Goal: Complete application form

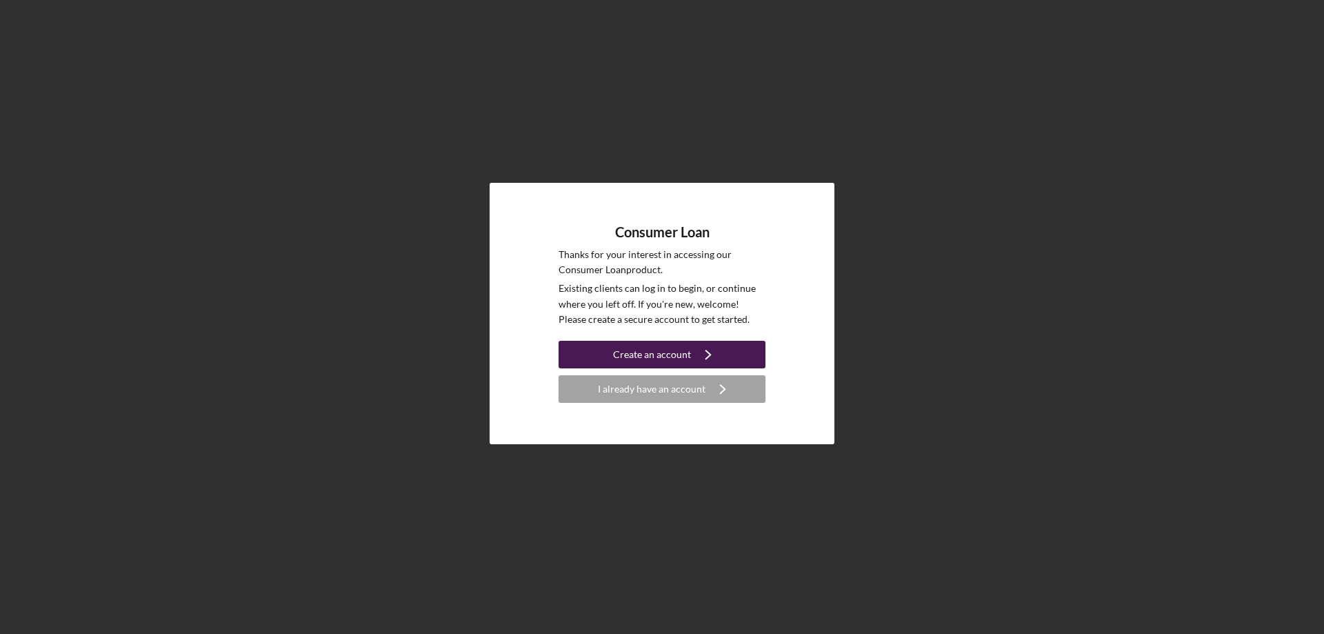
click at [670, 349] on div "Create an account" at bounding box center [652, 355] width 78 height 28
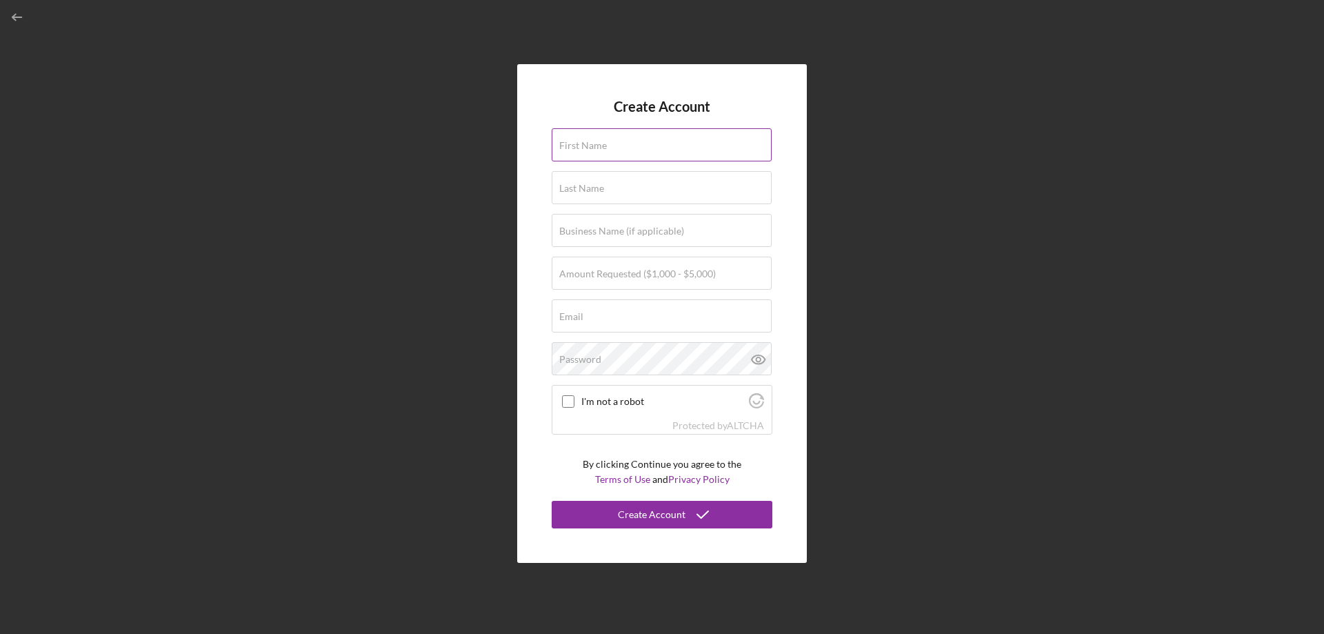
click at [646, 155] on input "First Name" at bounding box center [662, 144] width 220 height 33
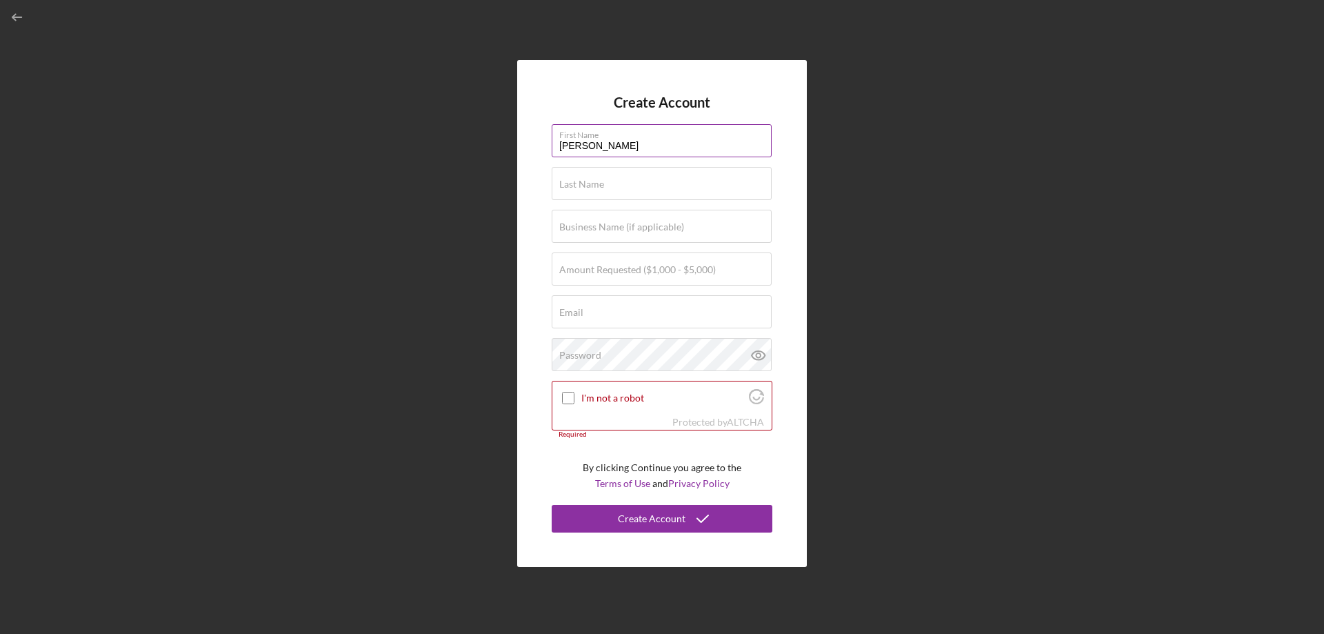
type input "[PERSON_NAME]"
type input "$3,000"
click at [610, 317] on input "Email" at bounding box center [662, 311] width 220 height 33
type input "[PERSON_NAME].[PERSON_NAME]@ho-chunkcom"
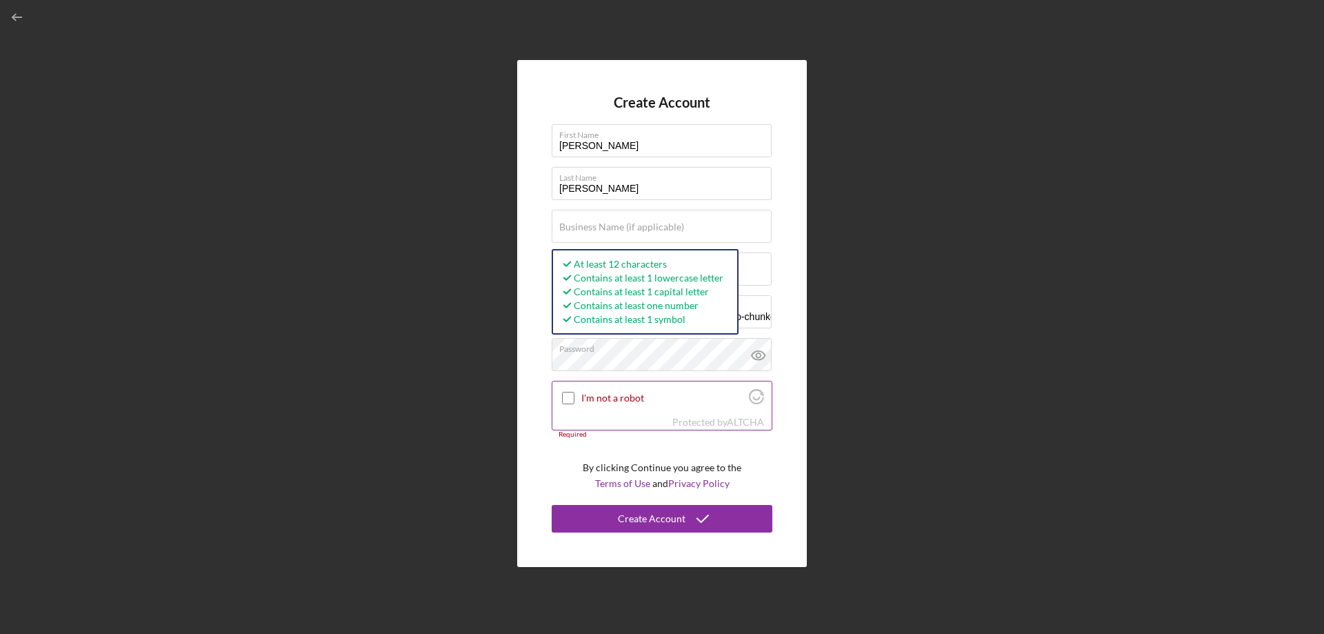
click at [568, 392] on input "I'm not a robot" at bounding box center [568, 398] width 12 height 12
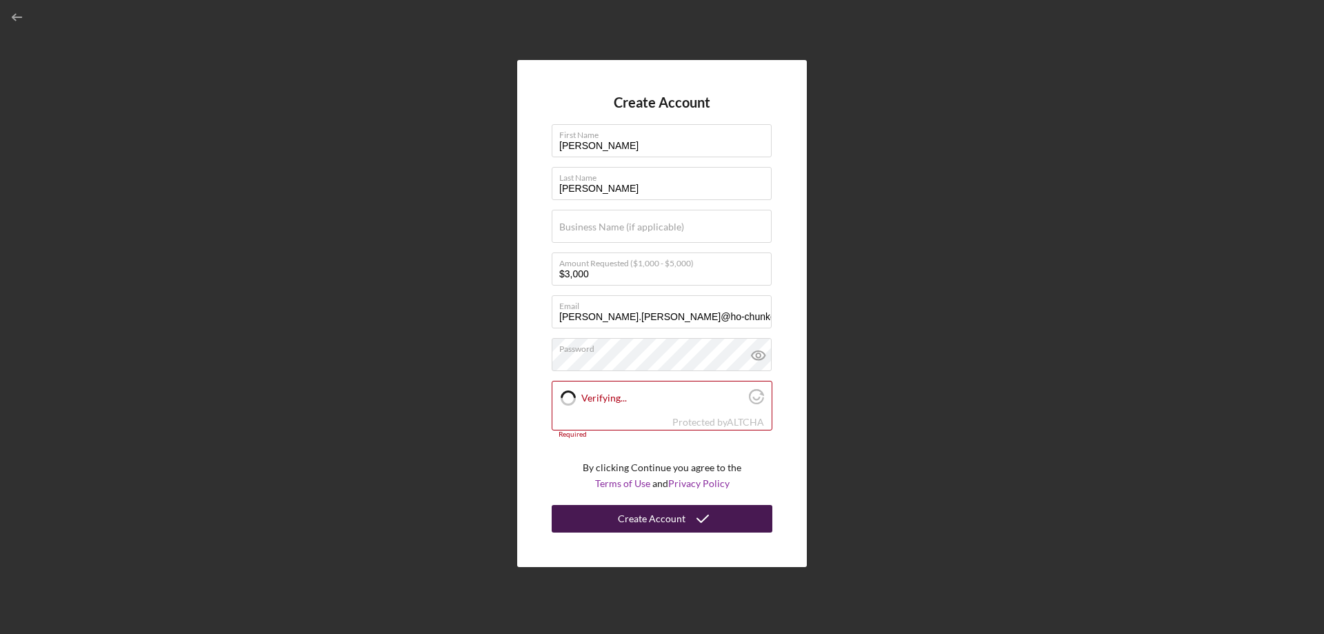
checkbox input "true"
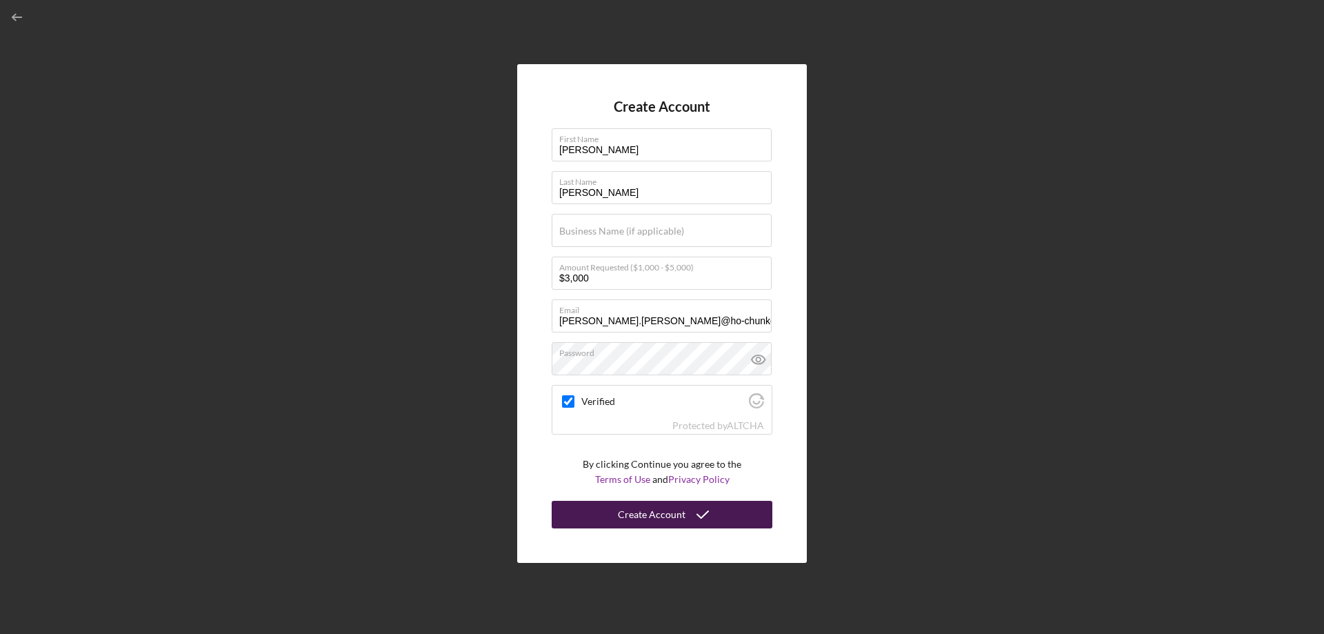
click at [644, 518] on div "Create Account" at bounding box center [652, 515] width 68 height 28
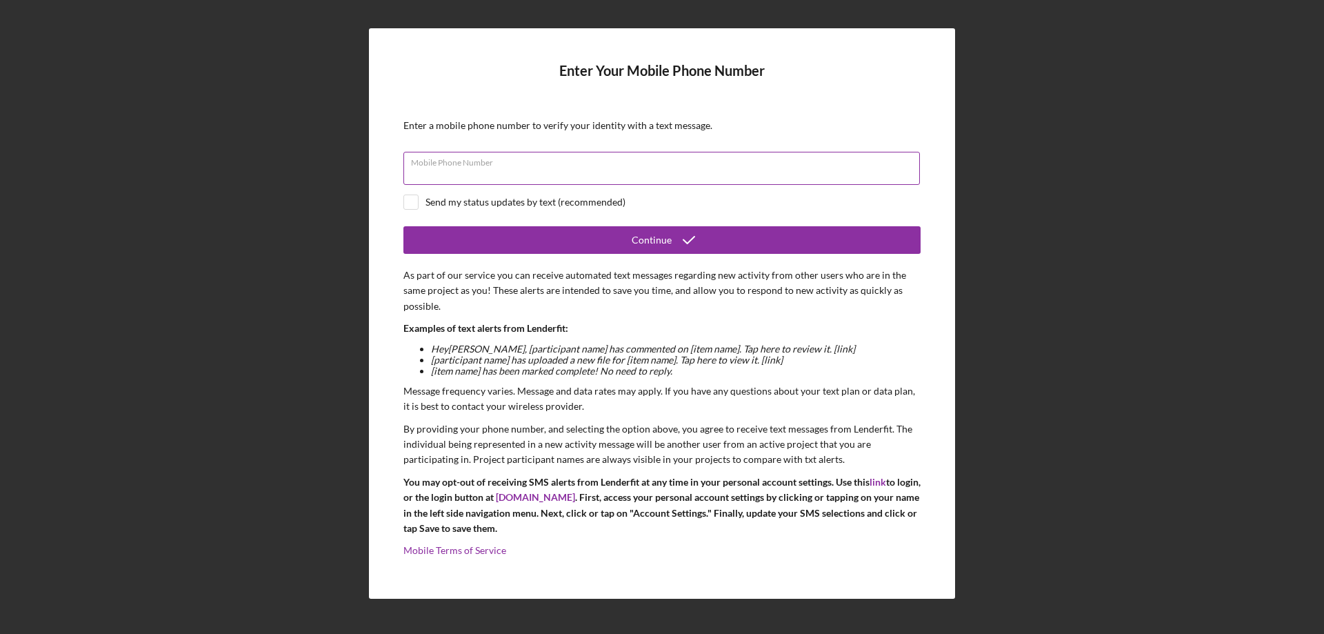
click at [591, 172] on input "Mobile Phone Number" at bounding box center [661, 168] width 516 height 33
type input "[PHONE_NUMBER]"
click at [416, 205] on input "checkbox" at bounding box center [411, 202] width 14 height 14
checkbox input "true"
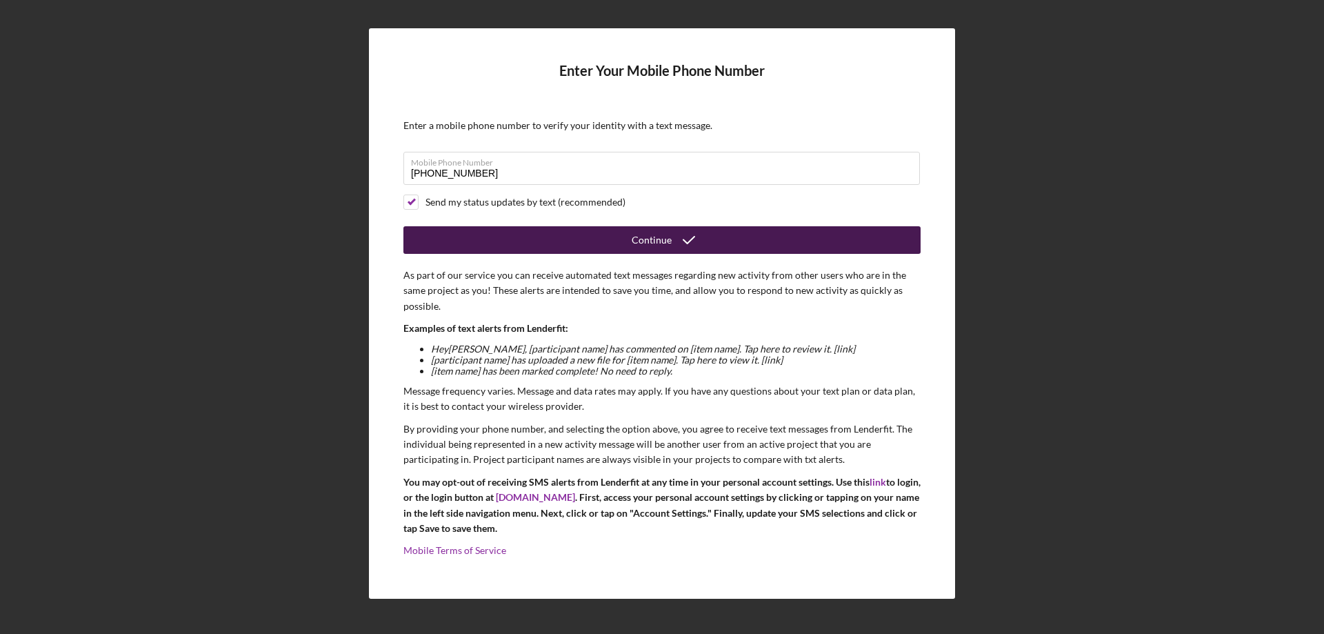
click at [655, 239] on div "Continue" at bounding box center [652, 240] width 40 height 28
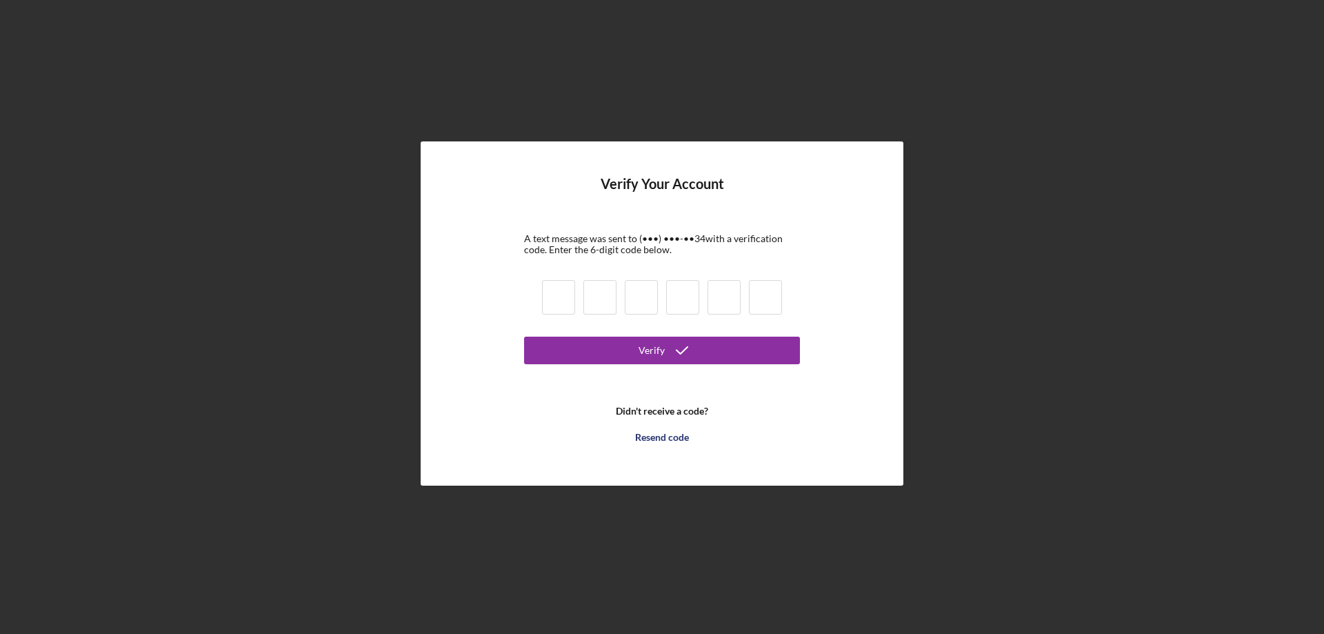
click at [559, 301] on input at bounding box center [558, 297] width 33 height 34
type input "2"
type input "8"
type input "2"
type input "5"
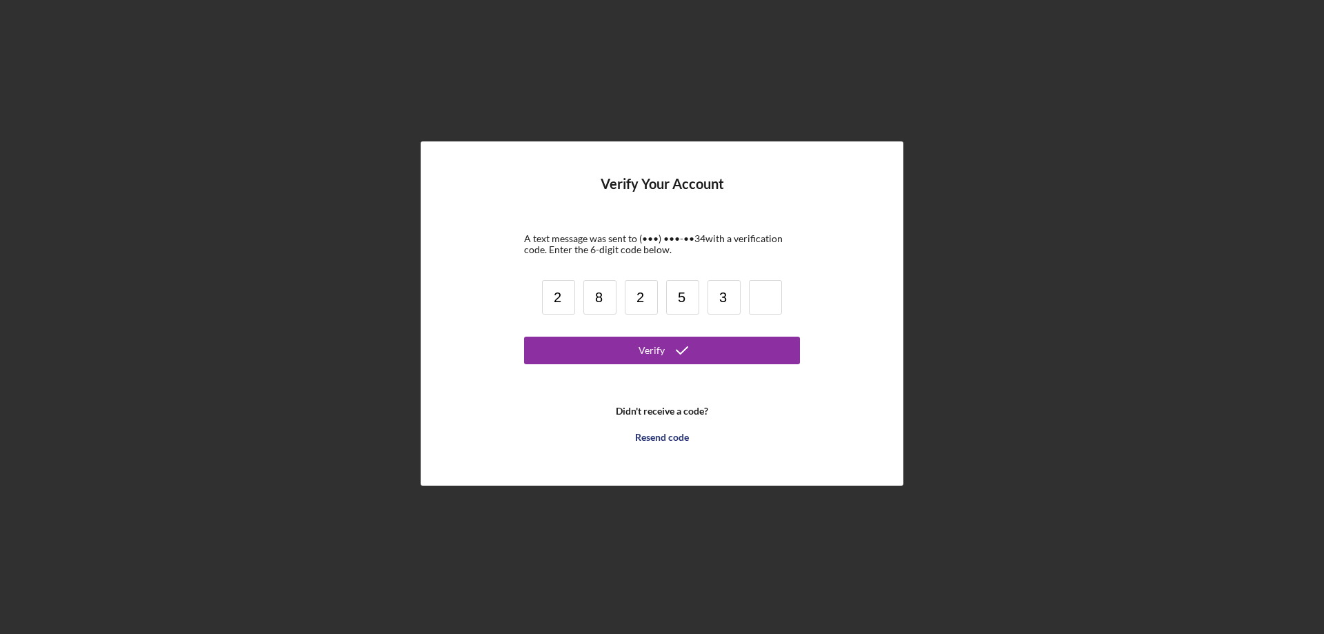
type input "3"
type input "7"
click at [628, 352] on button "Verify" at bounding box center [662, 351] width 276 height 28
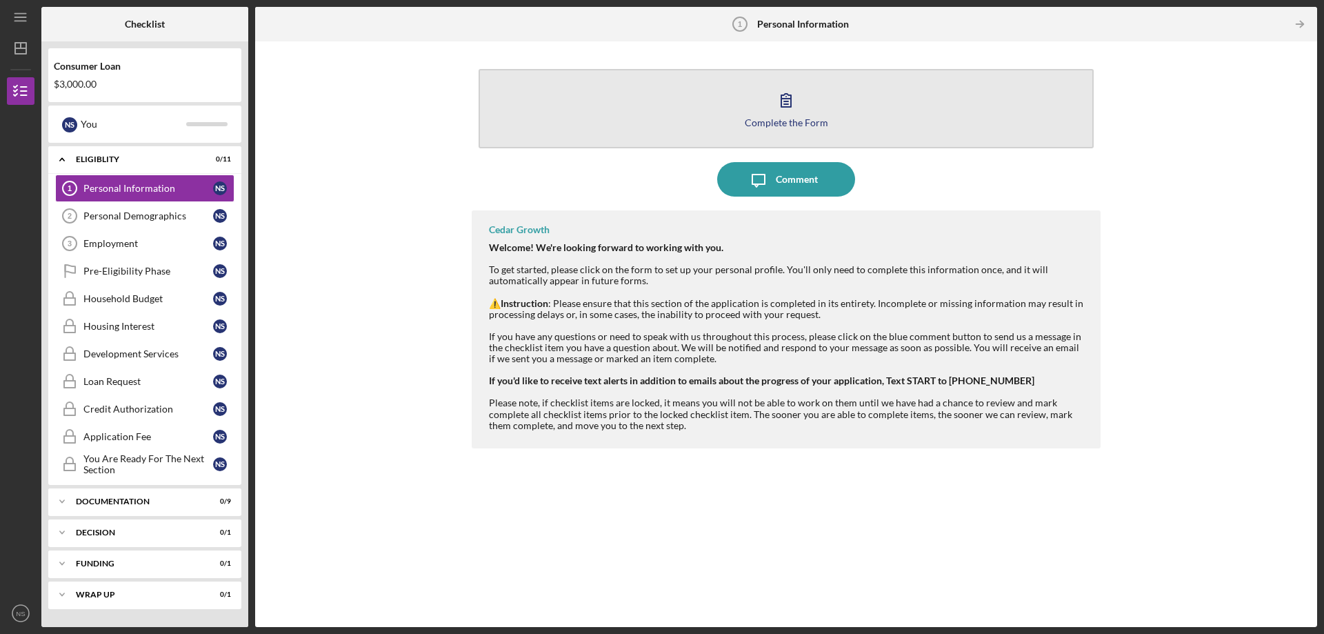
click at [785, 114] on icon "button" at bounding box center [786, 100] width 34 height 34
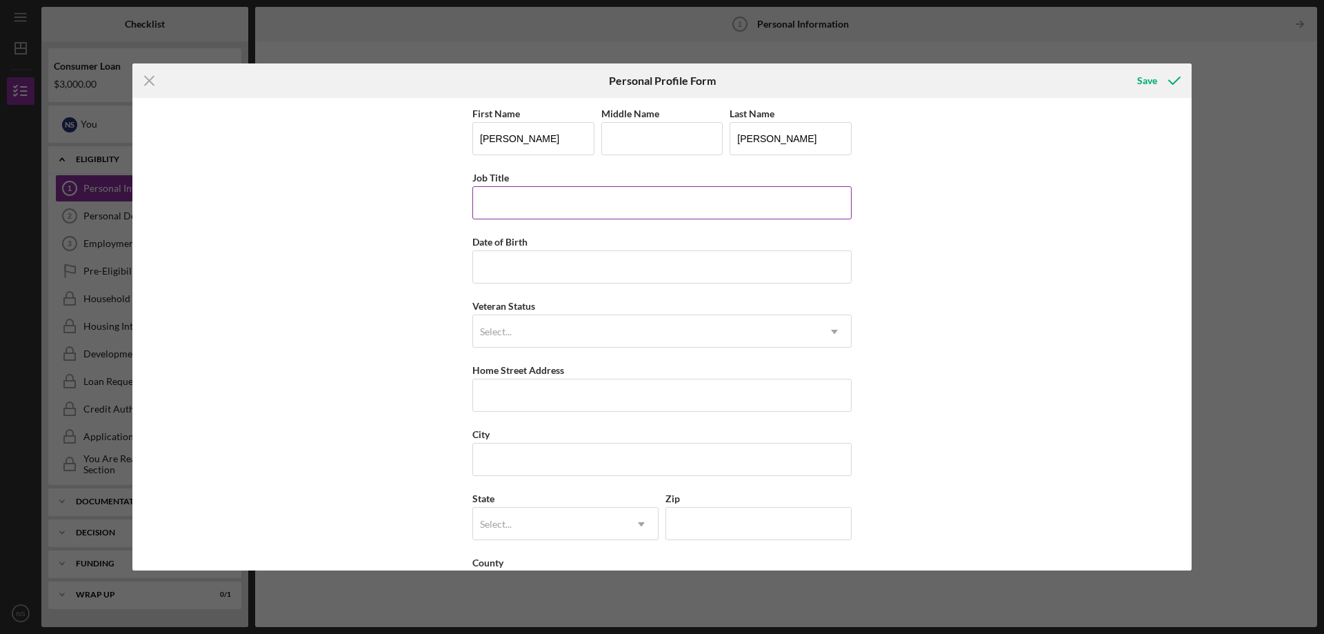
click at [558, 206] on input "Job Title" at bounding box center [661, 202] width 379 height 33
type input "Tenant Services Specialist"
type input "[DATE]"
click at [834, 324] on icon "Icon/Dropdown Arrow" at bounding box center [834, 331] width 33 height 33
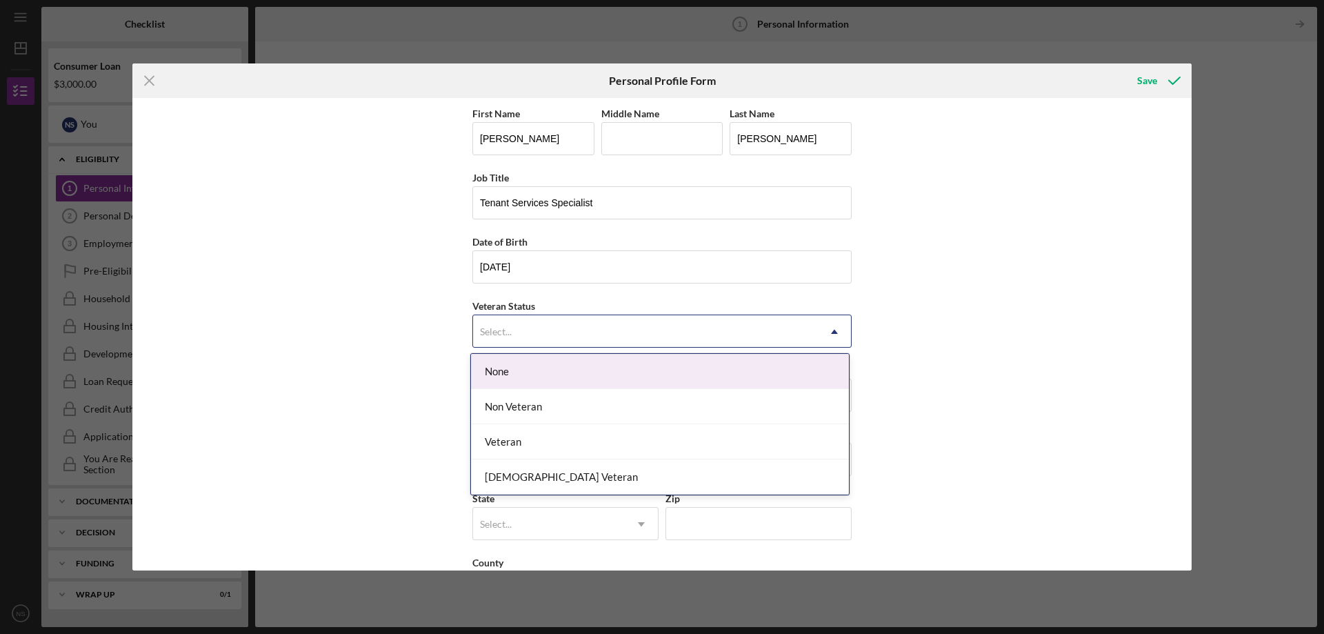
click at [631, 381] on div "None" at bounding box center [660, 371] width 378 height 35
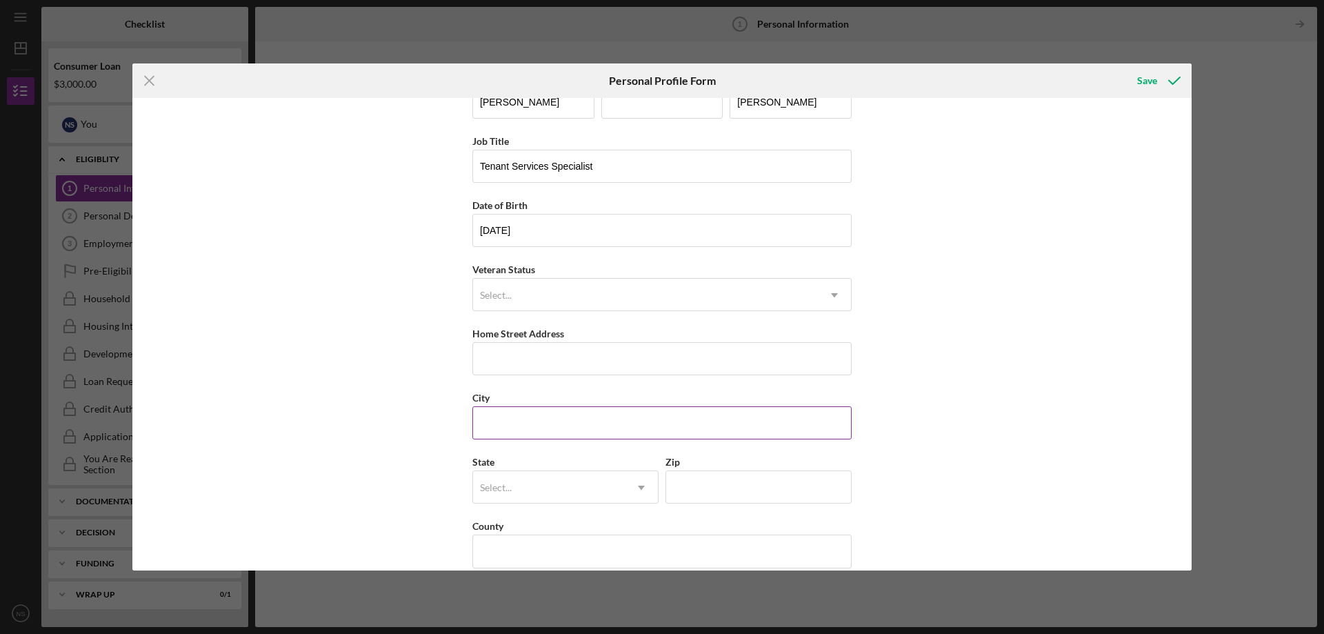
scroll to position [55, 0]
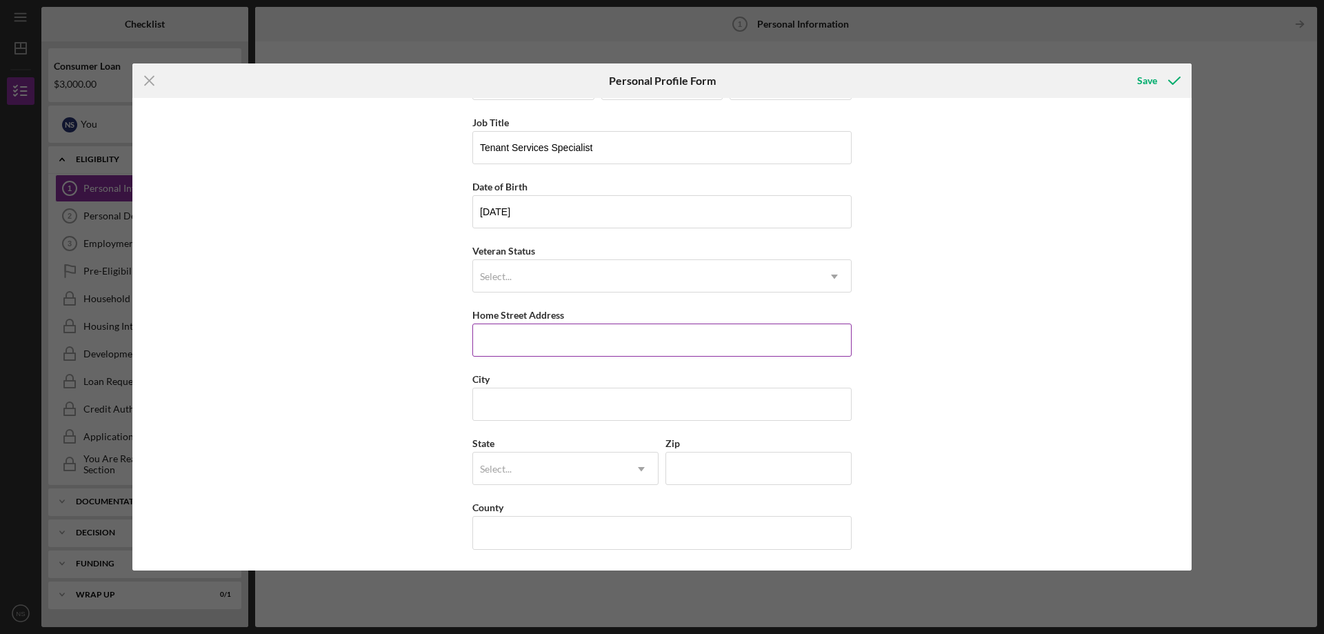
click at [571, 350] on input "Home Street Address" at bounding box center [661, 339] width 379 height 33
type input "[STREET_ADDRESS]"
type input "Tomah"
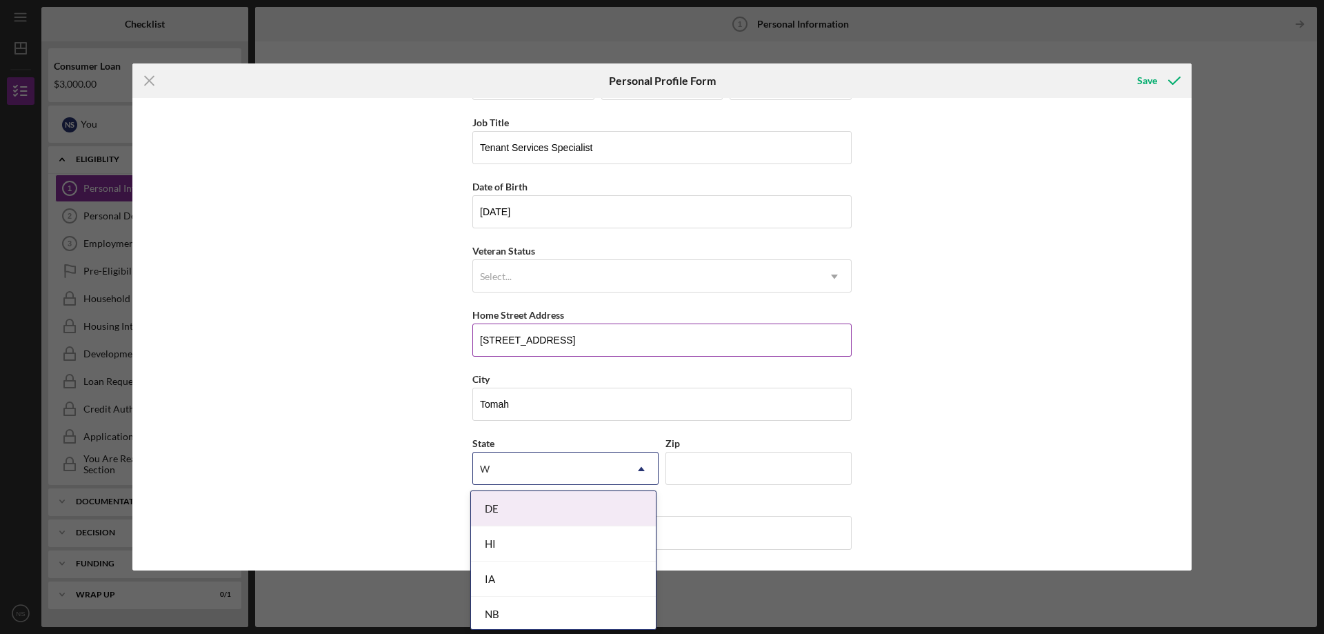
type input "WI"
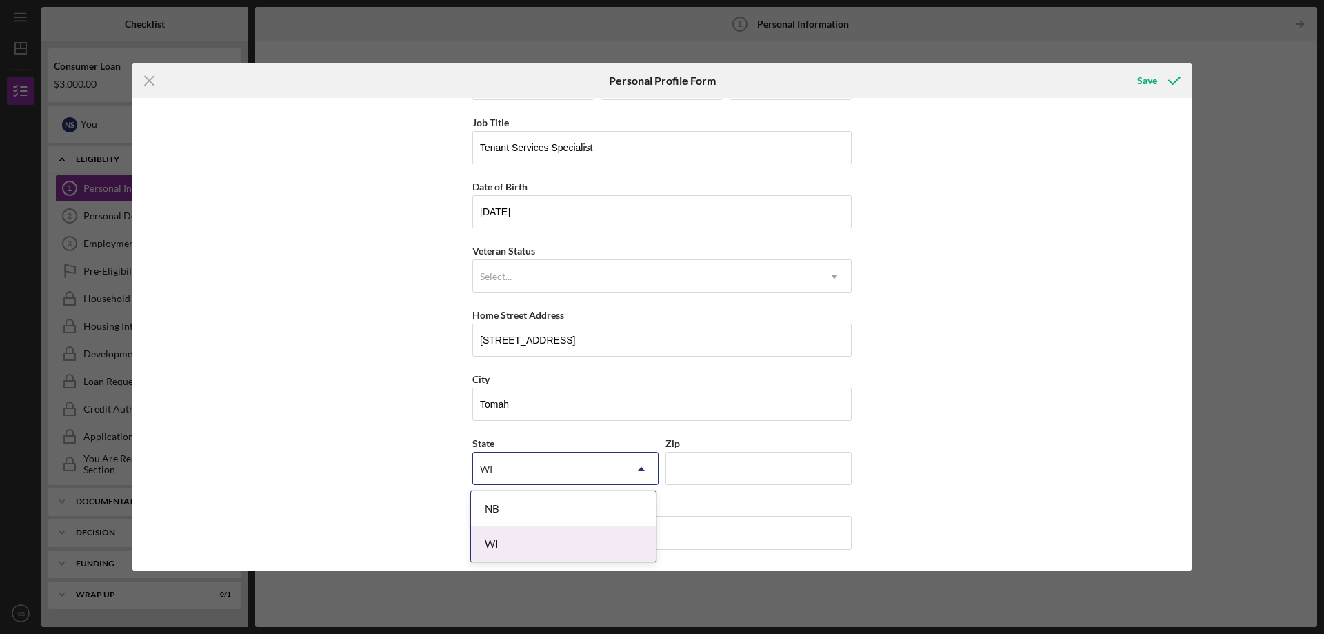
click at [521, 543] on div "WI" at bounding box center [563, 543] width 185 height 35
type input "54660"
click at [516, 525] on input "County" at bounding box center [661, 532] width 379 height 33
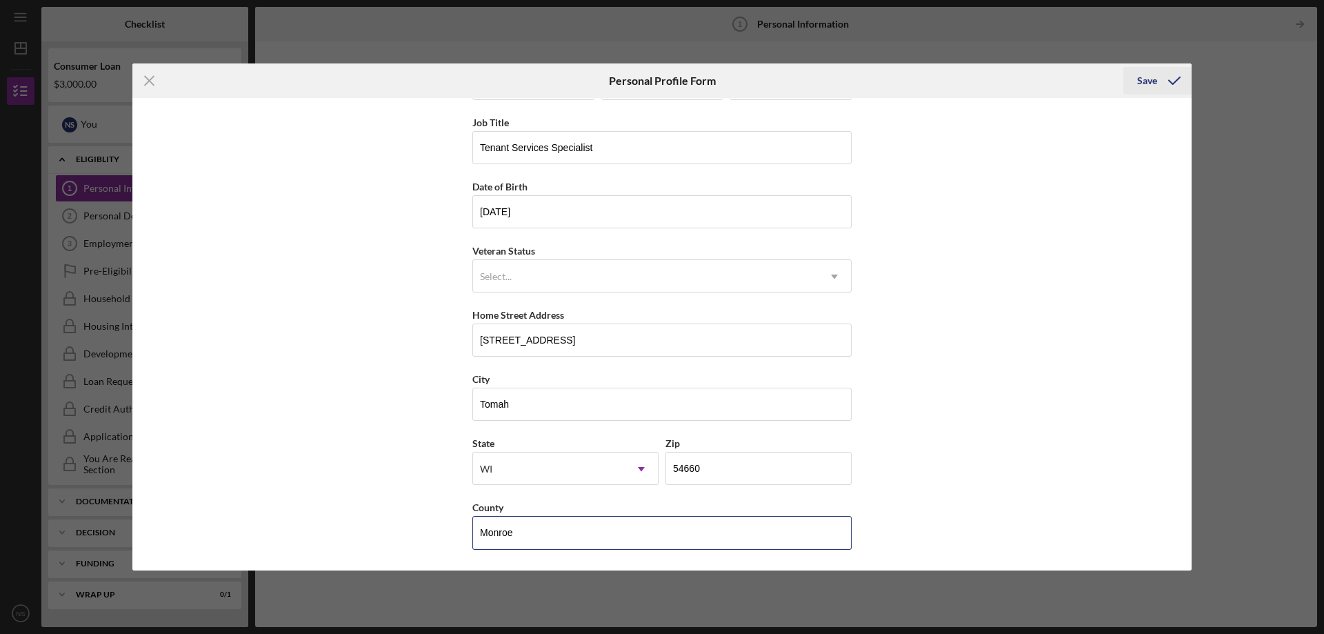
type input "Monroe"
click at [1165, 79] on icon "submit" at bounding box center [1174, 80] width 34 height 34
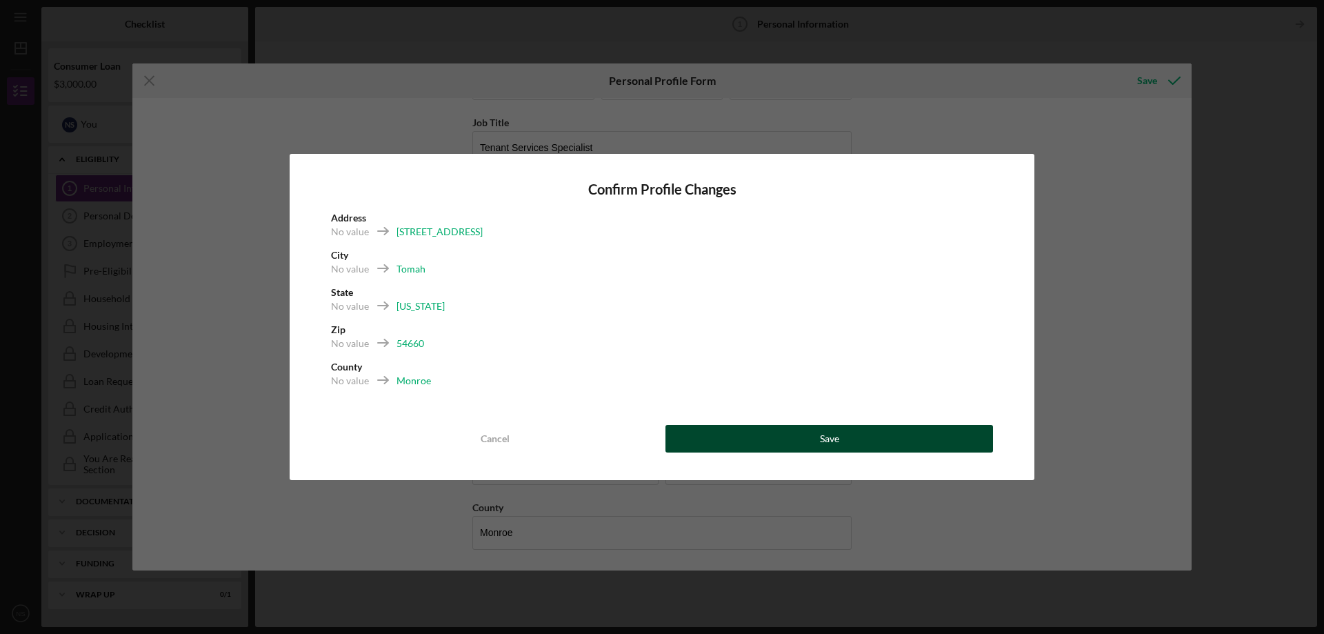
click at [803, 426] on button "Save" at bounding box center [829, 439] width 328 height 28
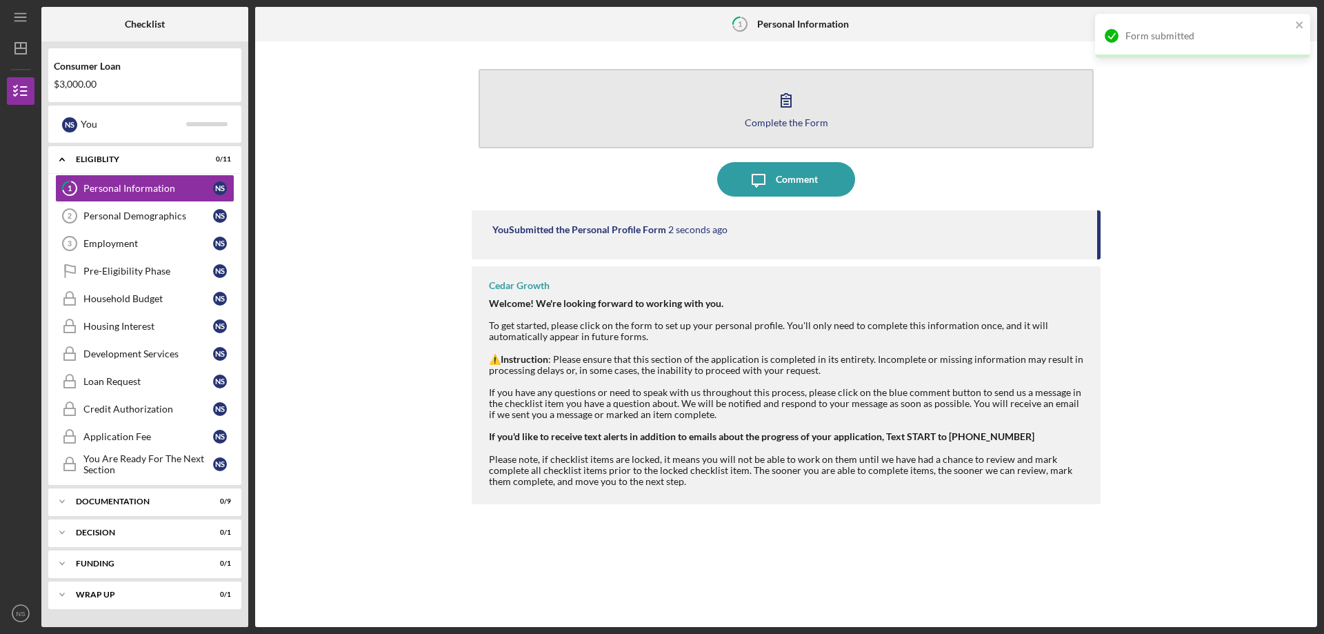
click at [774, 118] on div "Complete the Form" at bounding box center [786, 122] width 83 height 10
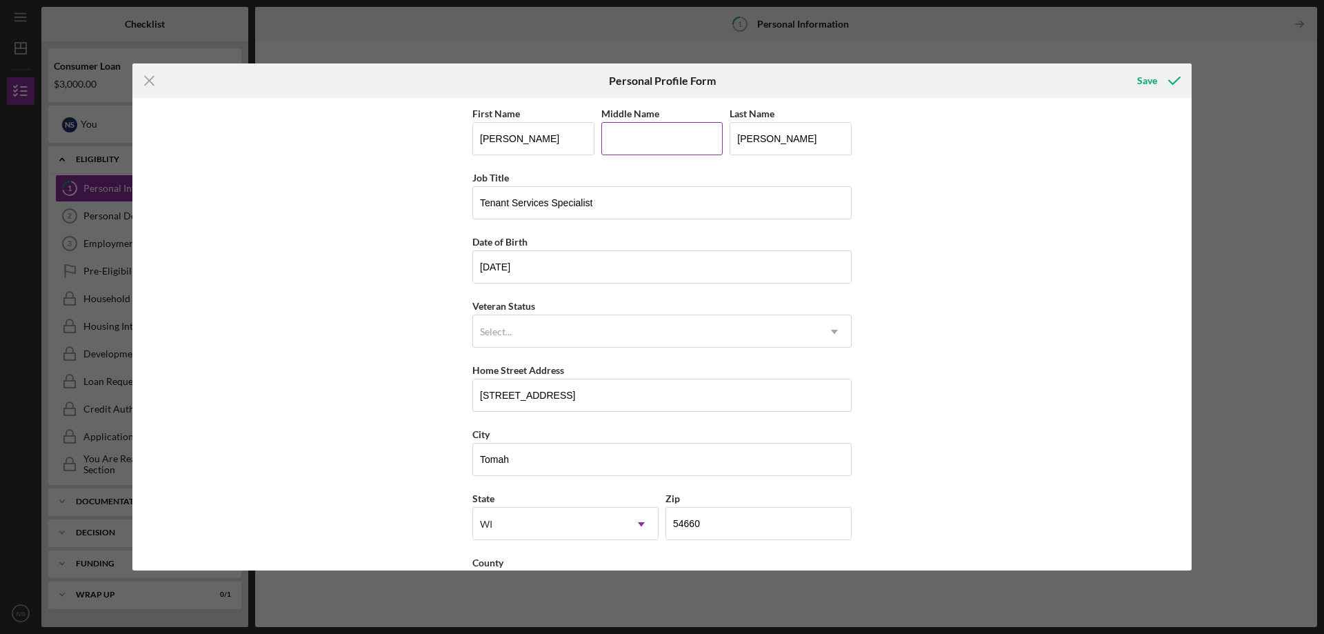
click at [659, 134] on input "Middle Name" at bounding box center [662, 138] width 122 height 33
type input "[PERSON_NAME]"
click at [1159, 81] on icon "submit" at bounding box center [1174, 80] width 34 height 34
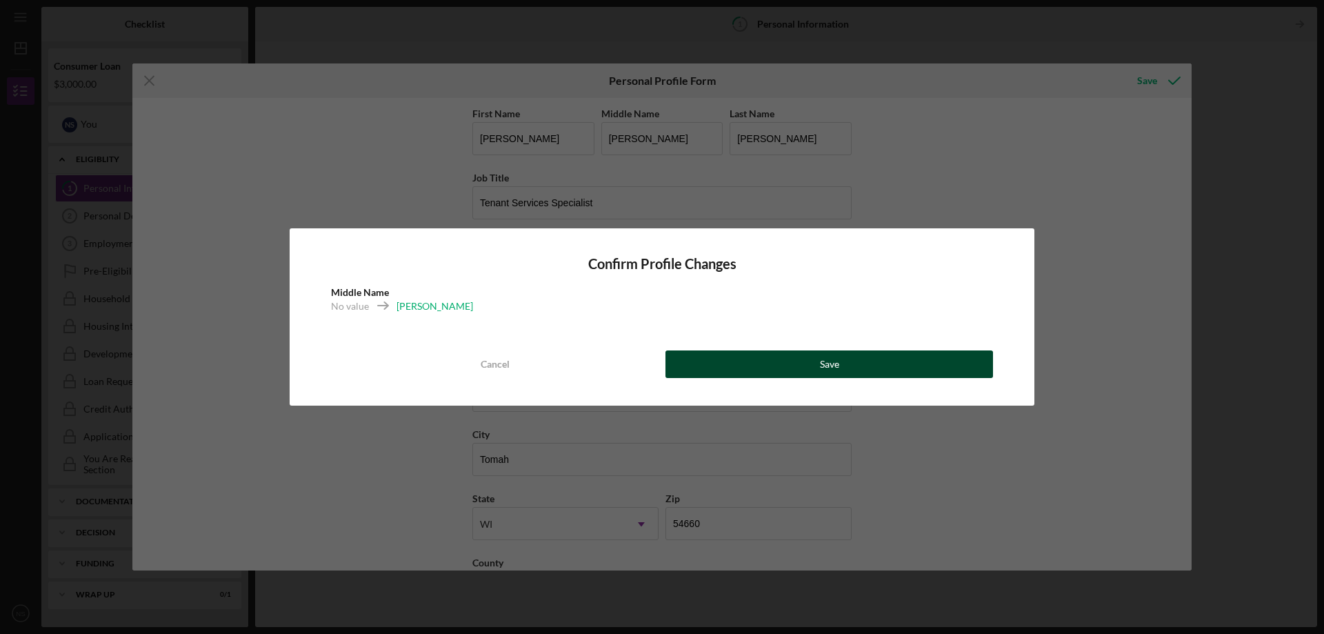
click at [853, 365] on button "Save" at bounding box center [829, 364] width 328 height 28
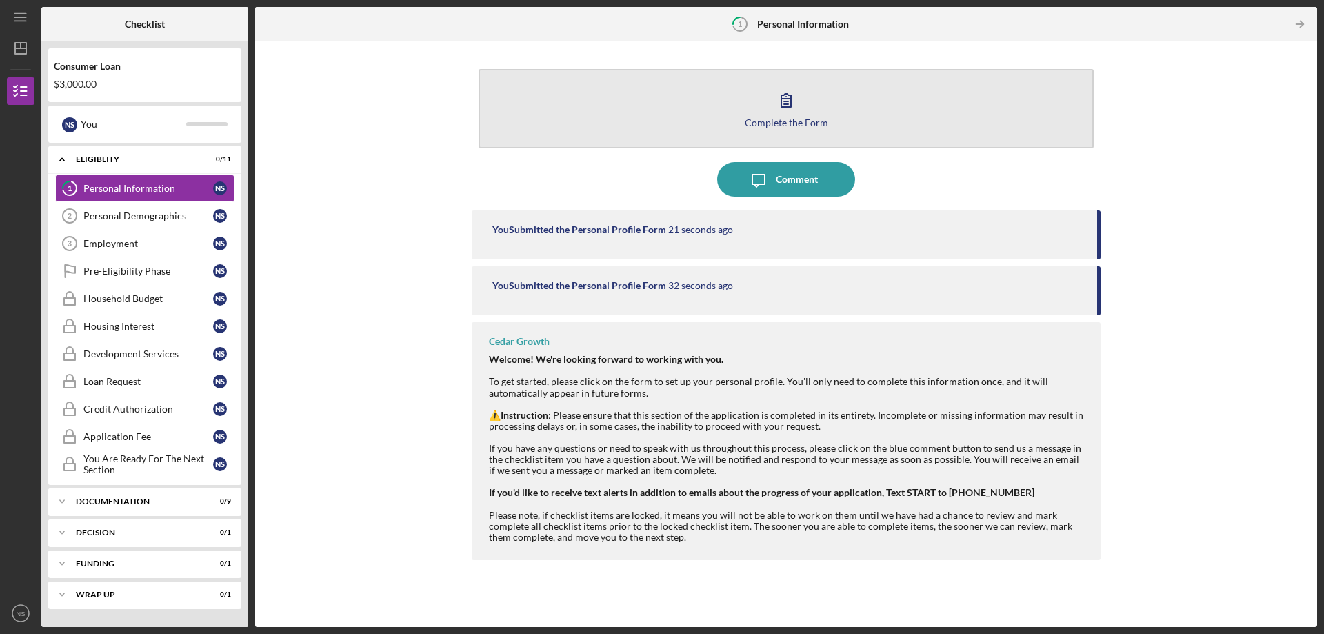
click at [796, 102] on icon "button" at bounding box center [786, 100] width 34 height 34
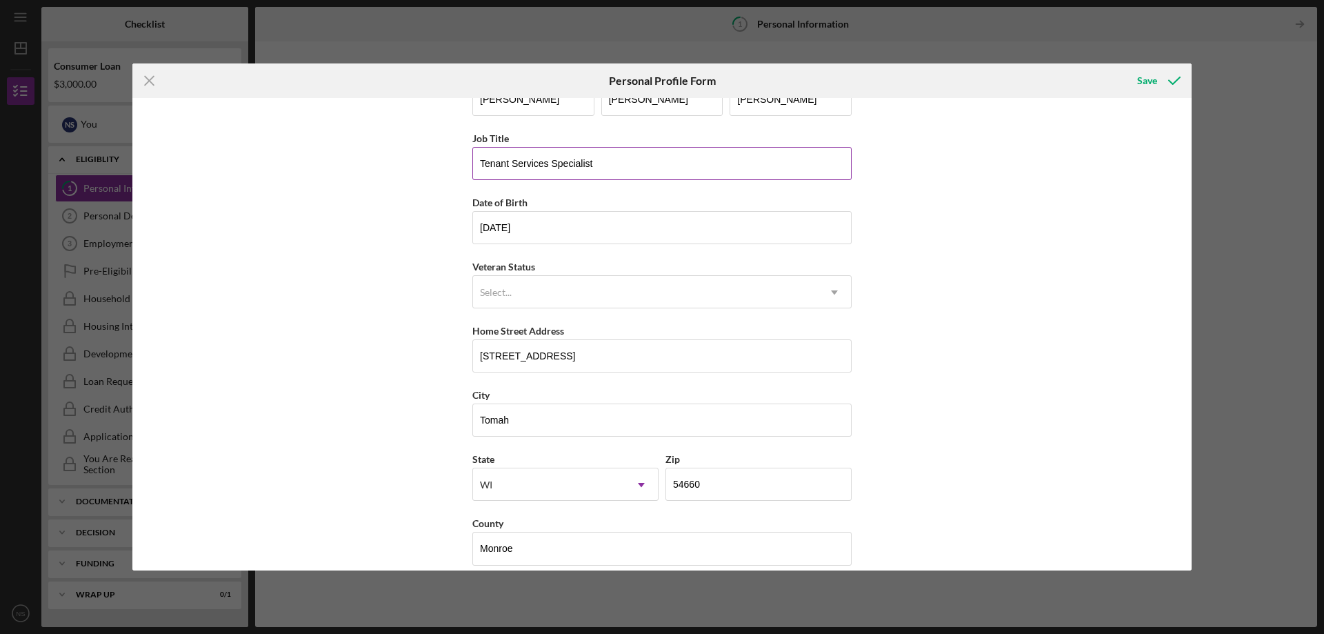
scroll to position [55, 0]
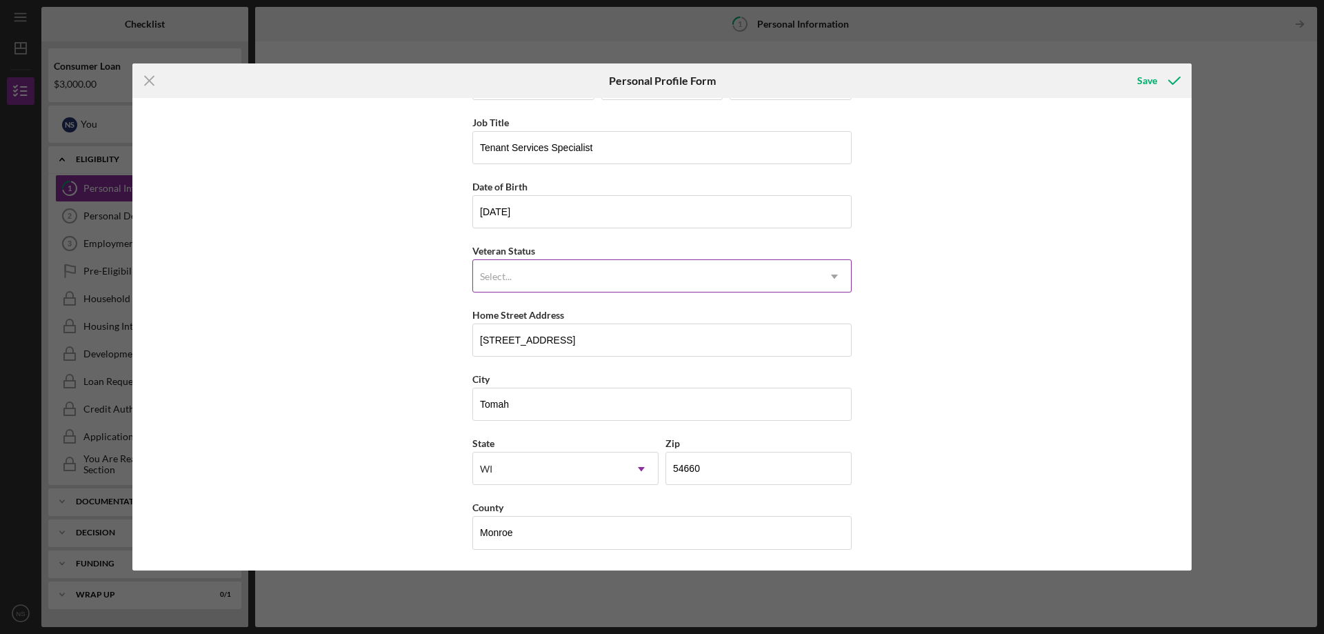
click at [668, 275] on div "Select..." at bounding box center [645, 277] width 345 height 32
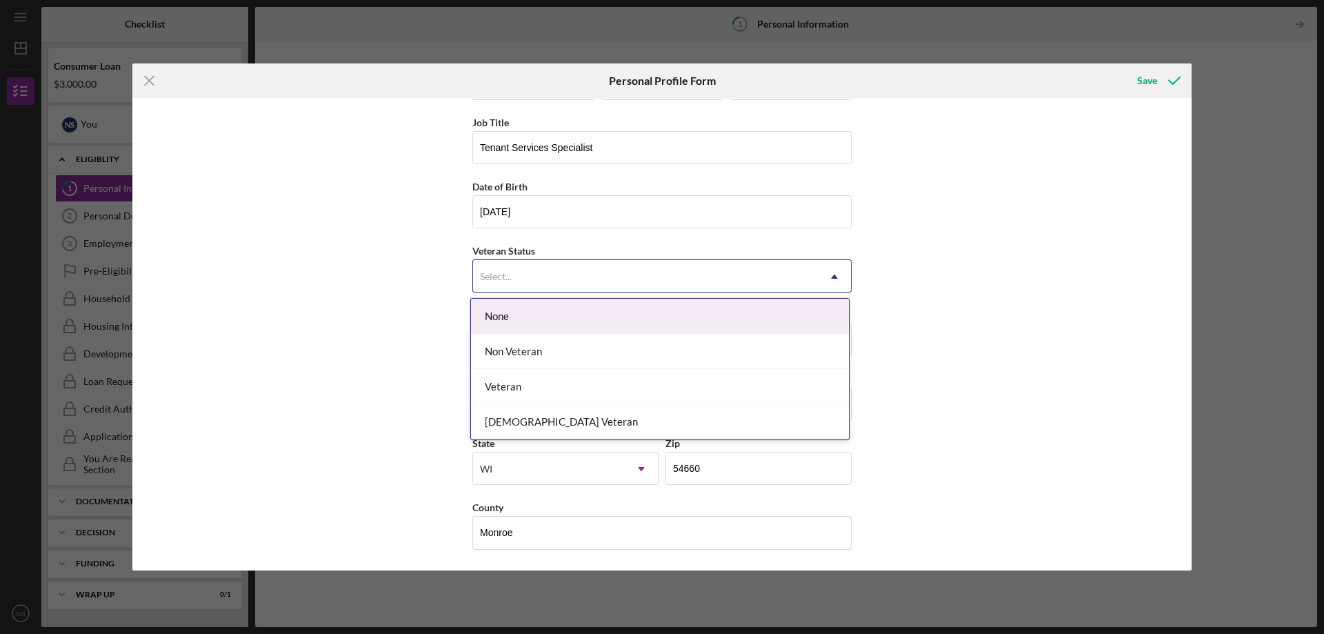
click at [640, 324] on div "None" at bounding box center [660, 316] width 378 height 35
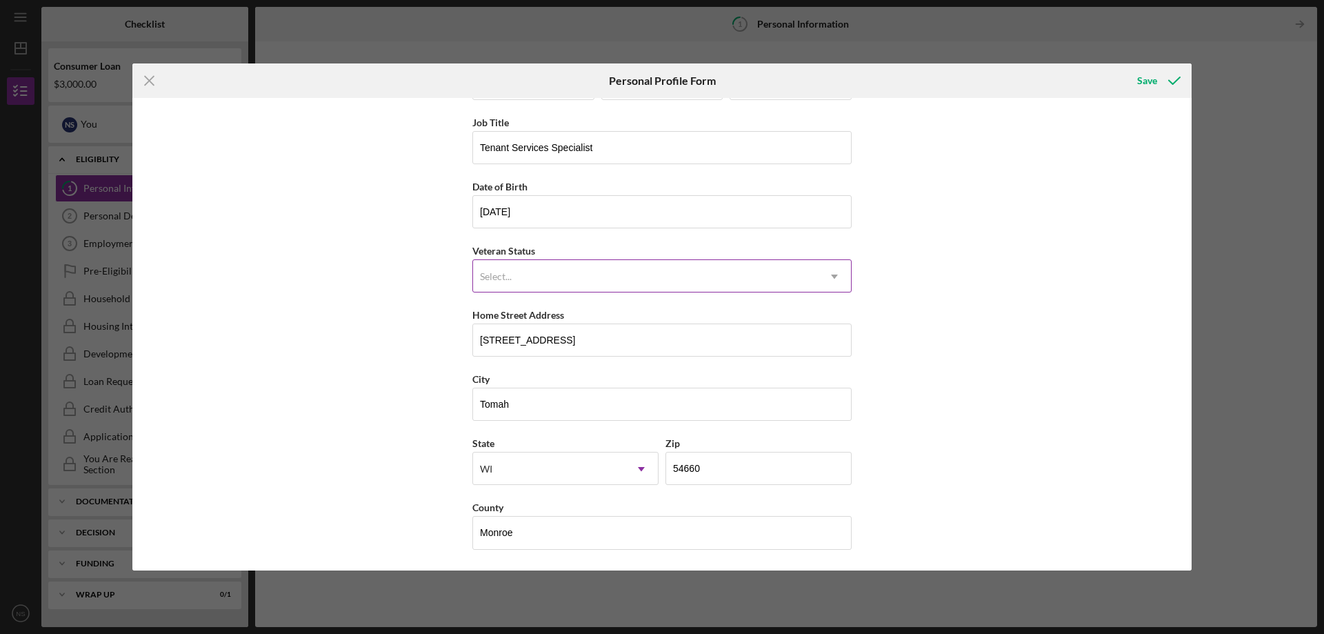
click at [832, 270] on icon "Icon/Dropdown Arrow" at bounding box center [834, 276] width 33 height 33
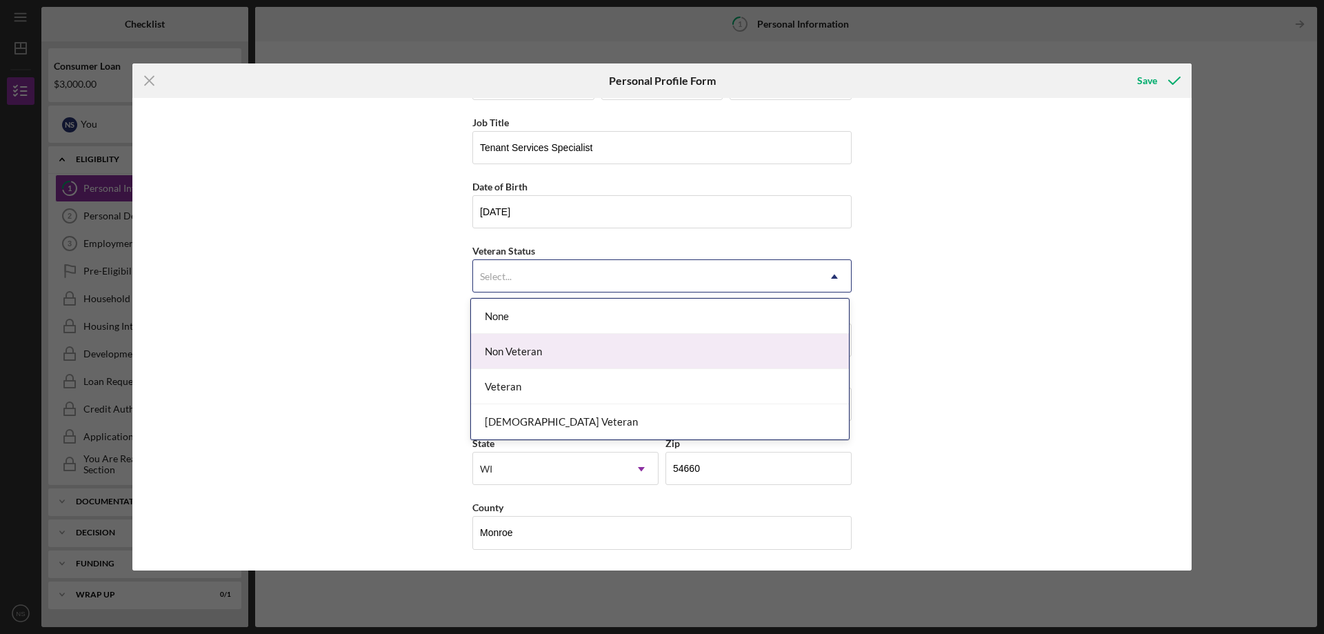
click at [699, 359] on div "Non Veteran" at bounding box center [660, 351] width 378 height 35
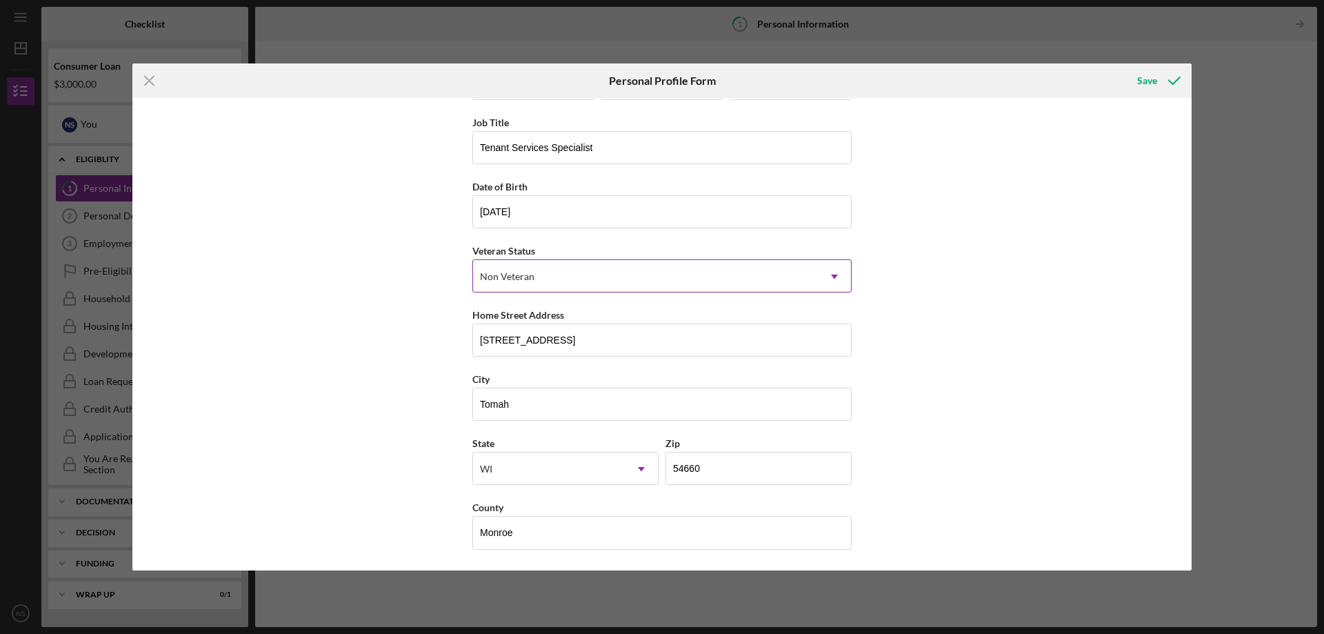
click at [826, 272] on icon "Icon/Dropdown Arrow" at bounding box center [834, 276] width 33 height 33
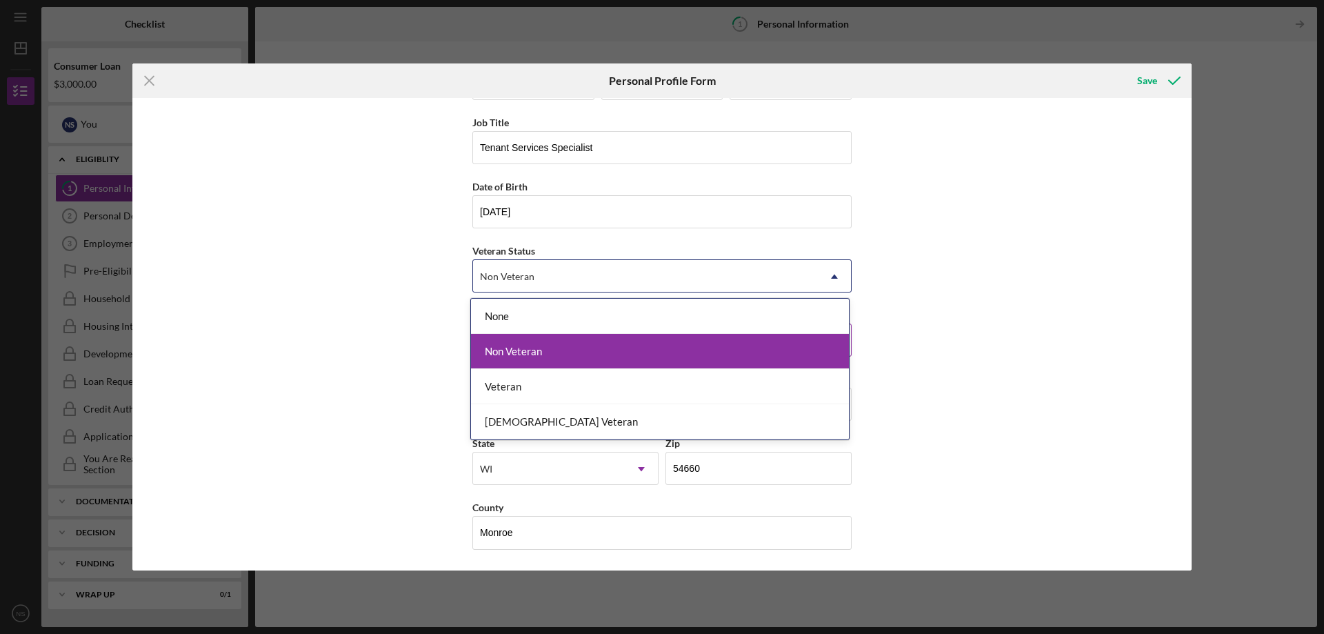
click at [684, 351] on div "Non Veteran" at bounding box center [660, 351] width 378 height 35
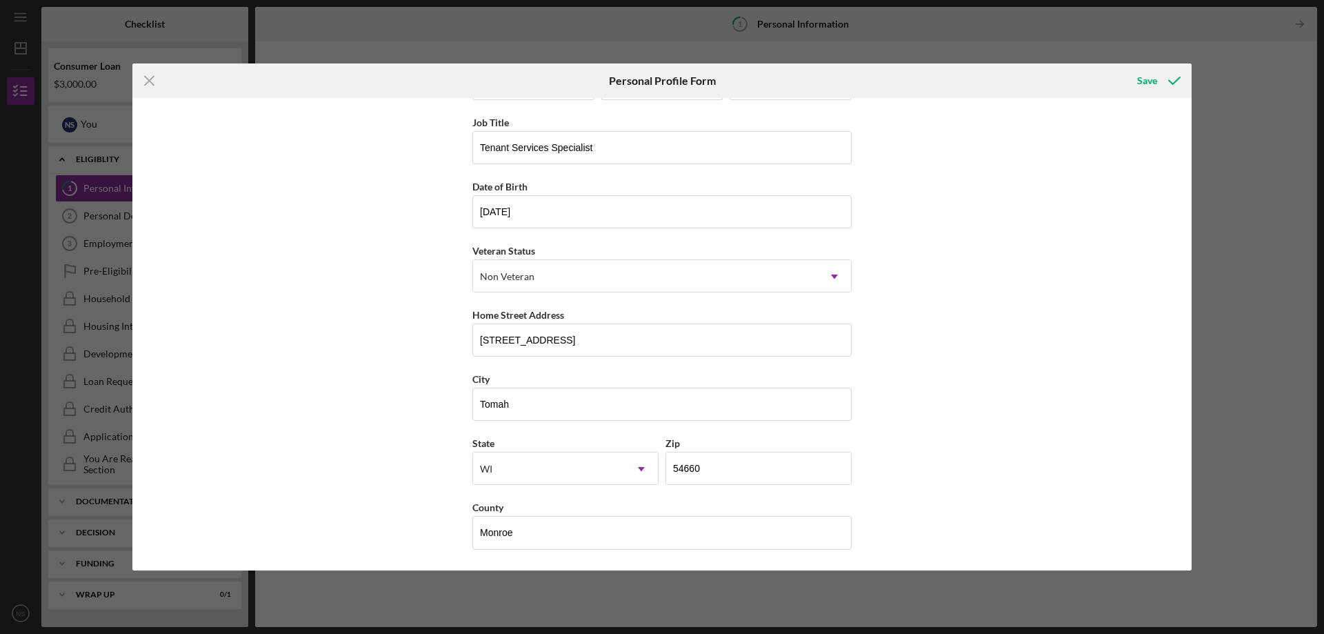
scroll to position [0, 0]
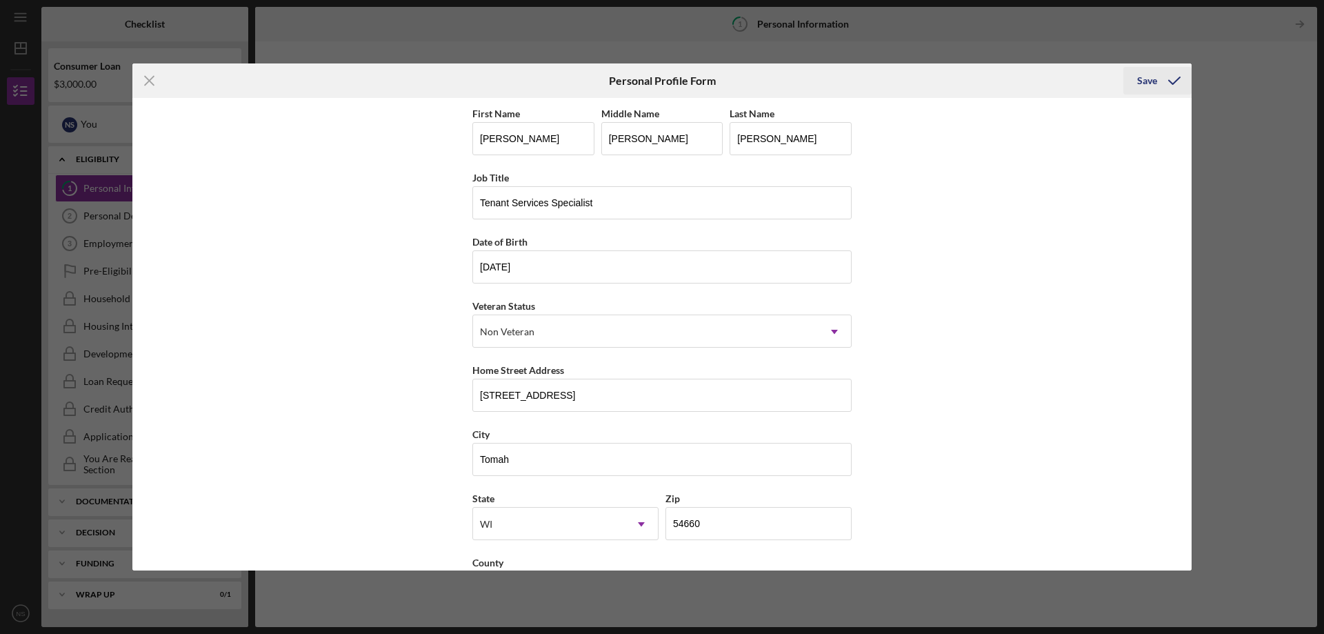
click at [1172, 83] on polyline "submit" at bounding box center [1174, 80] width 11 height 7
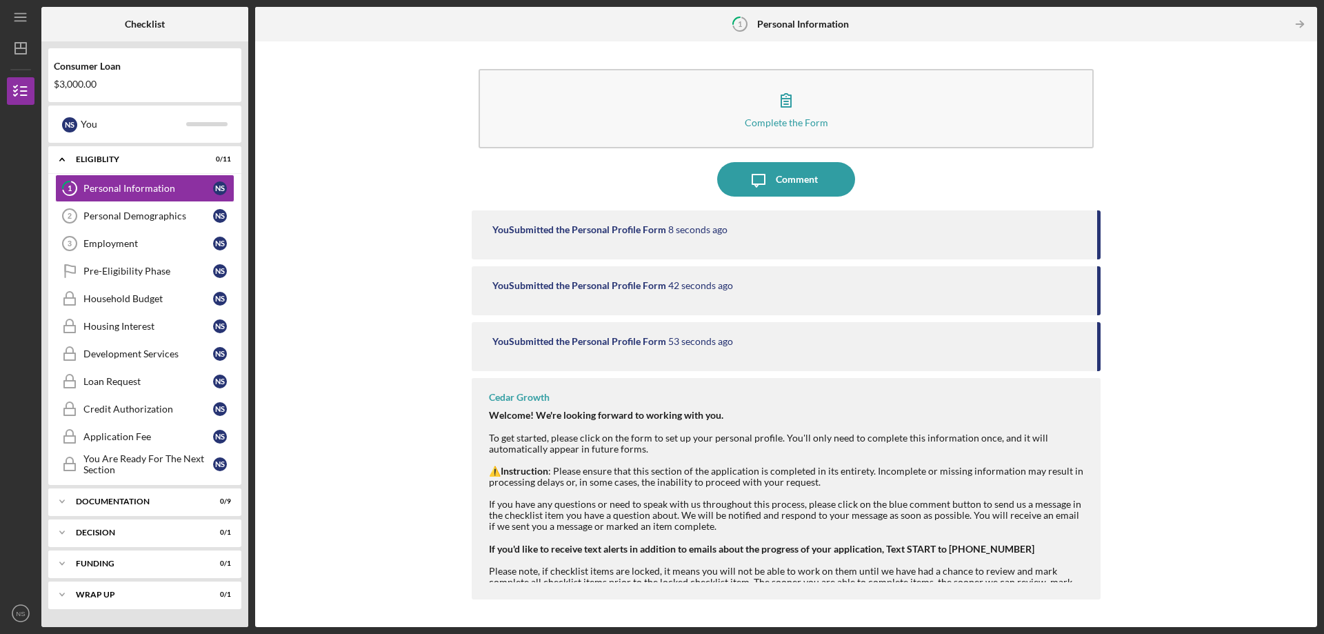
click at [1182, 398] on div "Complete the Form Form Icon/Message Comment You Submitted the Personal Profile …" at bounding box center [786, 334] width 1048 height 572
click at [980, 474] on div "⚠️ Instruction : Please ensure that this section of the application is complete…" at bounding box center [788, 531] width 598 height 133
click at [855, 521] on div "⚠️ Instruction : Please ensure that this section of the application is complete…" at bounding box center [788, 531] width 598 height 133
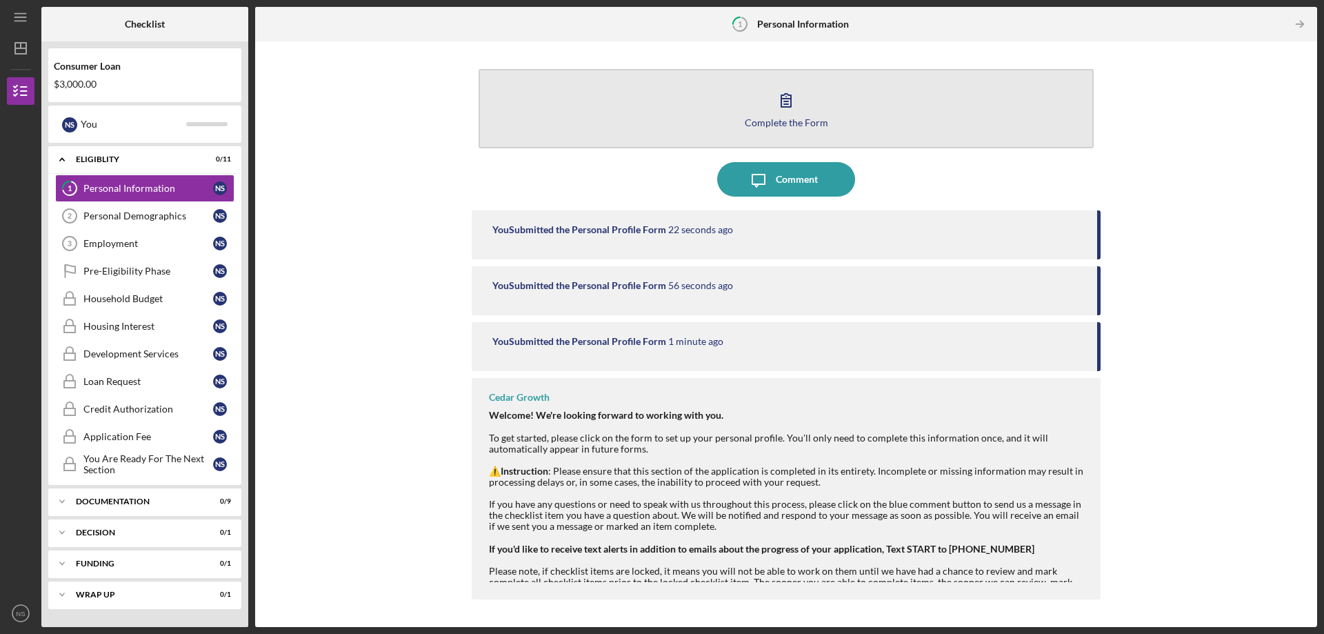
click at [785, 108] on icon "button" at bounding box center [786, 100] width 34 height 34
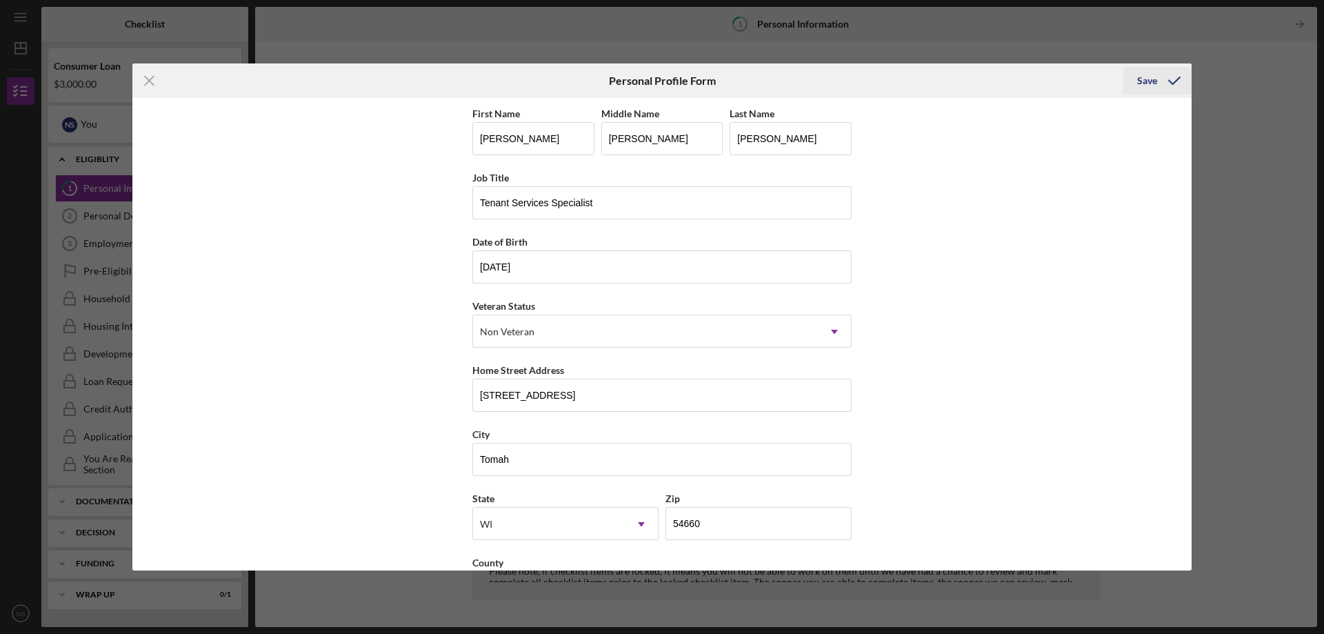
click at [1171, 67] on div "Save" at bounding box center [1157, 80] width 68 height 34
click at [1142, 87] on div "Save" at bounding box center [1147, 81] width 20 height 28
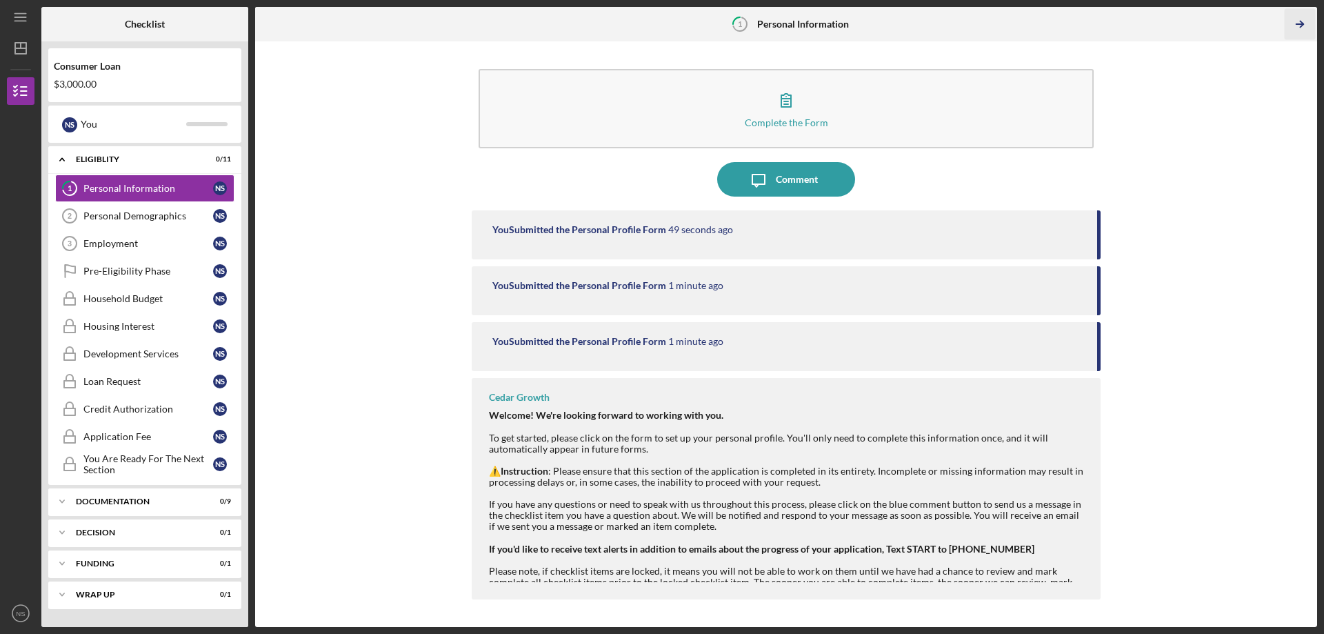
click at [1298, 26] on icon "Icon/Table Pagination Arrow" at bounding box center [1299, 24] width 31 height 31
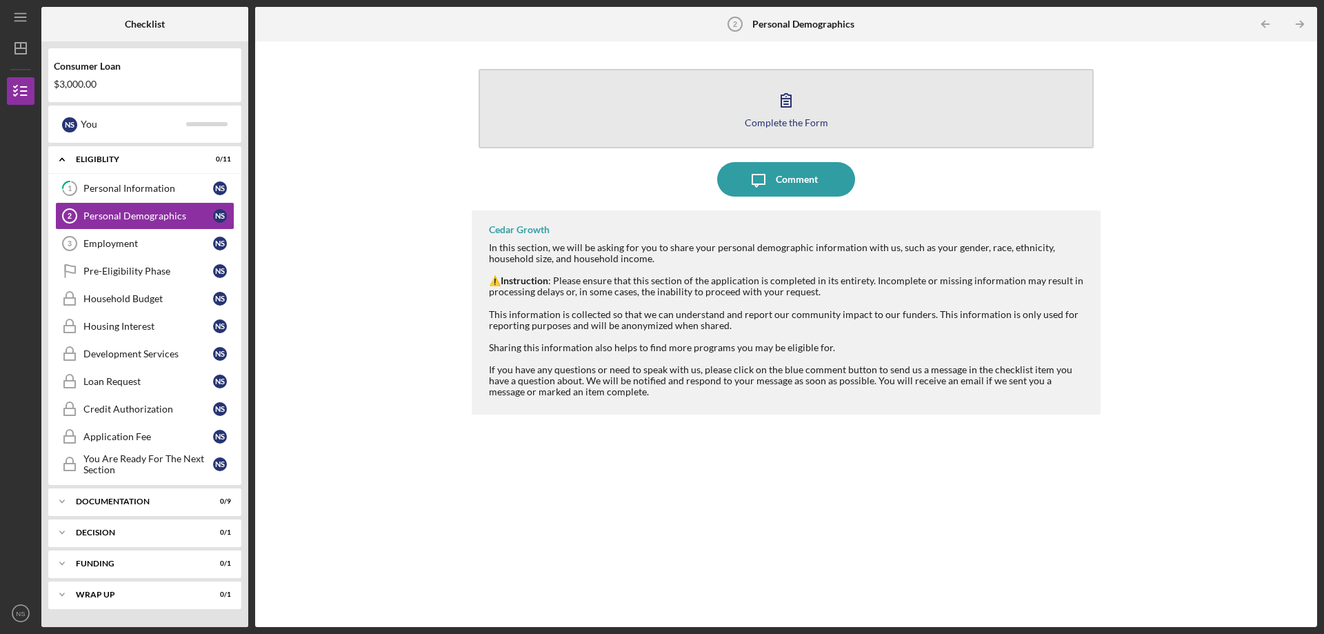
click at [788, 114] on icon "button" at bounding box center [786, 100] width 34 height 34
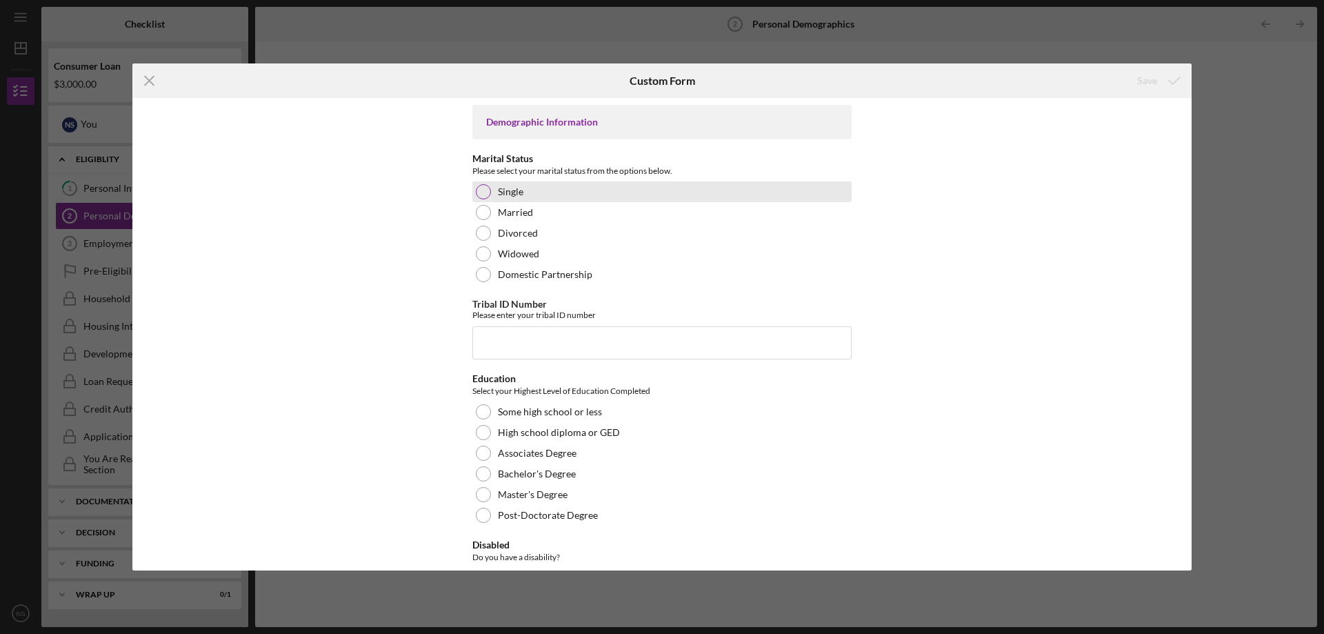
click at [483, 188] on div at bounding box center [483, 191] width 15 height 15
click at [505, 336] on input "Tribal ID Number" at bounding box center [661, 342] width 379 height 33
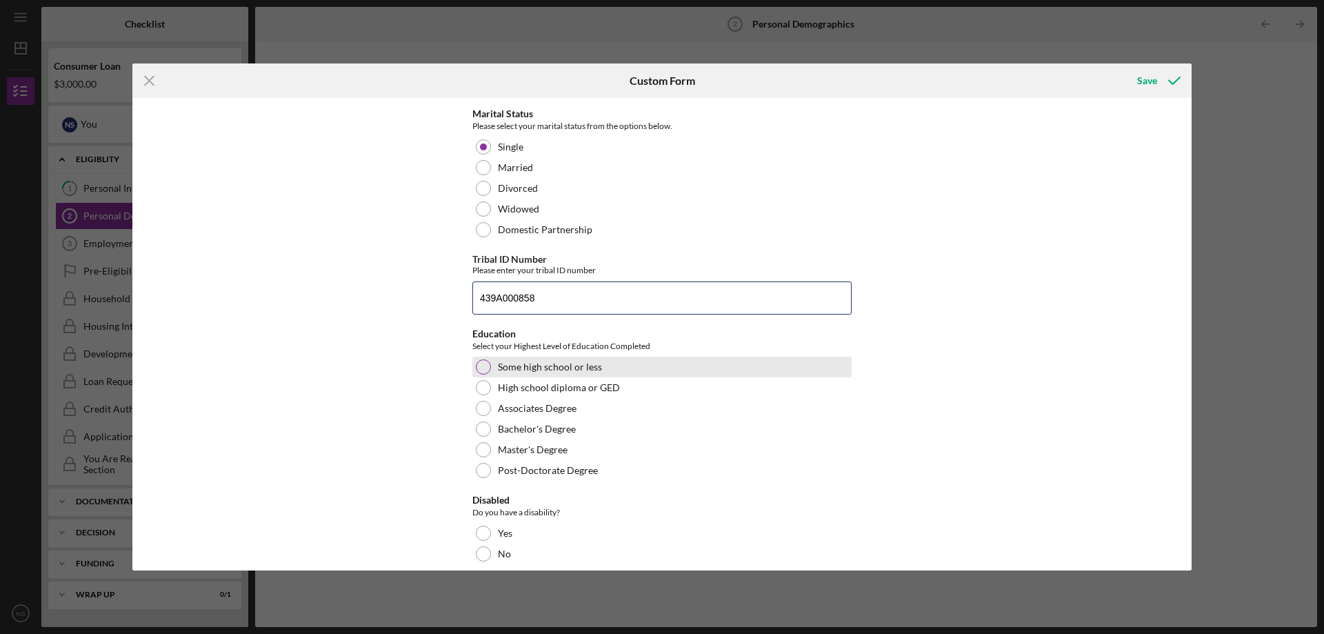
scroll to position [138, 0]
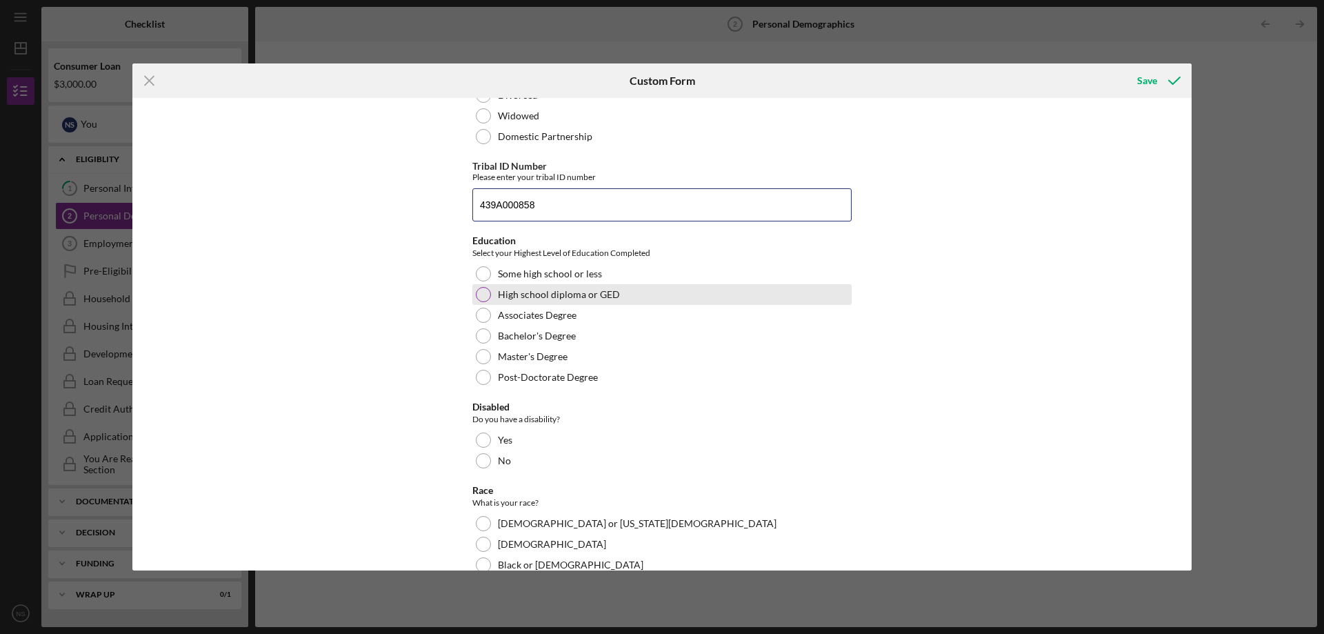
type input "439A000858"
click at [485, 303] on div "High school diploma or GED" at bounding box center [661, 294] width 379 height 21
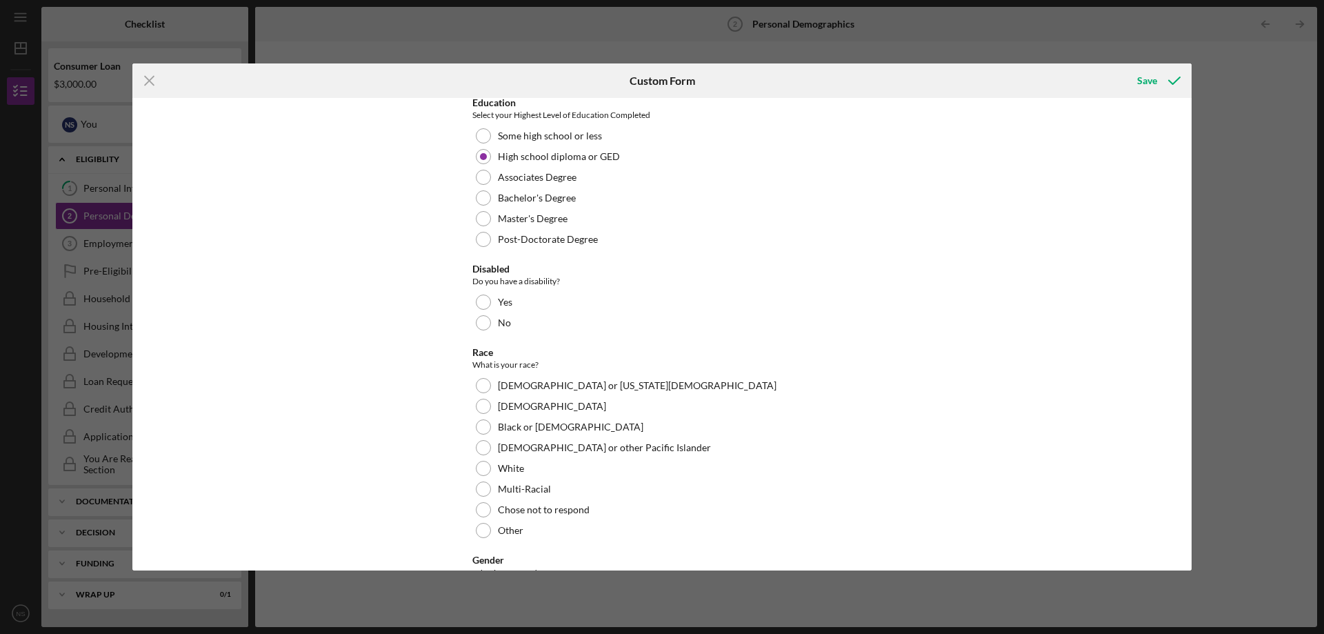
scroll to position [345, 0]
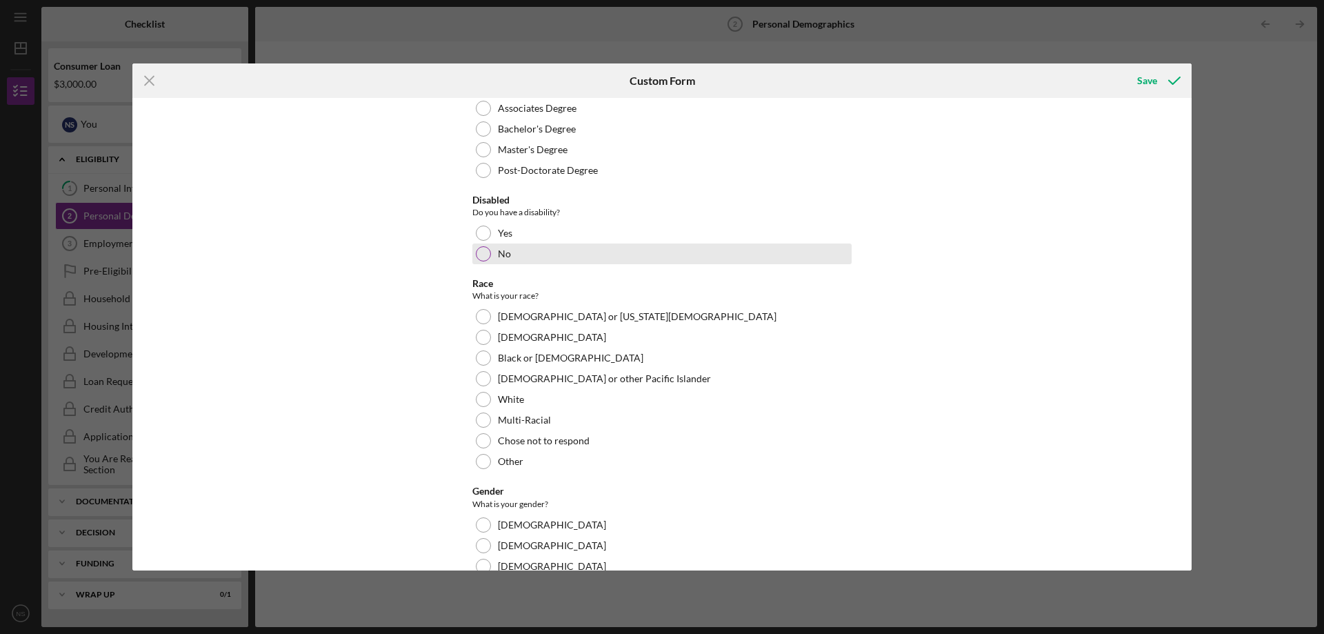
click at [485, 256] on div at bounding box center [483, 253] width 15 height 15
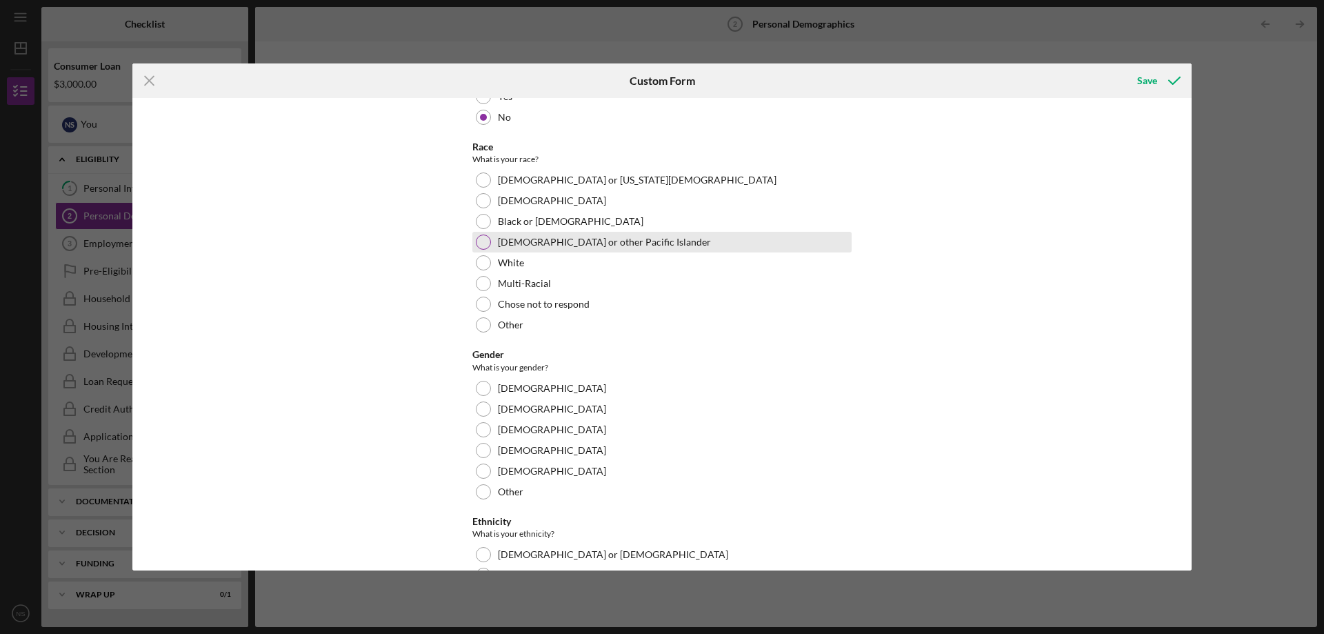
scroll to position [483, 0]
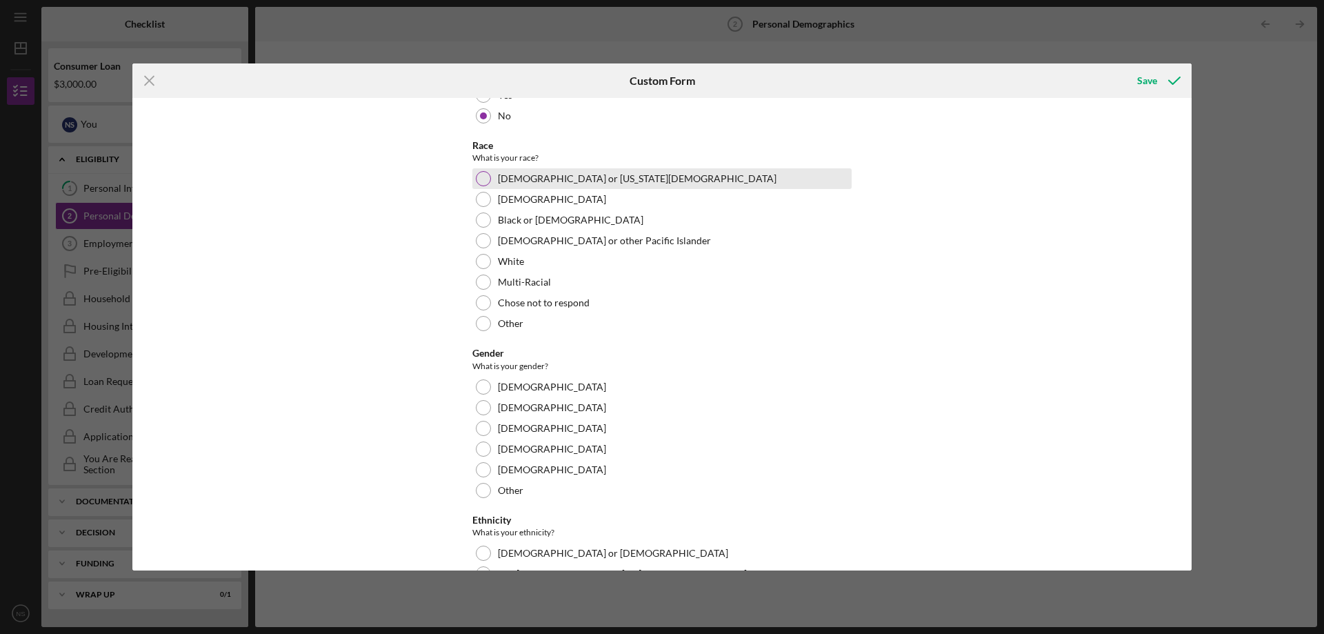
click at [476, 177] on div at bounding box center [483, 178] width 15 height 15
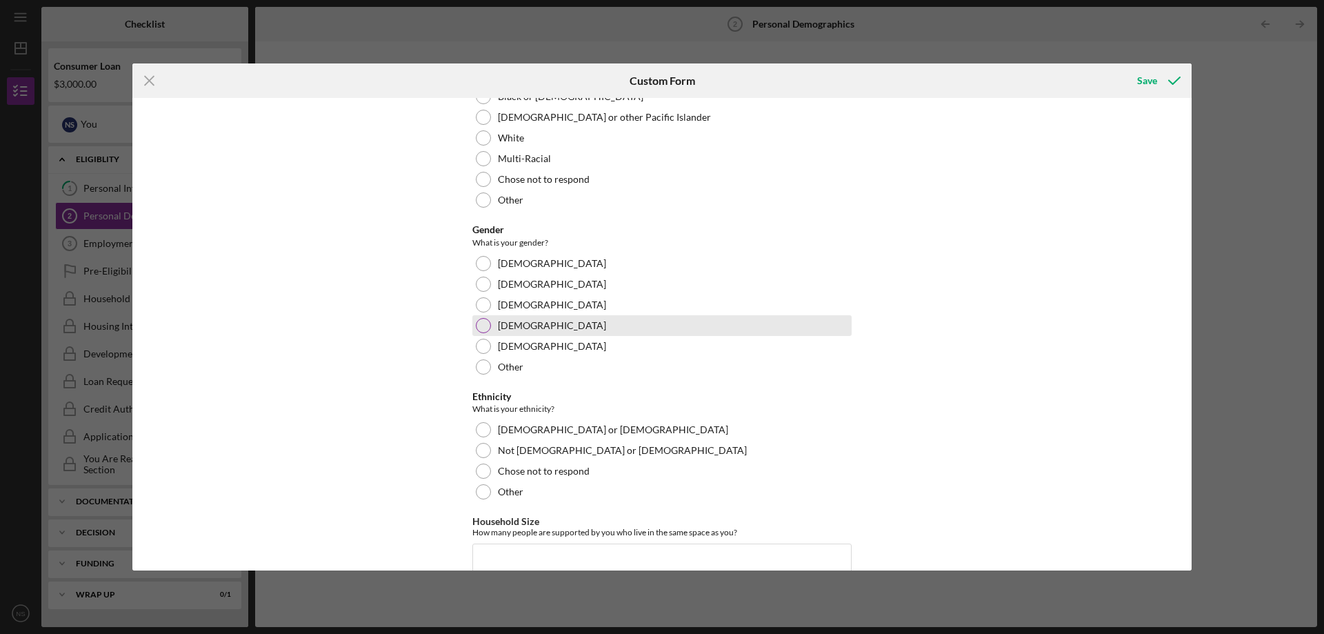
scroll to position [690, 0]
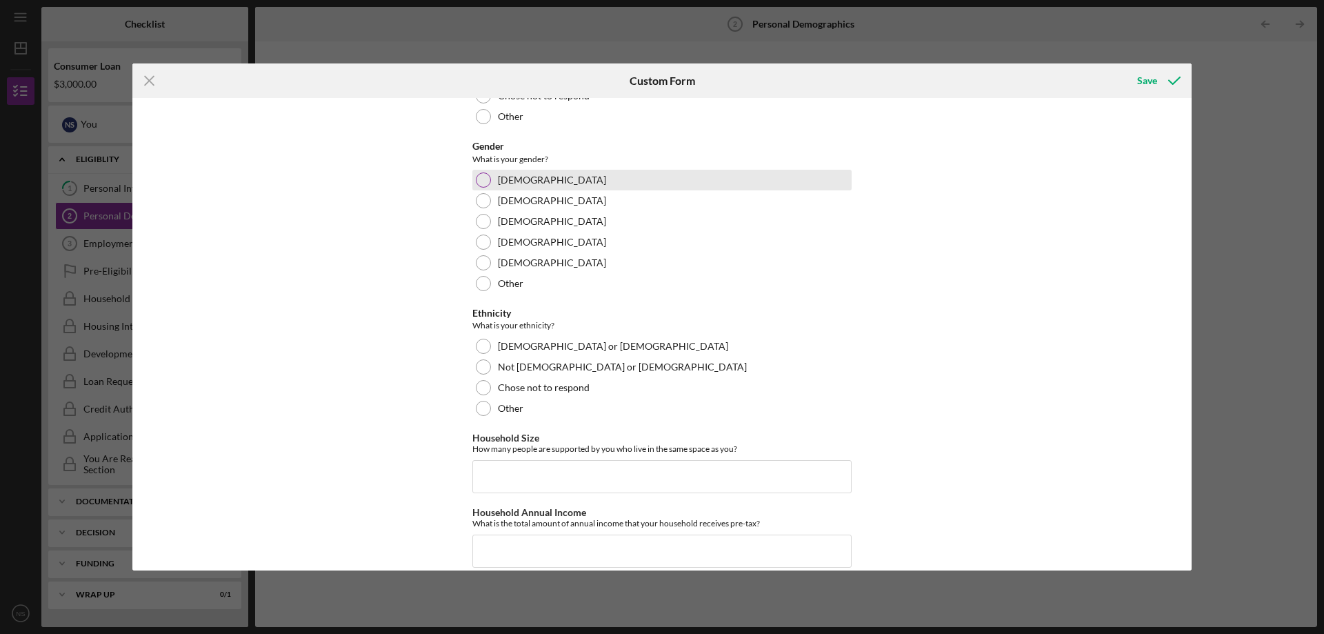
click at [482, 179] on div at bounding box center [483, 179] width 15 height 15
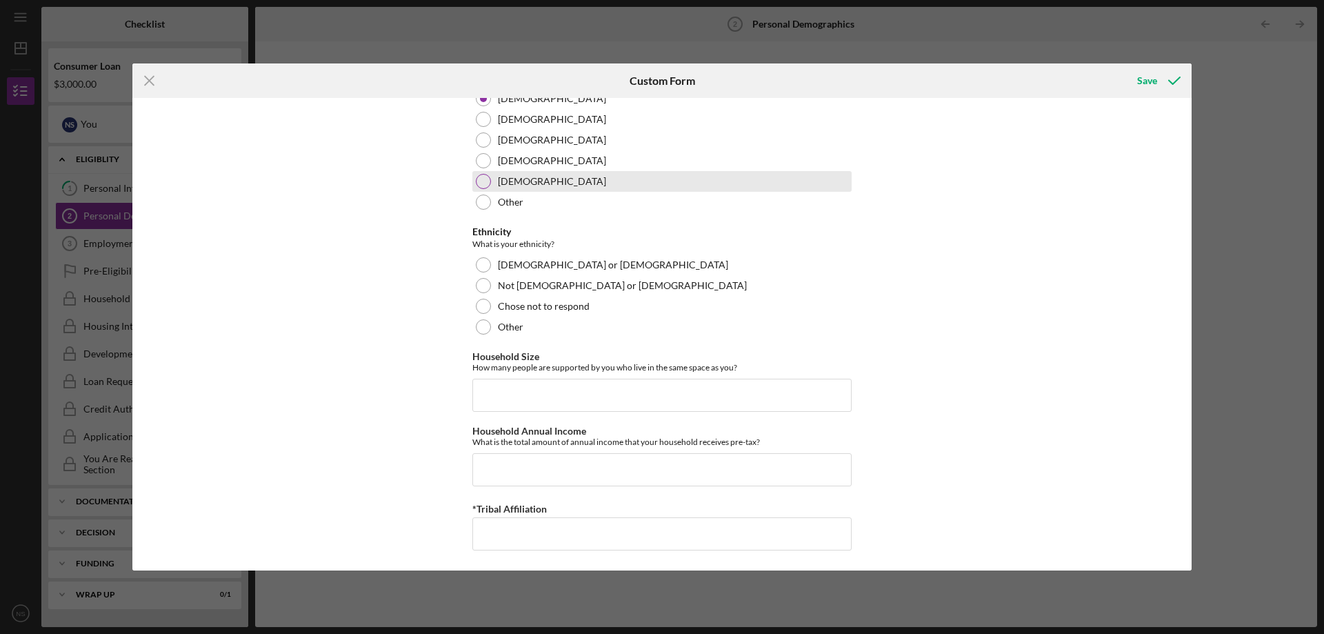
scroll to position [772, 0]
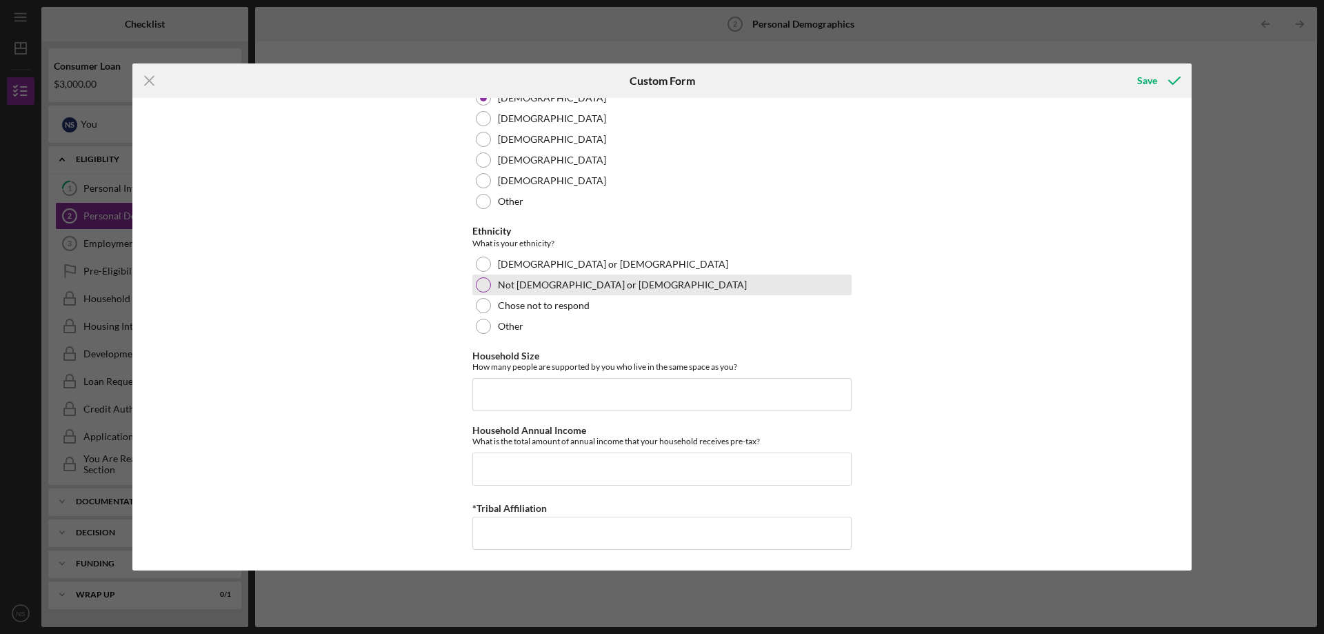
click at [481, 288] on div at bounding box center [483, 284] width 15 height 15
click at [556, 399] on input "Household Size" at bounding box center [661, 394] width 379 height 33
type input "3"
click at [516, 478] on input "Household Annual Income" at bounding box center [661, 468] width 379 height 33
click at [593, 474] on input "Household Annual Income" at bounding box center [661, 468] width 379 height 33
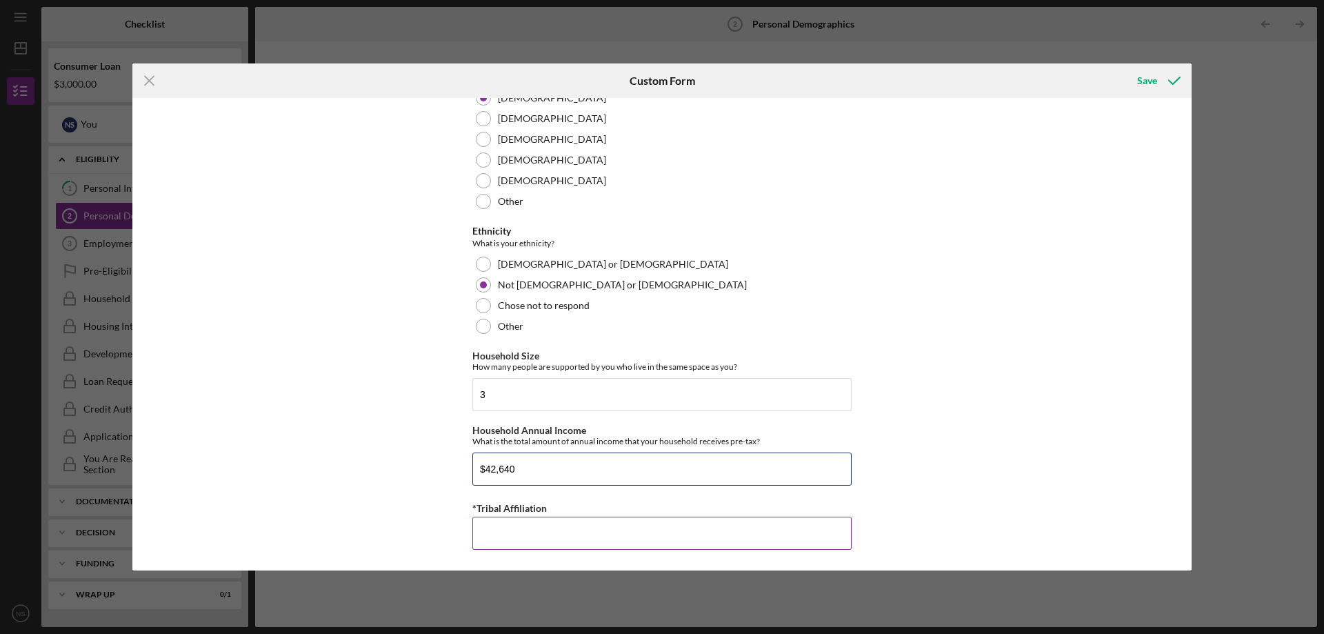
type input "$42,640"
click at [559, 537] on input "*Tribal Affiliation" at bounding box center [661, 532] width 379 height 33
type input "Ho-Chunk Nation"
click at [1158, 77] on icon "submit" at bounding box center [1174, 80] width 34 height 34
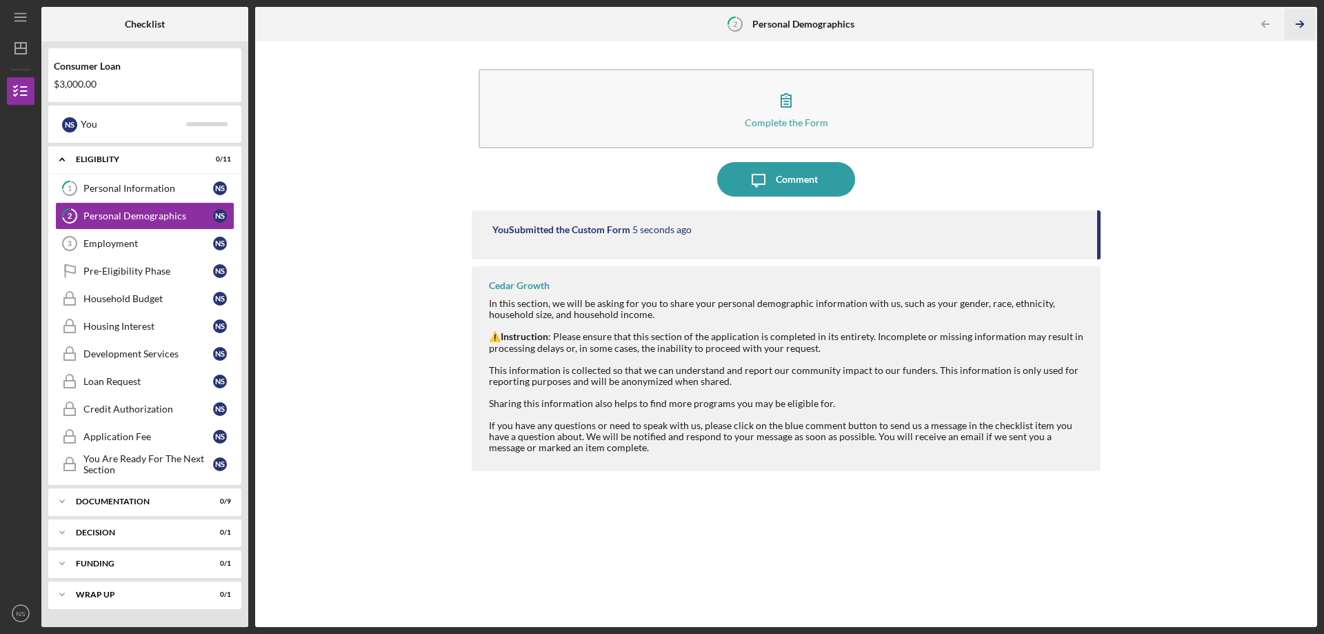
click at [1298, 24] on line "button" at bounding box center [1299, 24] width 7 height 0
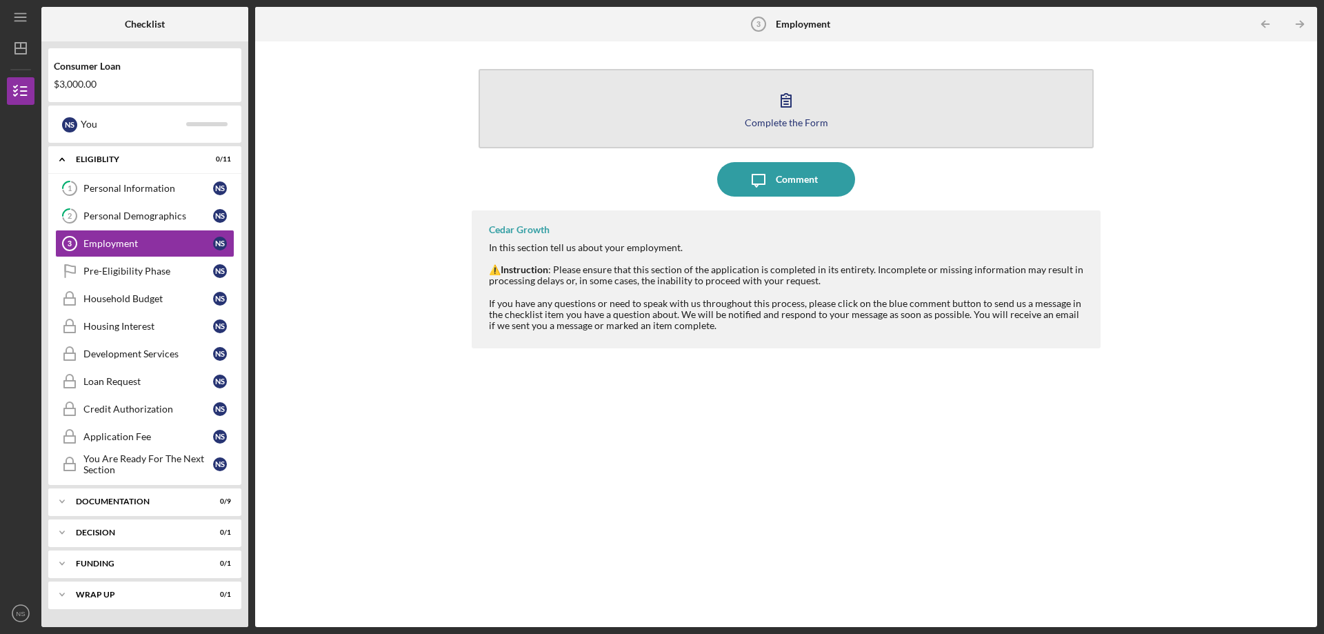
click at [799, 123] on div "Complete the Form" at bounding box center [786, 122] width 83 height 10
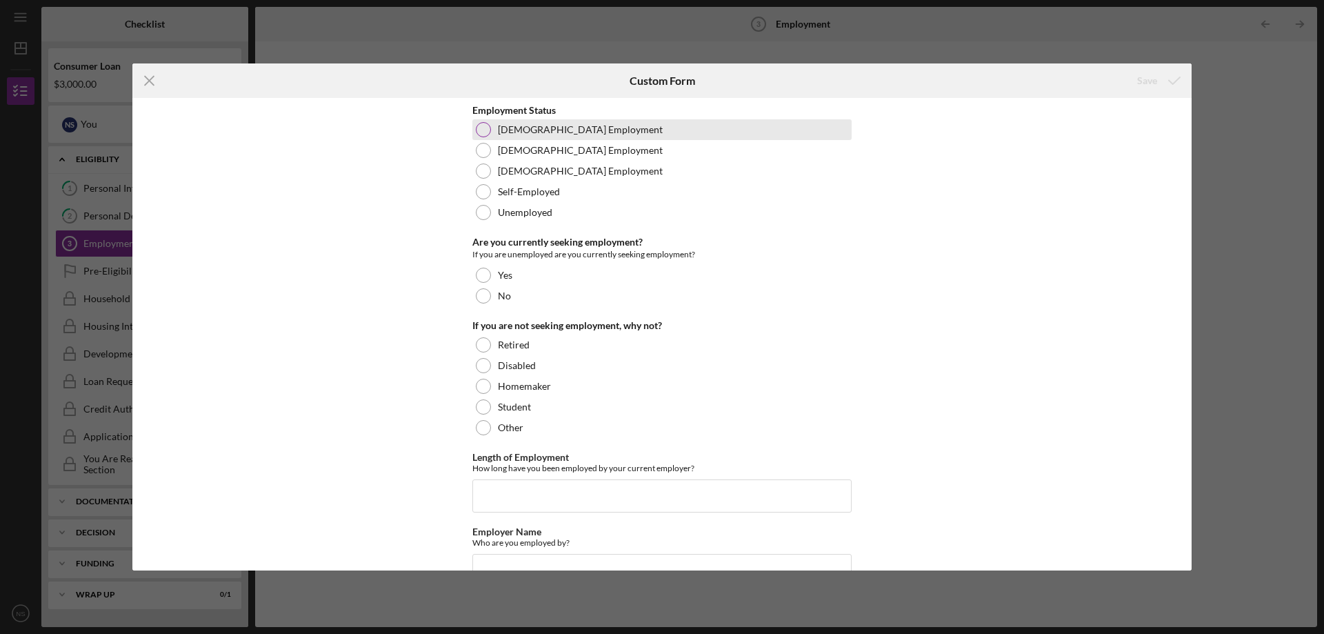
click at [481, 130] on div at bounding box center [483, 129] width 15 height 15
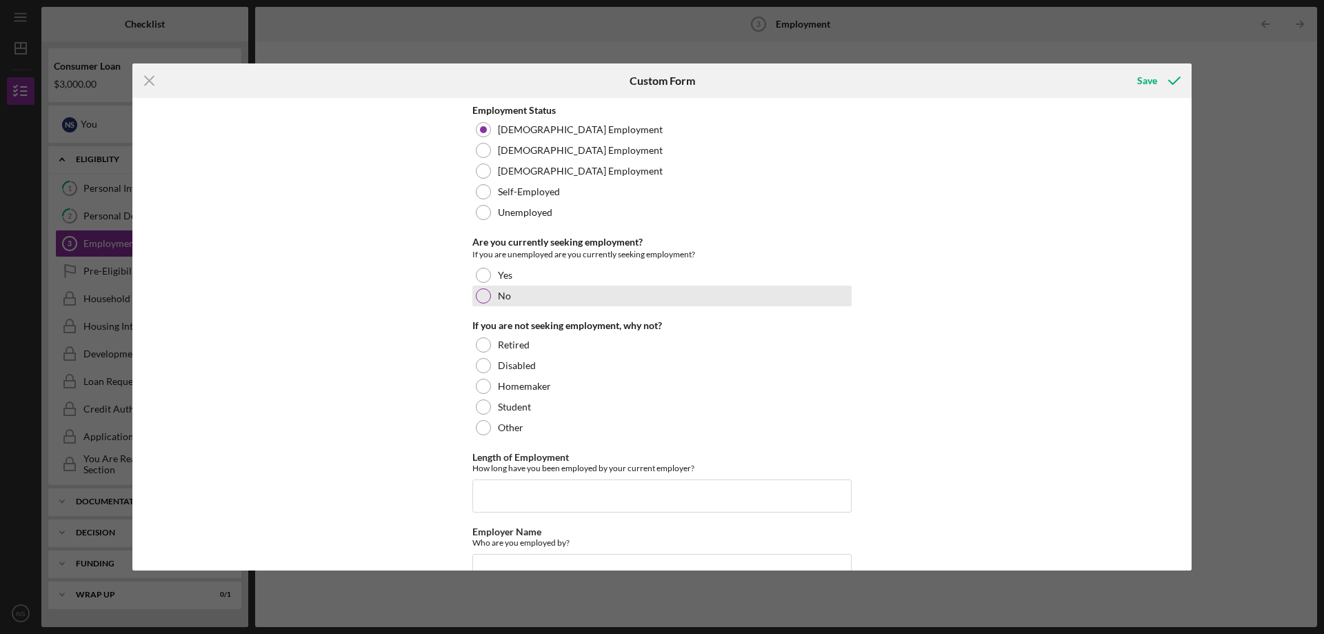
click at [481, 297] on div at bounding box center [483, 295] width 15 height 15
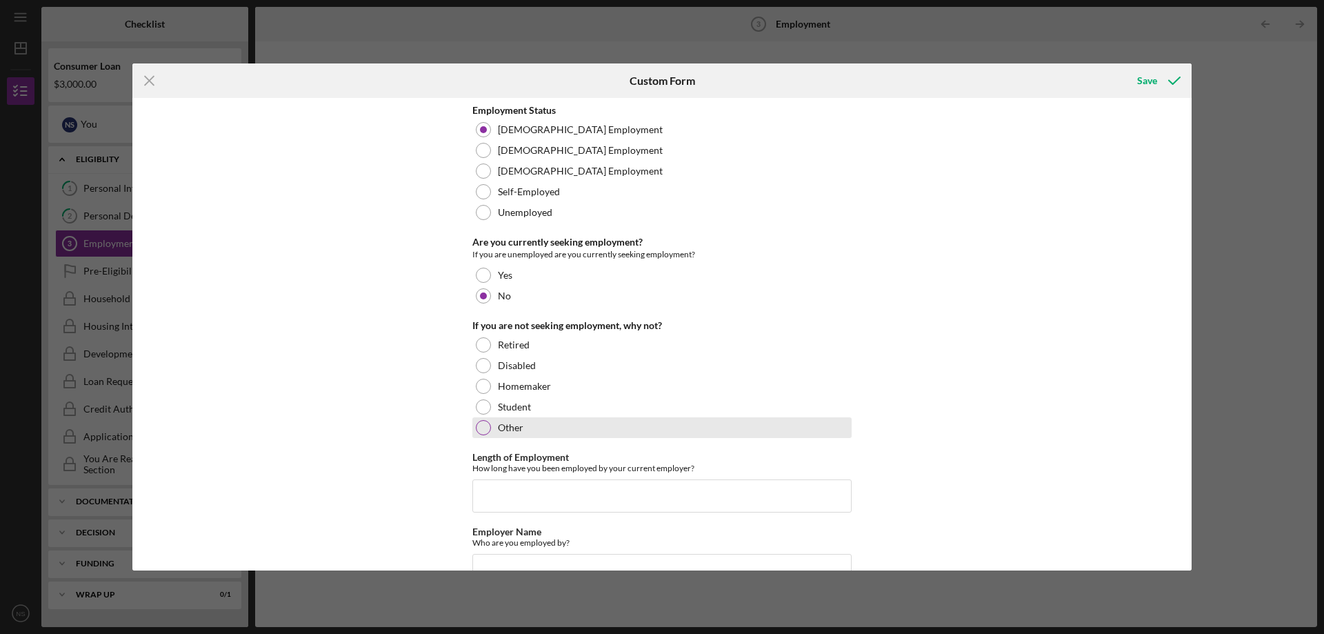
click at [479, 429] on div at bounding box center [483, 427] width 15 height 15
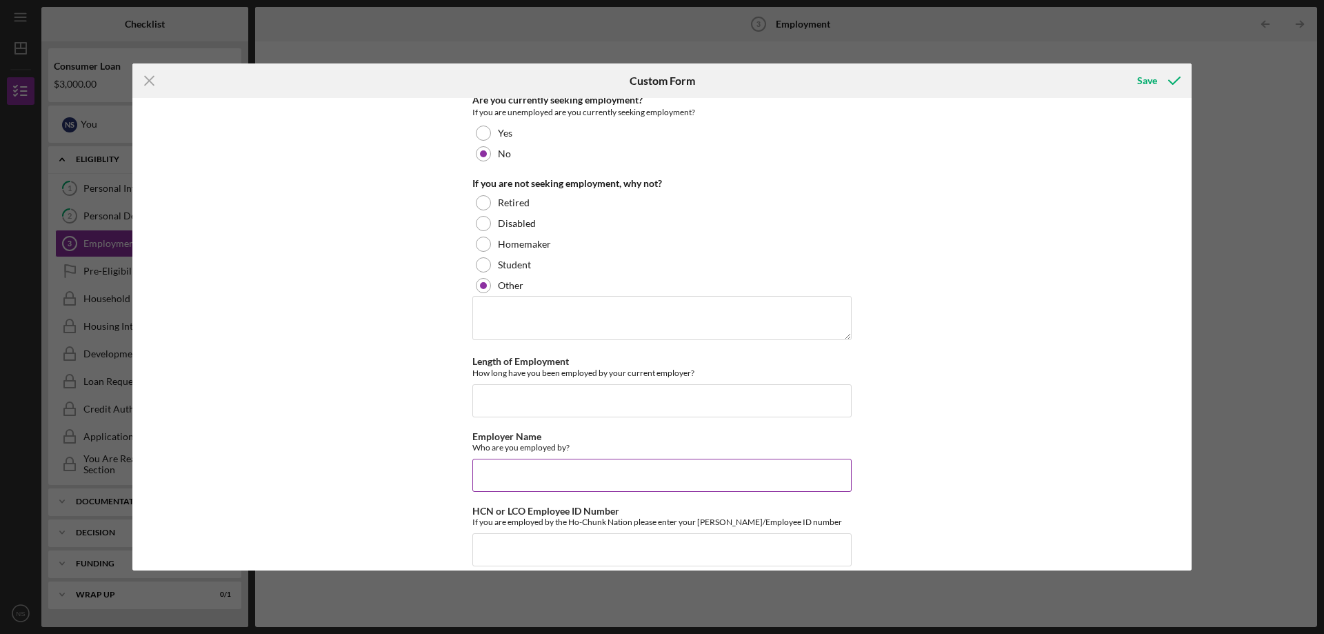
scroll to position [159, 0]
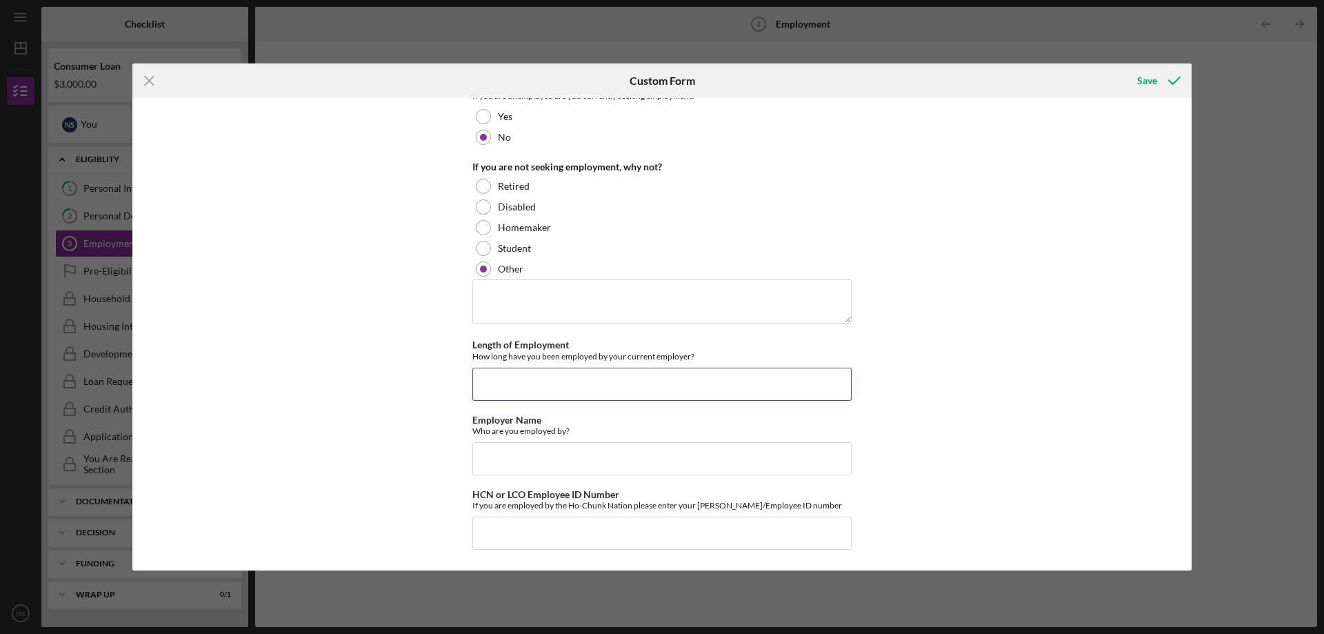
click at [508, 385] on input "Length of Employment" at bounding box center [661, 384] width 379 height 33
type input "9 months"
click at [625, 470] on input "Employer Name" at bounding box center [661, 458] width 379 height 33
type input "Ho-Chunk Housing and Community Development Agency"
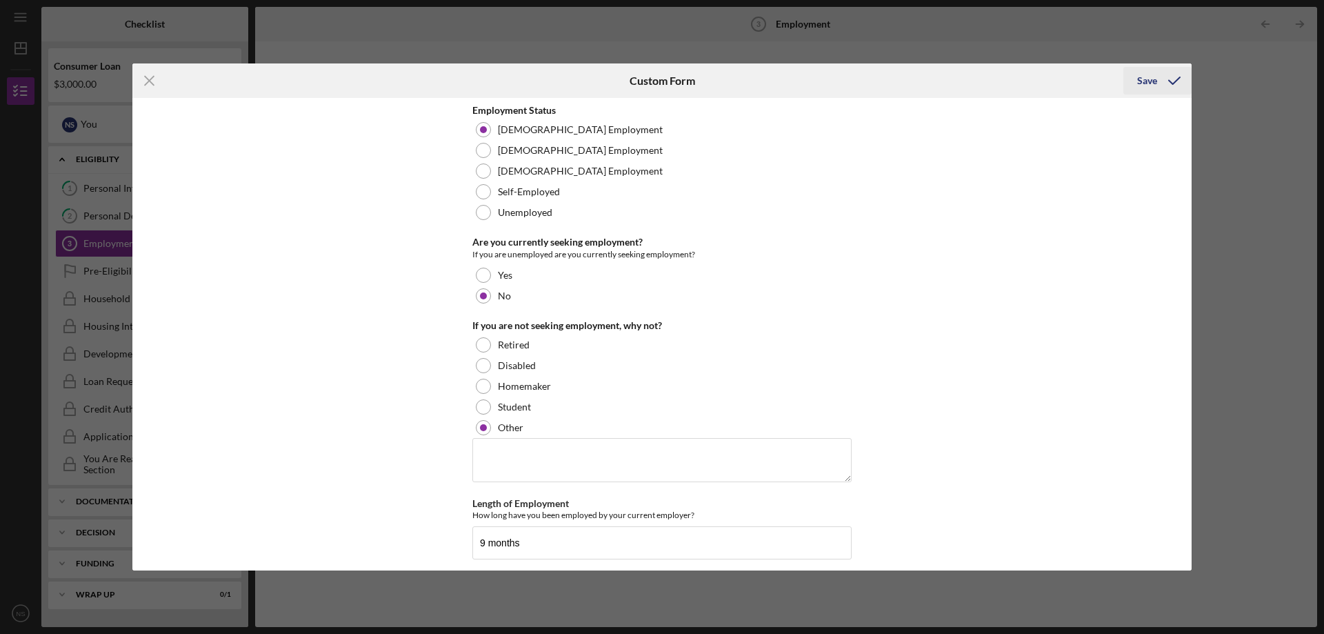
click at [1167, 88] on icon "submit" at bounding box center [1174, 80] width 34 height 34
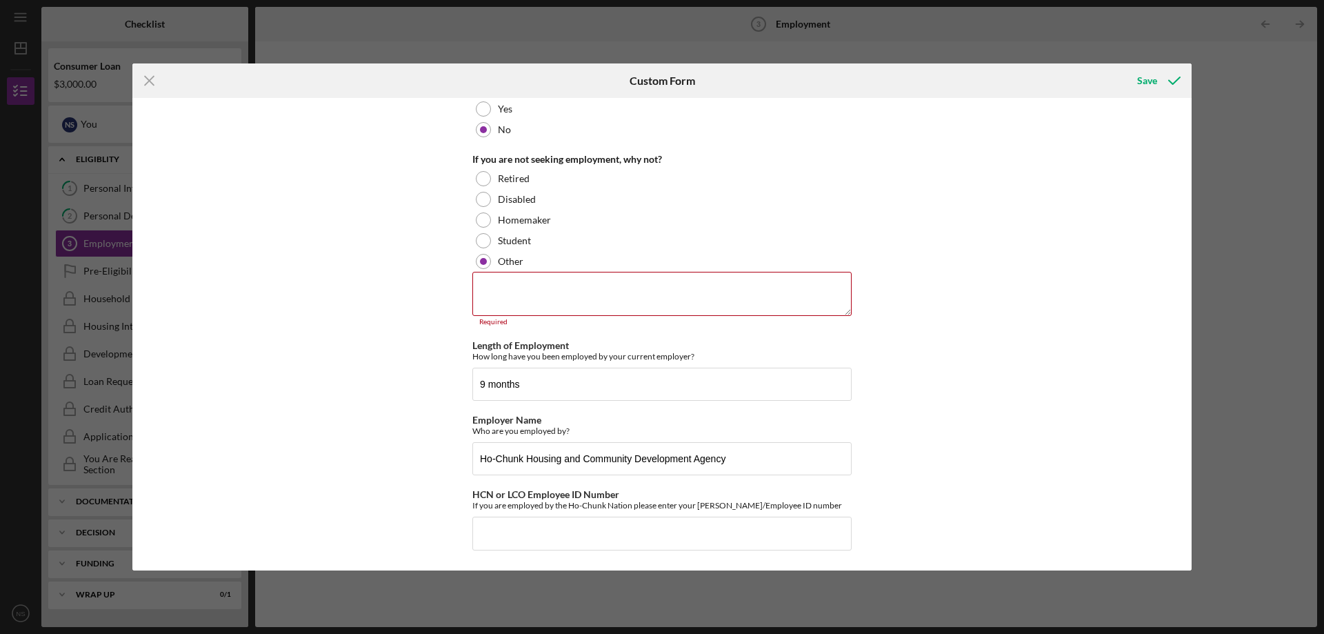
scroll to position [167, 0]
click at [515, 534] on input "HCN or LCO Employee ID Number" at bounding box center [661, 532] width 379 height 33
type input "n/a"
click at [1154, 81] on div "Save" at bounding box center [1147, 81] width 20 height 28
click at [539, 288] on textarea at bounding box center [661, 293] width 379 height 44
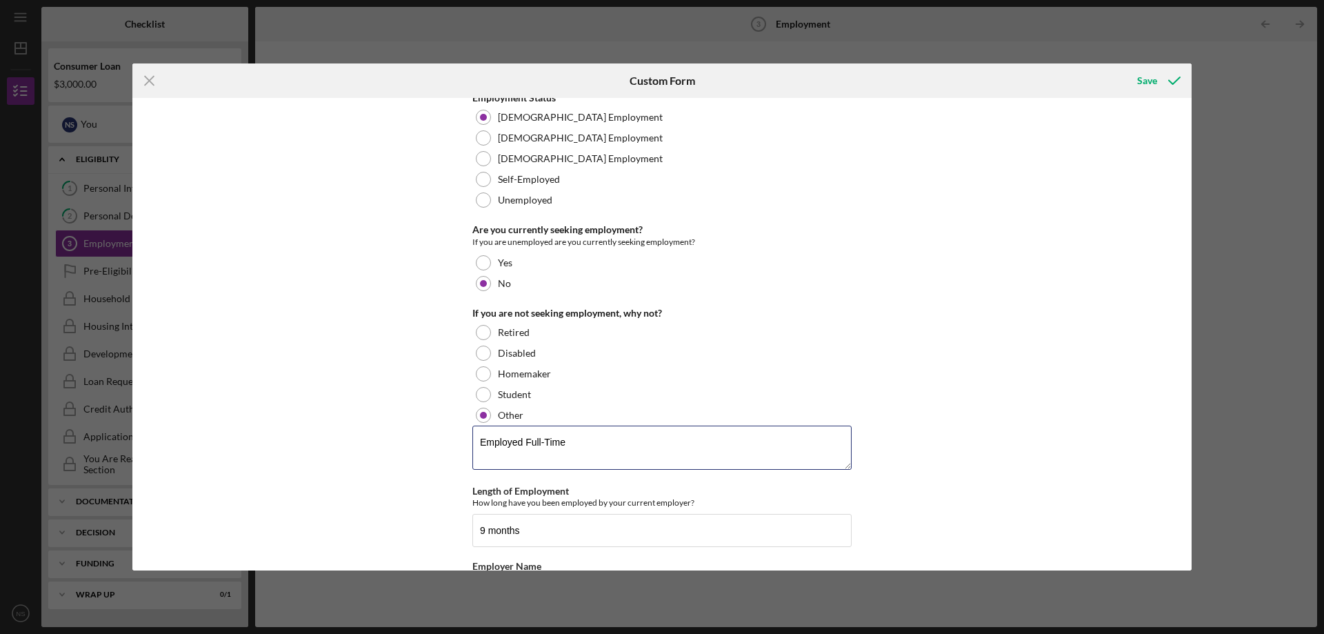
scroll to position [0, 0]
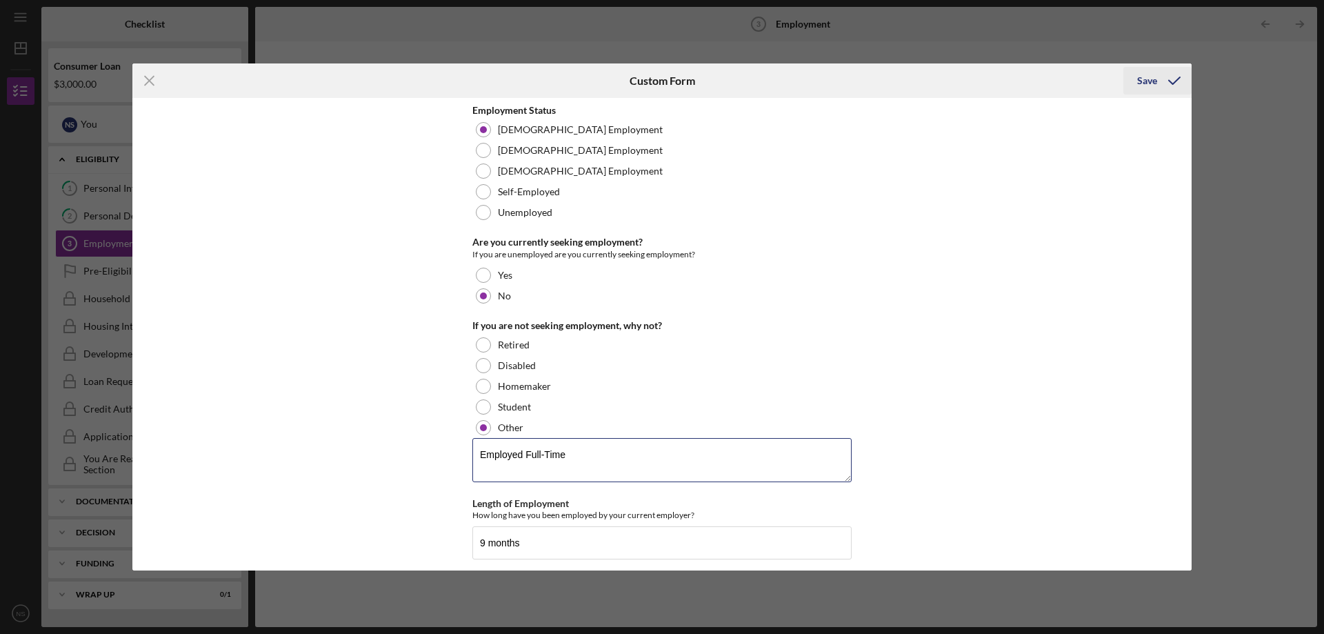
type textarea "Employed Full-Time"
click at [1142, 81] on div "Save" at bounding box center [1147, 81] width 20 height 28
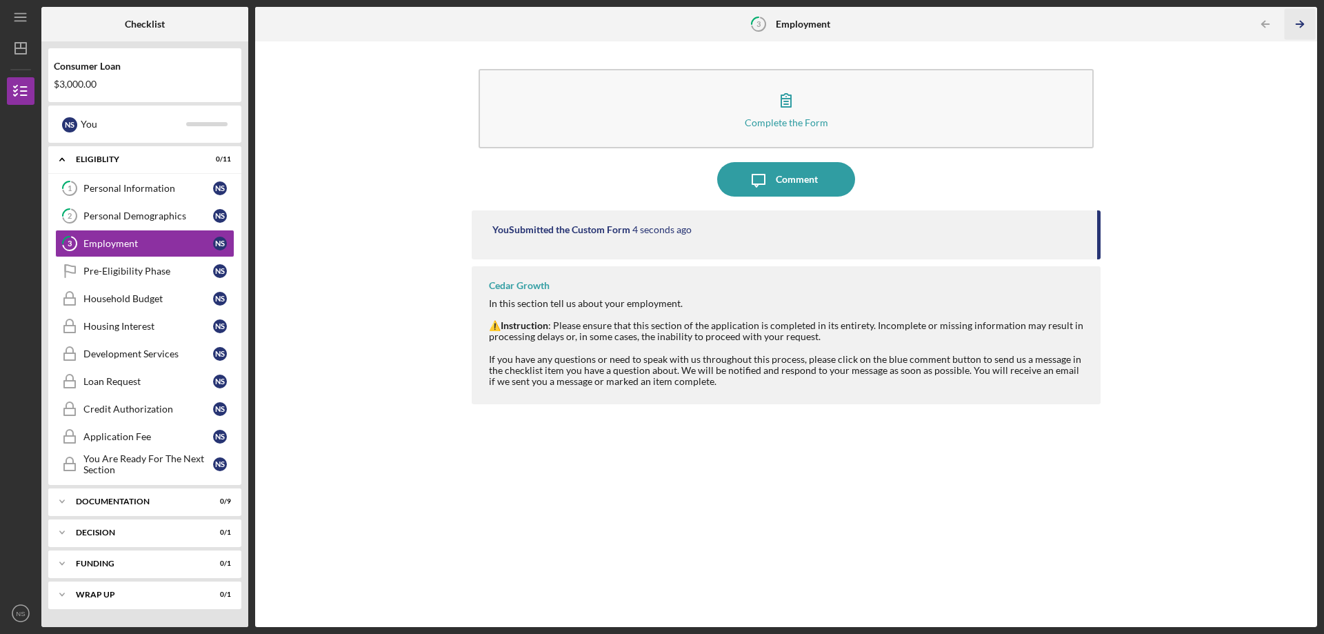
click at [1299, 25] on icon "Icon/Table Pagination Arrow" at bounding box center [1299, 24] width 31 height 31
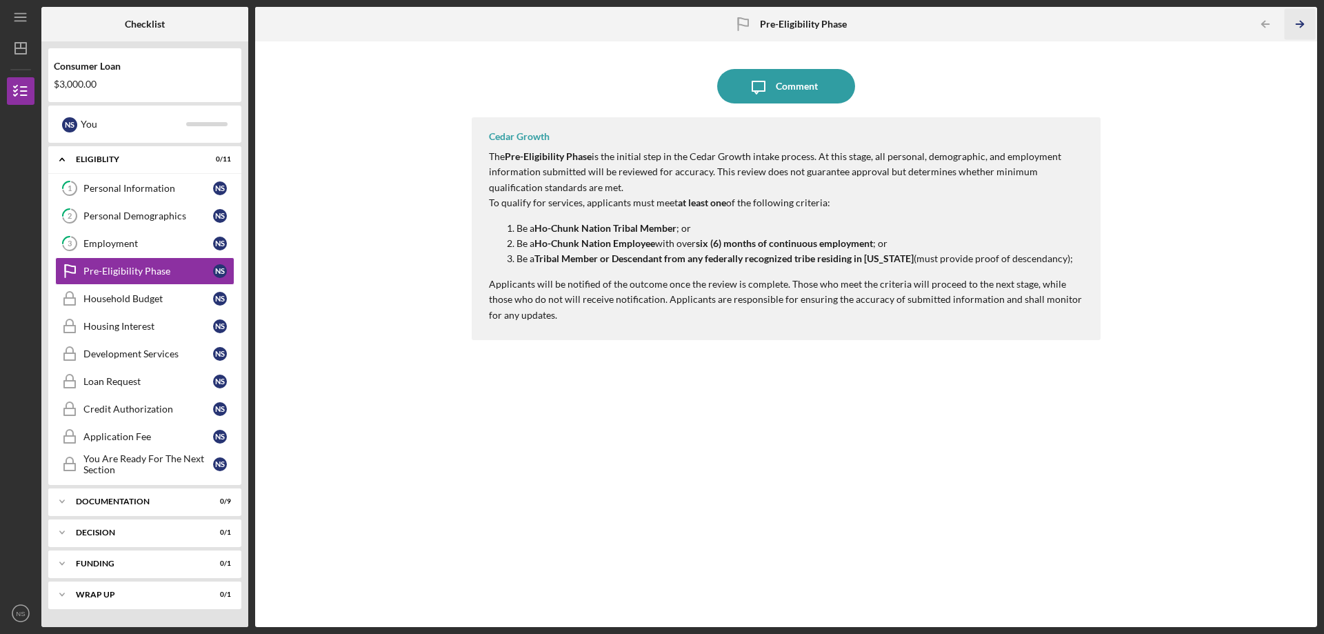
click at [1303, 21] on icon "Icon/Table Pagination Arrow" at bounding box center [1299, 24] width 31 height 31
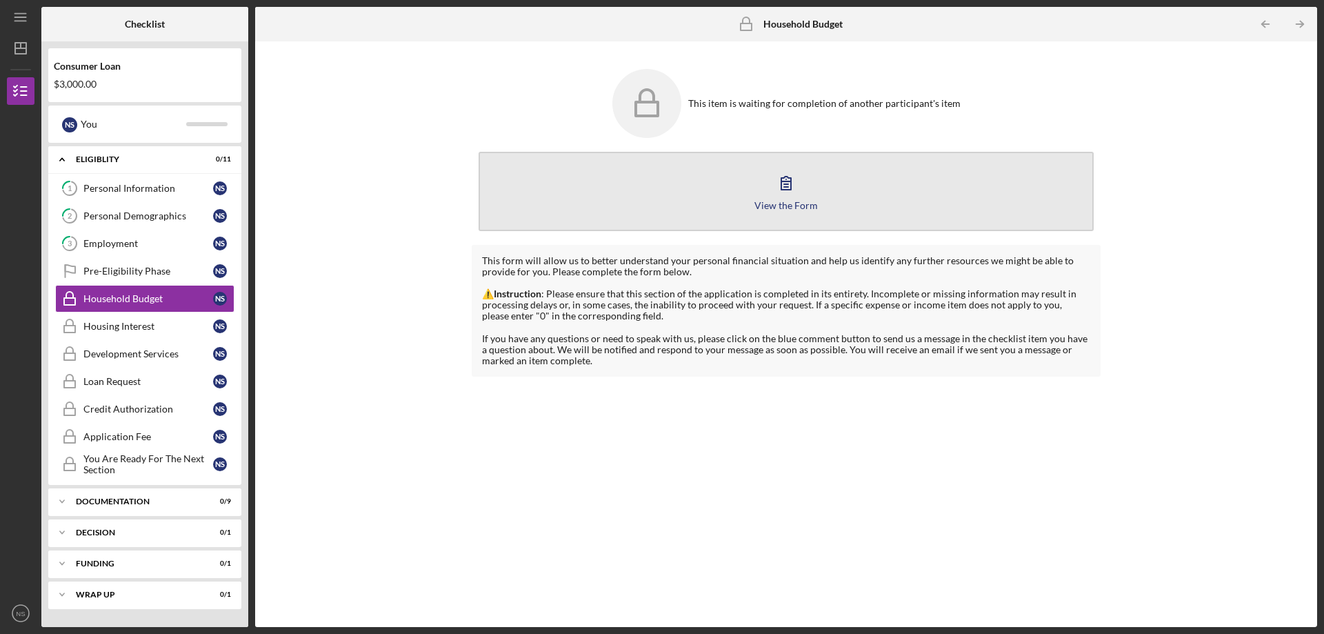
click at [790, 186] on icon "button" at bounding box center [786, 182] width 34 height 34
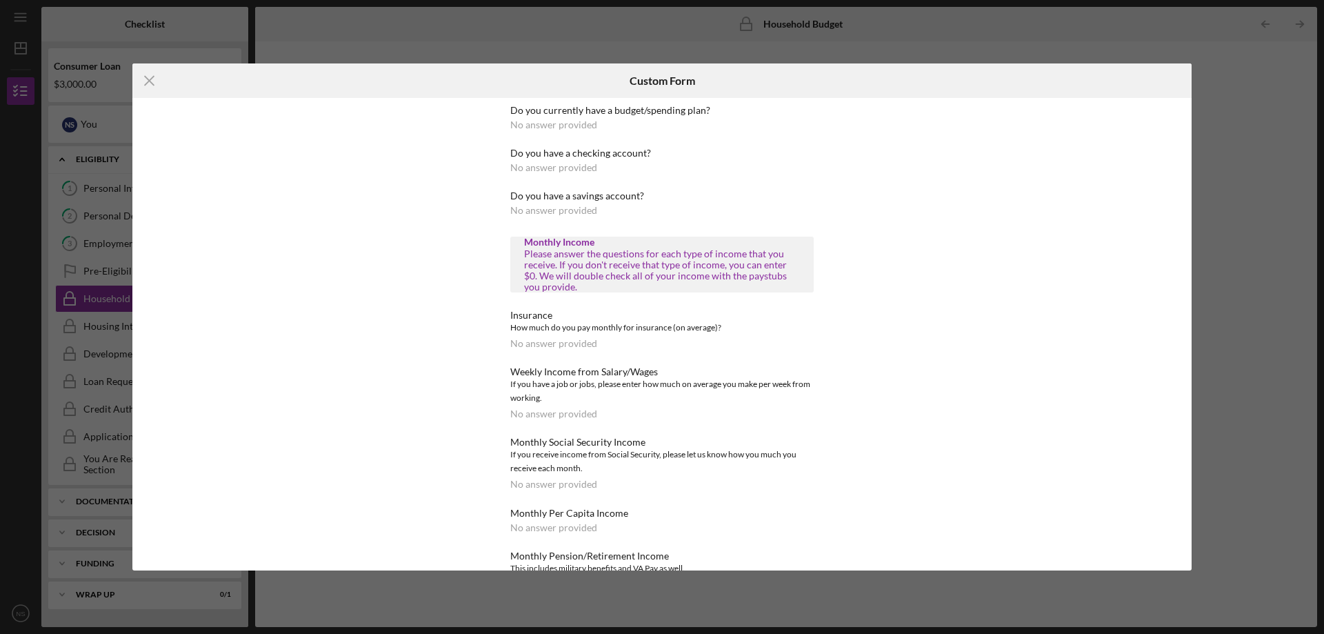
click at [572, 123] on div "No answer provided" at bounding box center [553, 124] width 87 height 11
click at [582, 128] on div "No answer provided" at bounding box center [553, 124] width 87 height 11
click at [568, 132] on div "Do you currently have a budget/spending plan? No answer provided Do you have a …" at bounding box center [661, 608] width 303 height 1007
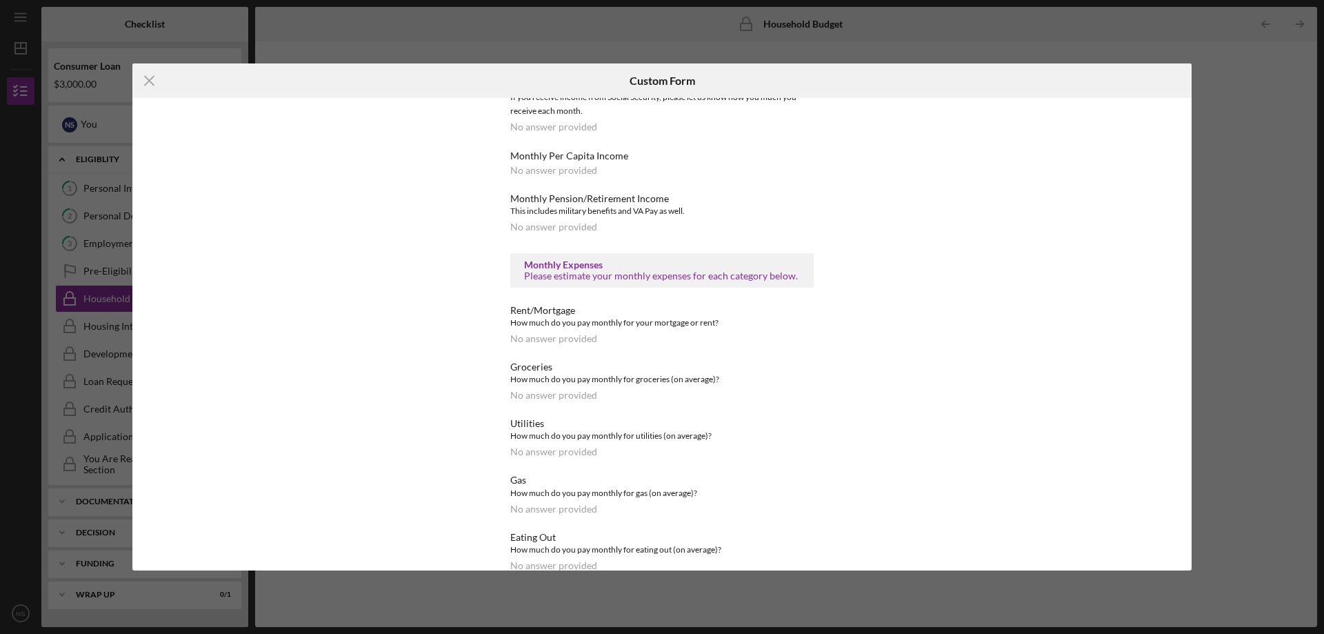
scroll to position [562, 0]
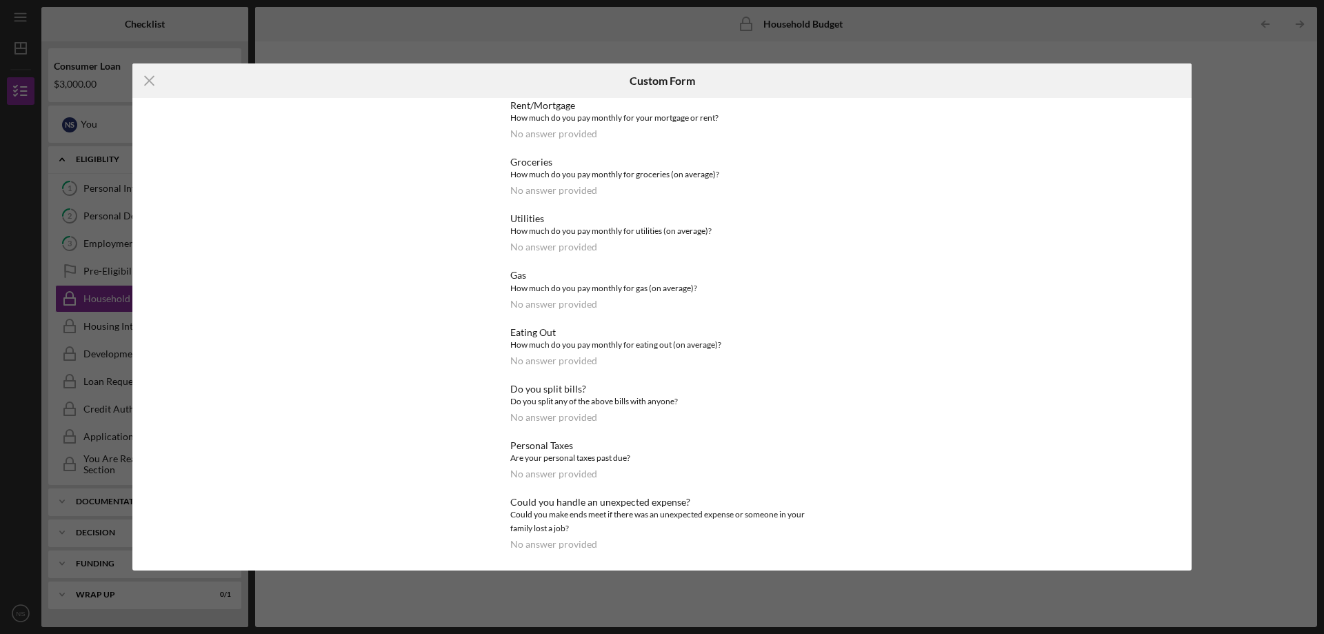
click at [555, 473] on div "No answer provided" at bounding box center [553, 473] width 87 height 11
click at [1165, 92] on div at bounding box center [1015, 80] width 353 height 34
click at [153, 79] on icon "Icon/Menu Close" at bounding box center [149, 80] width 34 height 34
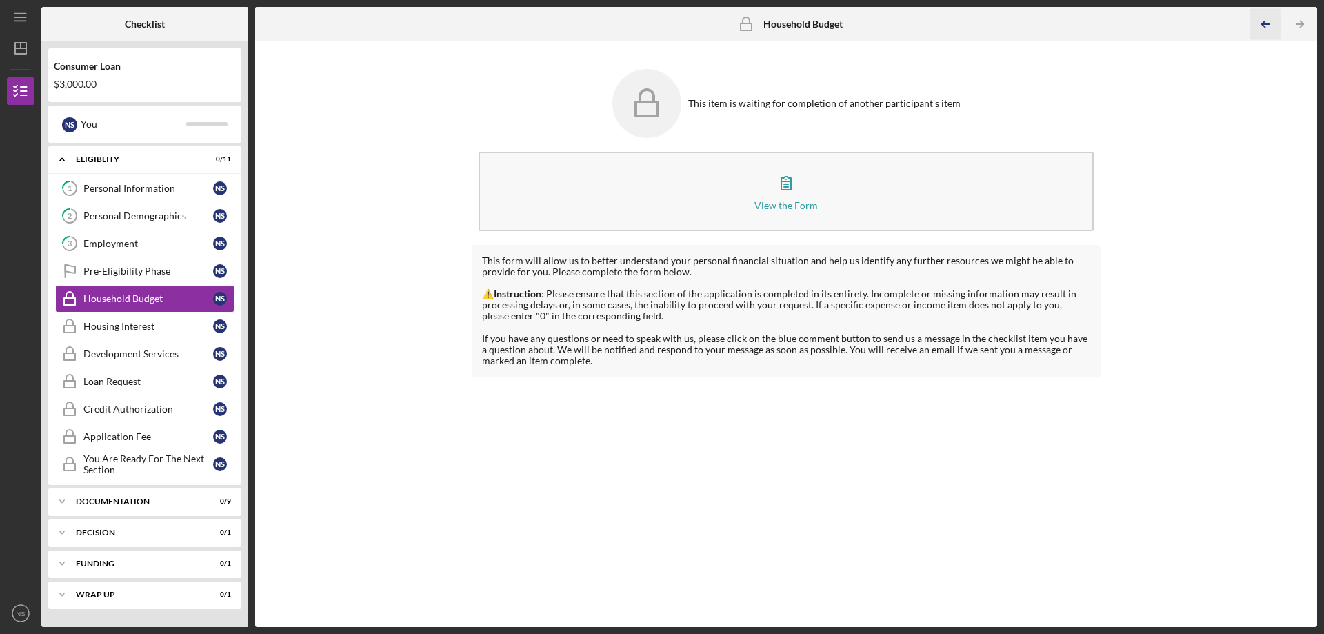
click at [1262, 21] on icon "Icon/Table Pagination Arrow" at bounding box center [1264, 24] width 31 height 31
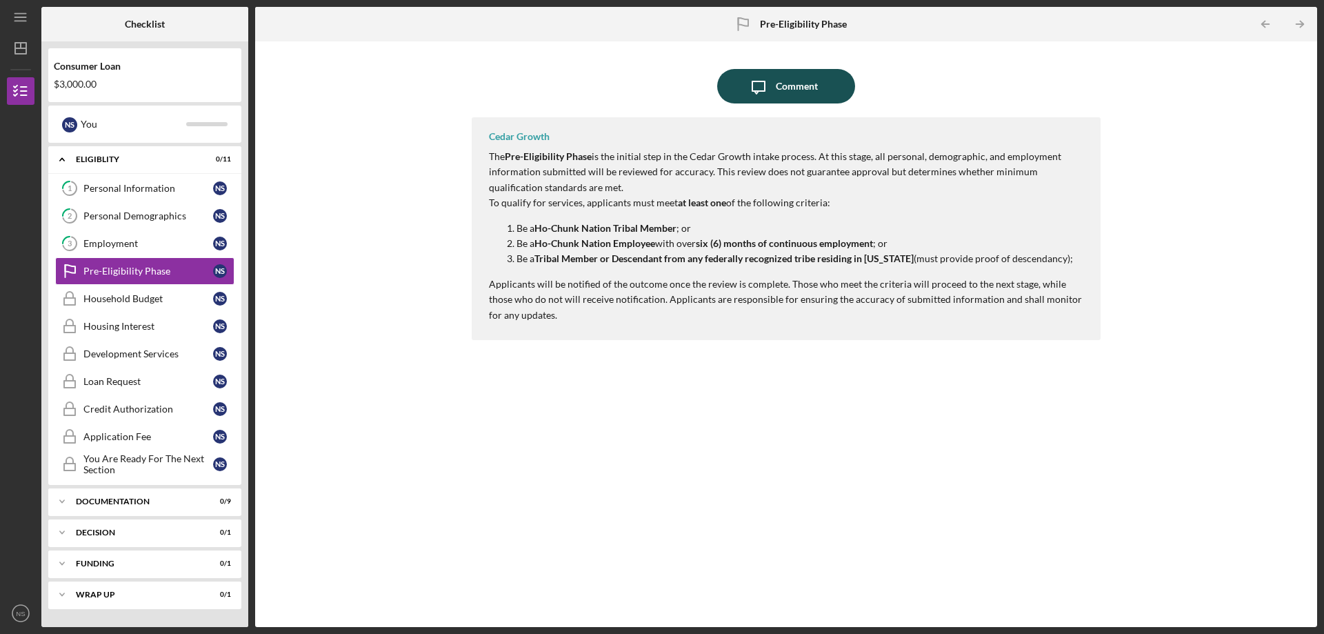
click at [799, 86] on div "Comment" at bounding box center [797, 86] width 42 height 34
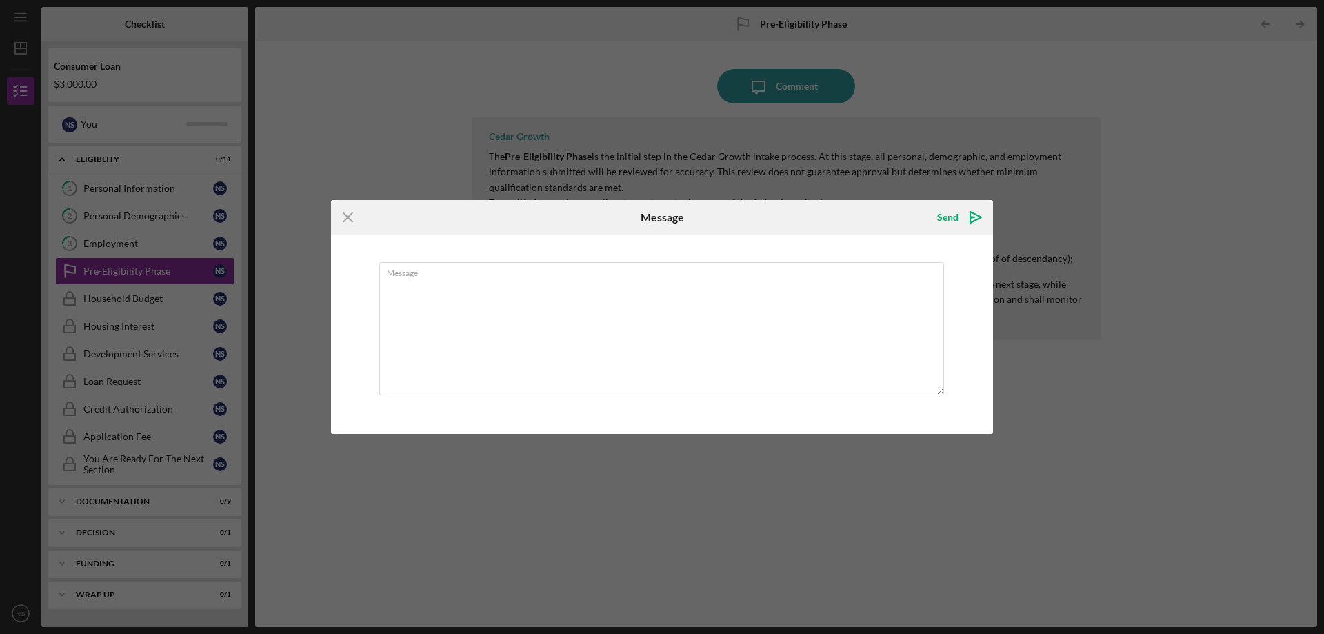
drag, startPoint x: 344, startPoint y: 221, endPoint x: 352, endPoint y: 217, distance: 9.0
click at [347, 219] on icon "Icon/Menu Close" at bounding box center [348, 217] width 34 height 34
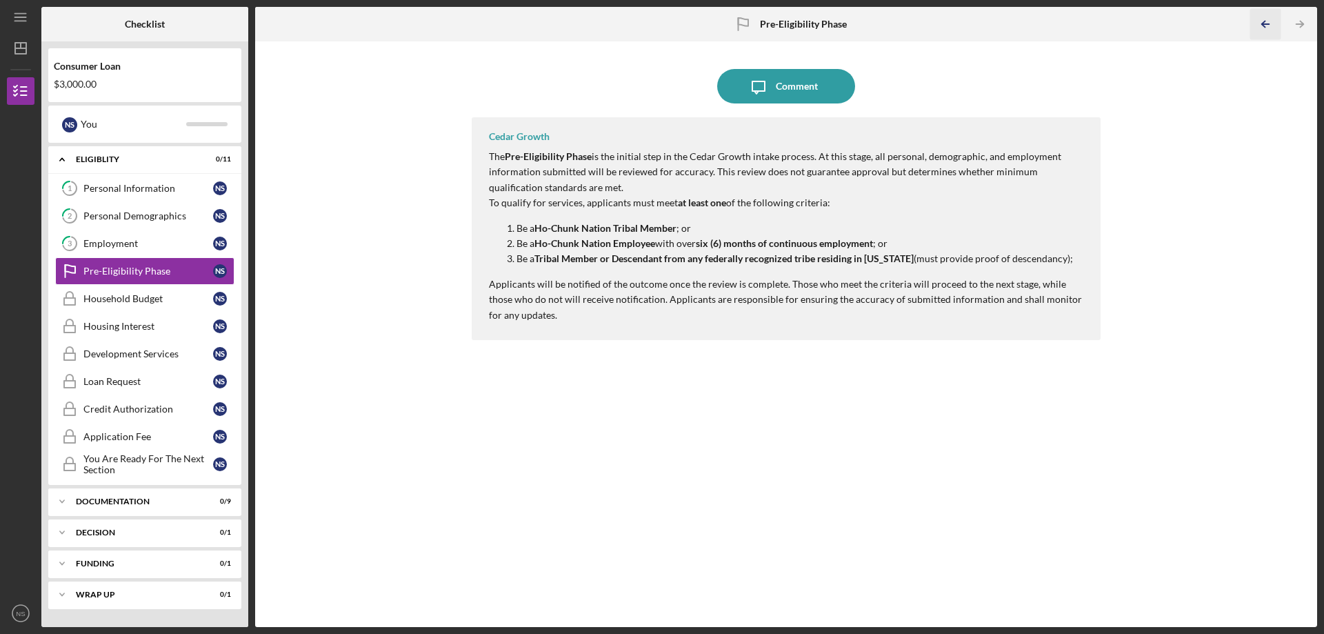
click at [1273, 17] on icon "Icon/Table Pagination Arrow" at bounding box center [1264, 24] width 31 height 31
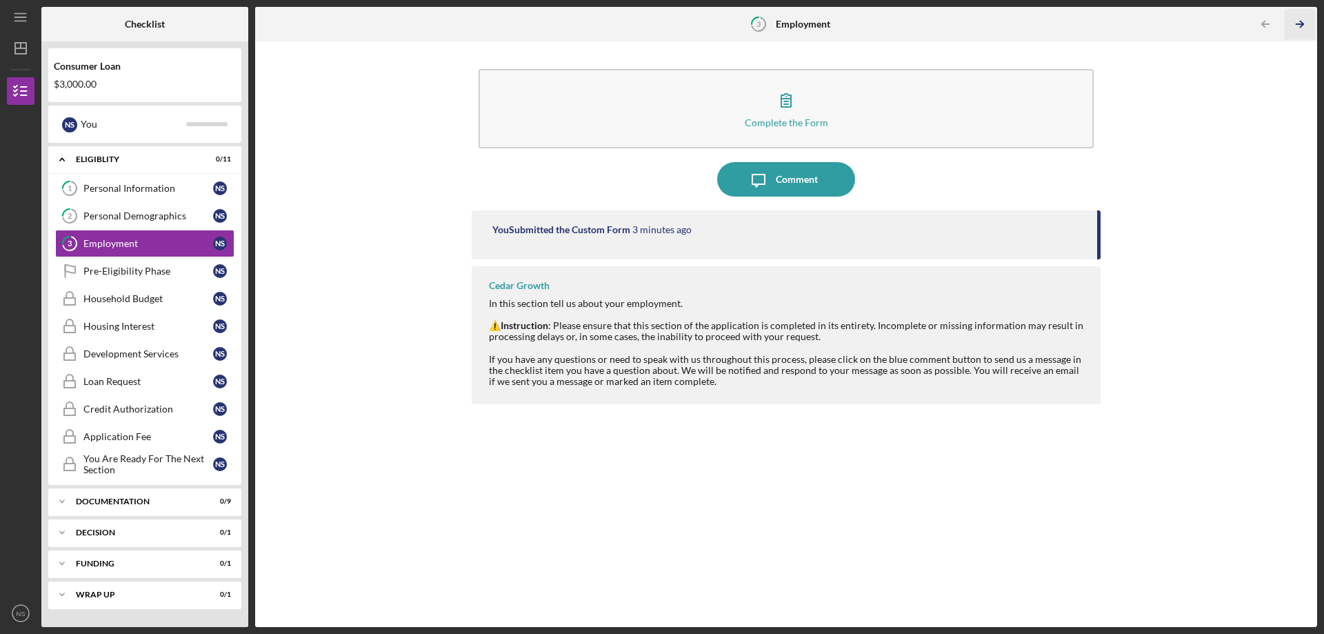
click at [1296, 23] on icon "Icon/Table Pagination Arrow" at bounding box center [1299, 24] width 31 height 31
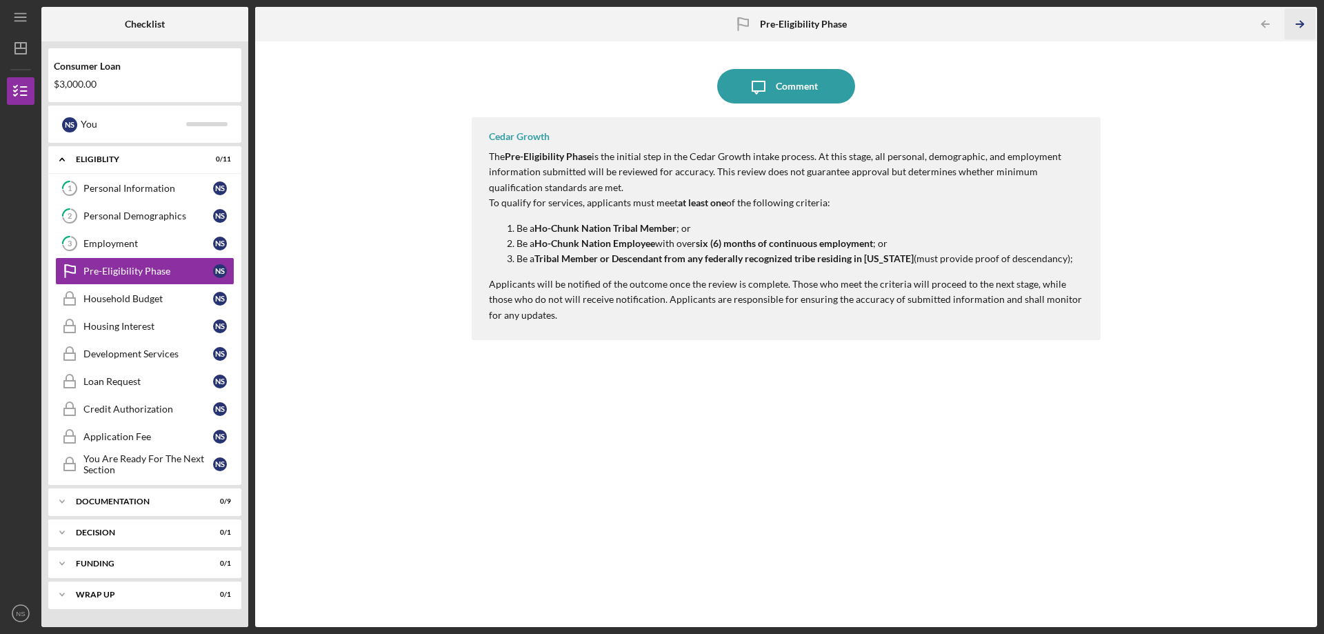
click at [1296, 23] on icon "Icon/Table Pagination Arrow" at bounding box center [1299, 24] width 31 height 31
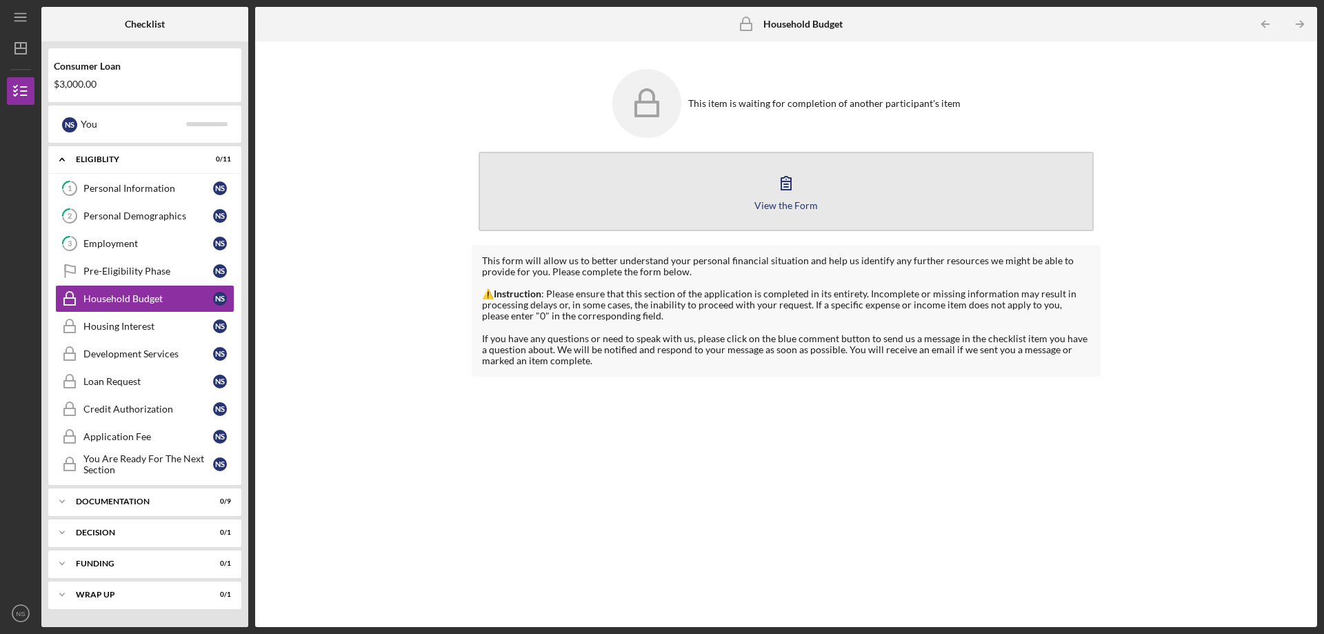
click at [773, 192] on icon "button" at bounding box center [786, 182] width 34 height 34
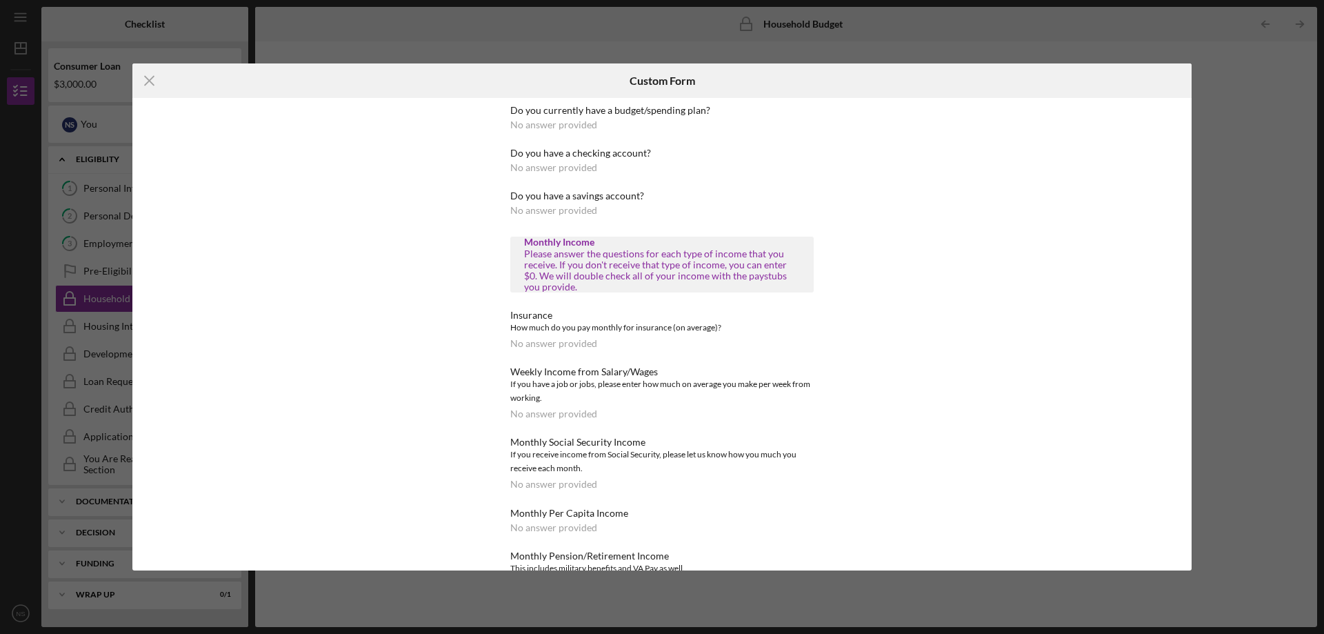
click at [604, 228] on div "Do you currently have a budget/spending plan? No answer provided Do you have a …" at bounding box center [661, 608] width 303 height 1007
drag, startPoint x: 606, startPoint y: 246, endPoint x: 612, endPoint y: 261, distance: 16.1
click at [612, 261] on div "Do you currently have a budget/spending plan? No answer provided Do you have a …" at bounding box center [661, 608] width 303 height 1007
drag, startPoint x: 715, startPoint y: 277, endPoint x: 706, endPoint y: 223, distance: 54.5
click at [716, 274] on div "Please answer the questions for each type of income that you receive. If you do…" at bounding box center [662, 270] width 276 height 44
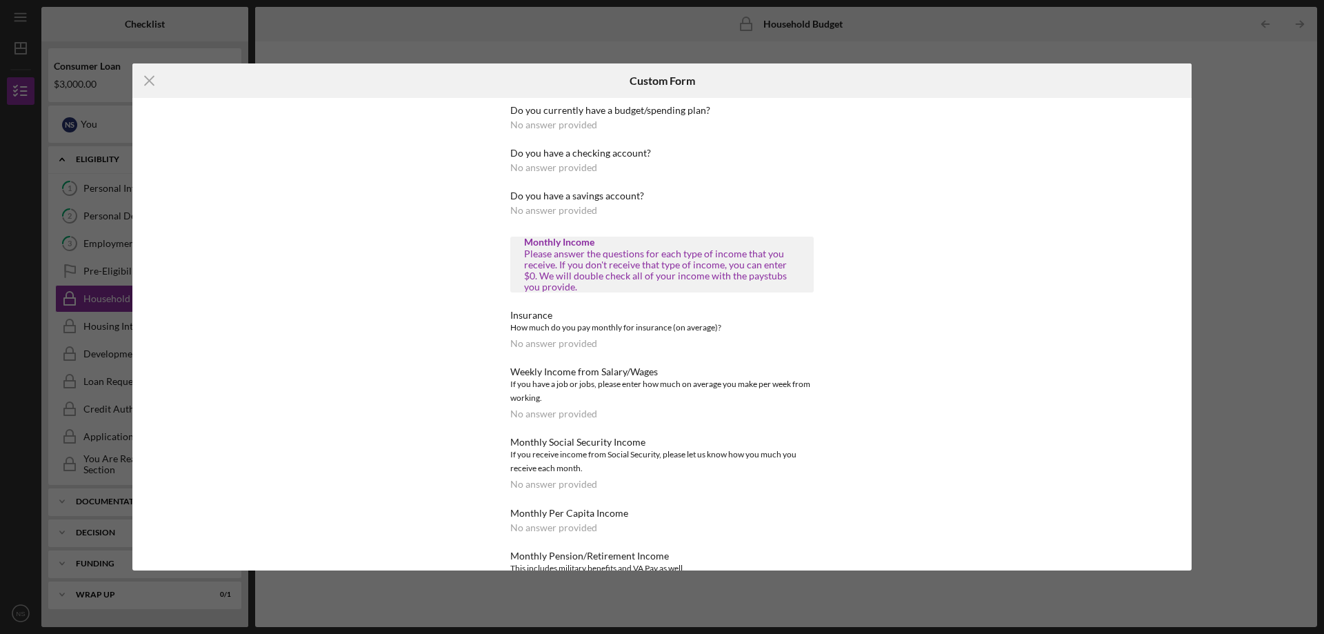
click at [565, 203] on div "Do you have a savings account? No answer provided" at bounding box center [661, 203] width 303 height 26
click at [565, 207] on div "No answer provided" at bounding box center [553, 210] width 87 height 11
click at [580, 125] on div "No answer provided" at bounding box center [553, 124] width 87 height 11
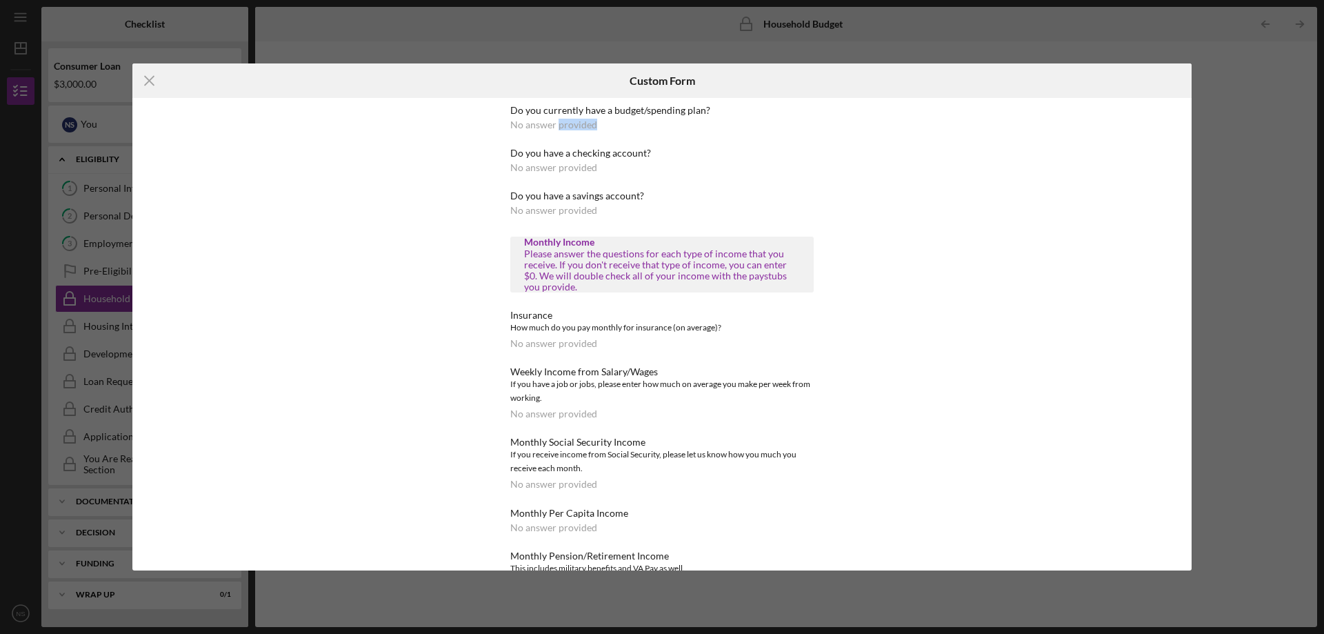
click at [580, 125] on div "No answer provided" at bounding box center [553, 124] width 87 height 11
click at [550, 126] on div "No answer provided" at bounding box center [553, 124] width 87 height 11
click at [542, 125] on div "No answer provided" at bounding box center [553, 124] width 87 height 11
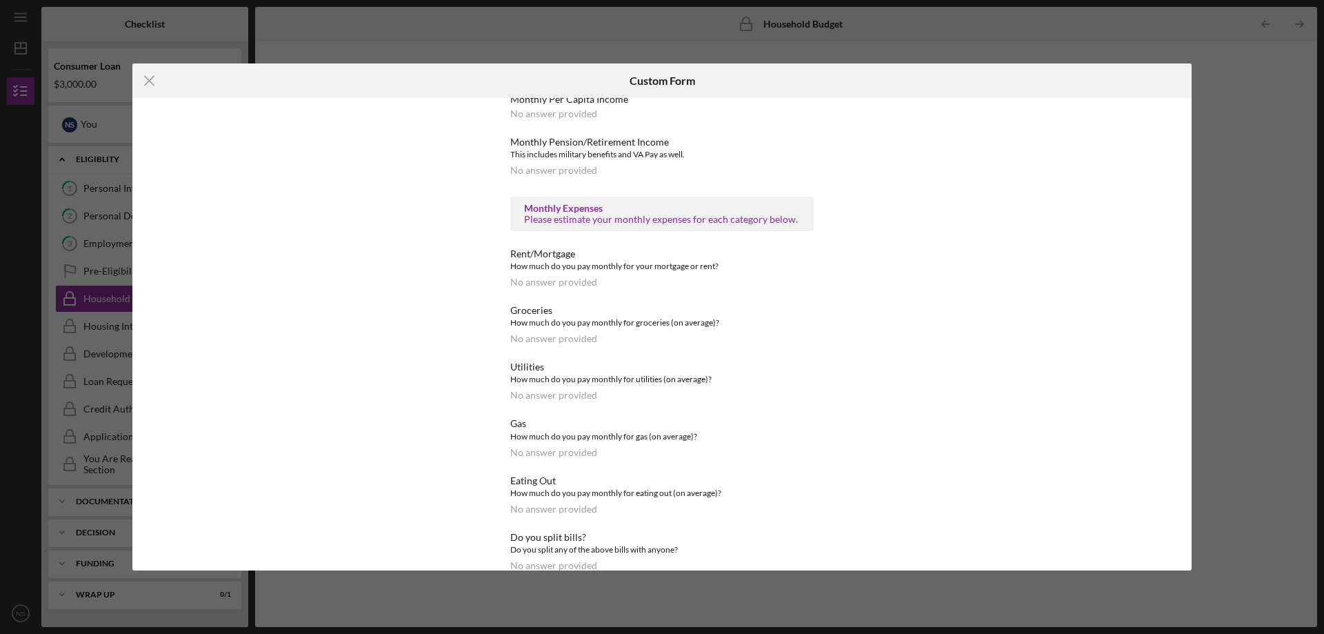
scroll to position [562, 0]
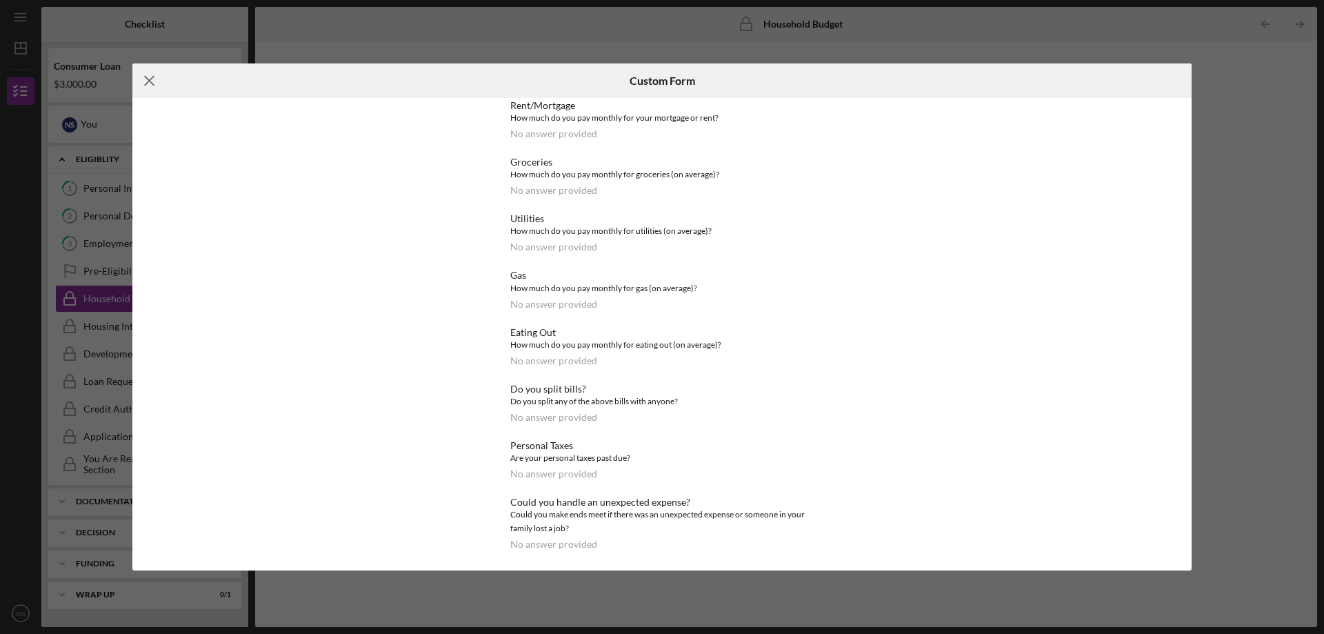
click at [153, 79] on icon "Icon/Menu Close" at bounding box center [149, 80] width 34 height 34
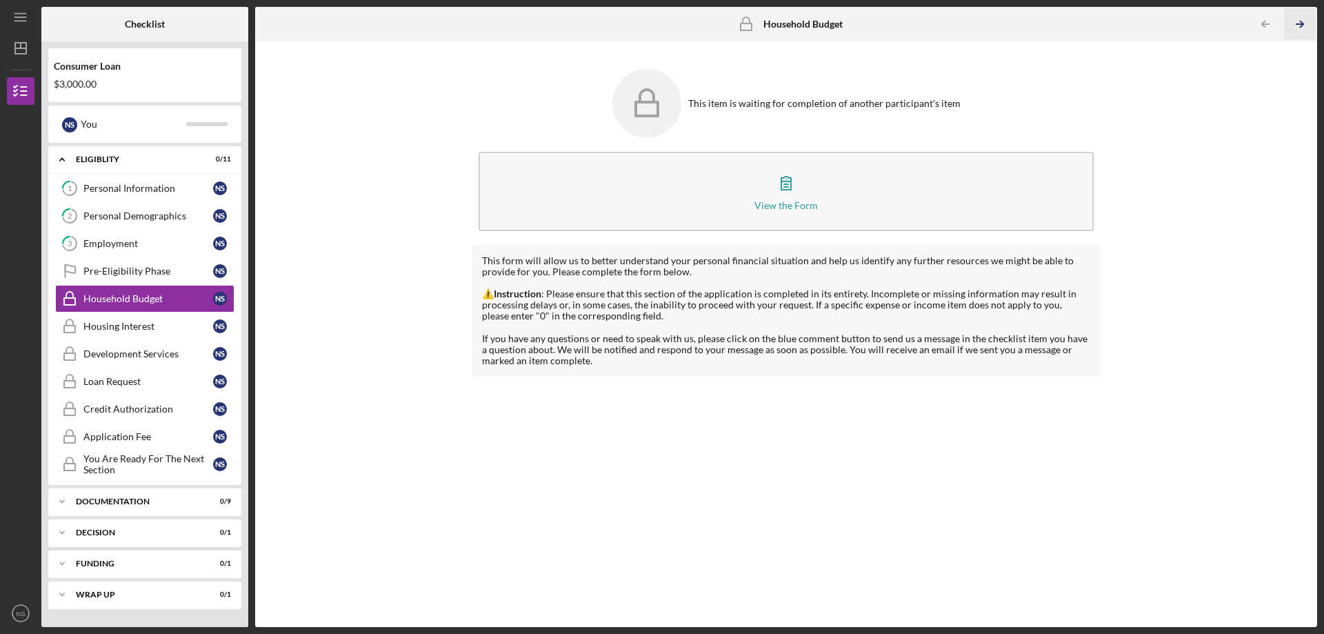
click at [1294, 26] on icon "Icon/Table Pagination Arrow" at bounding box center [1299, 24] width 31 height 31
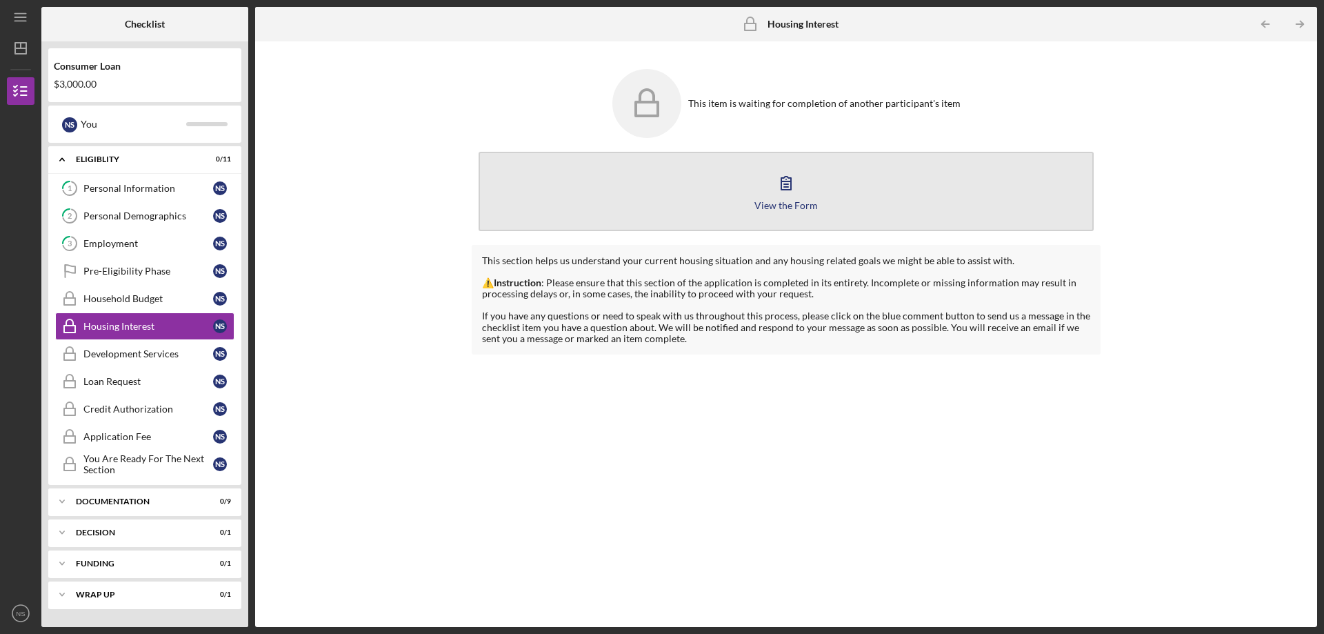
click at [791, 185] on icon "button" at bounding box center [786, 183] width 10 height 13
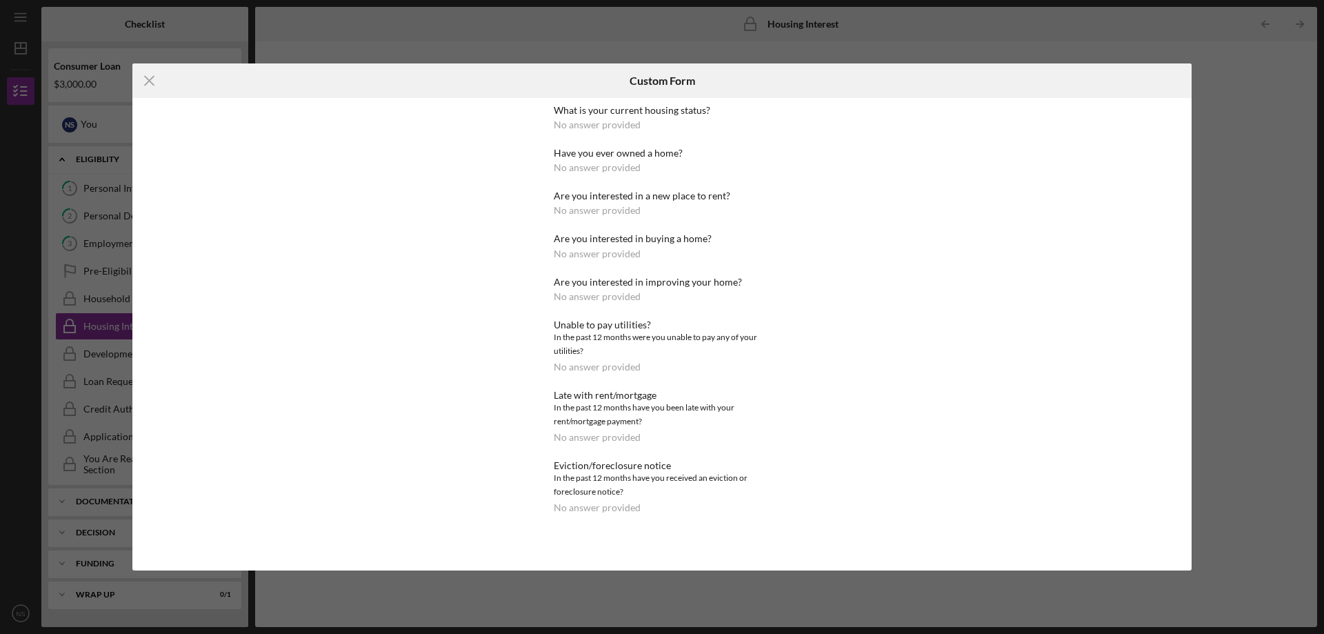
click at [625, 212] on div "No answer provided" at bounding box center [597, 210] width 87 height 11
click at [147, 81] on icon "Icon/Menu Close" at bounding box center [149, 80] width 34 height 34
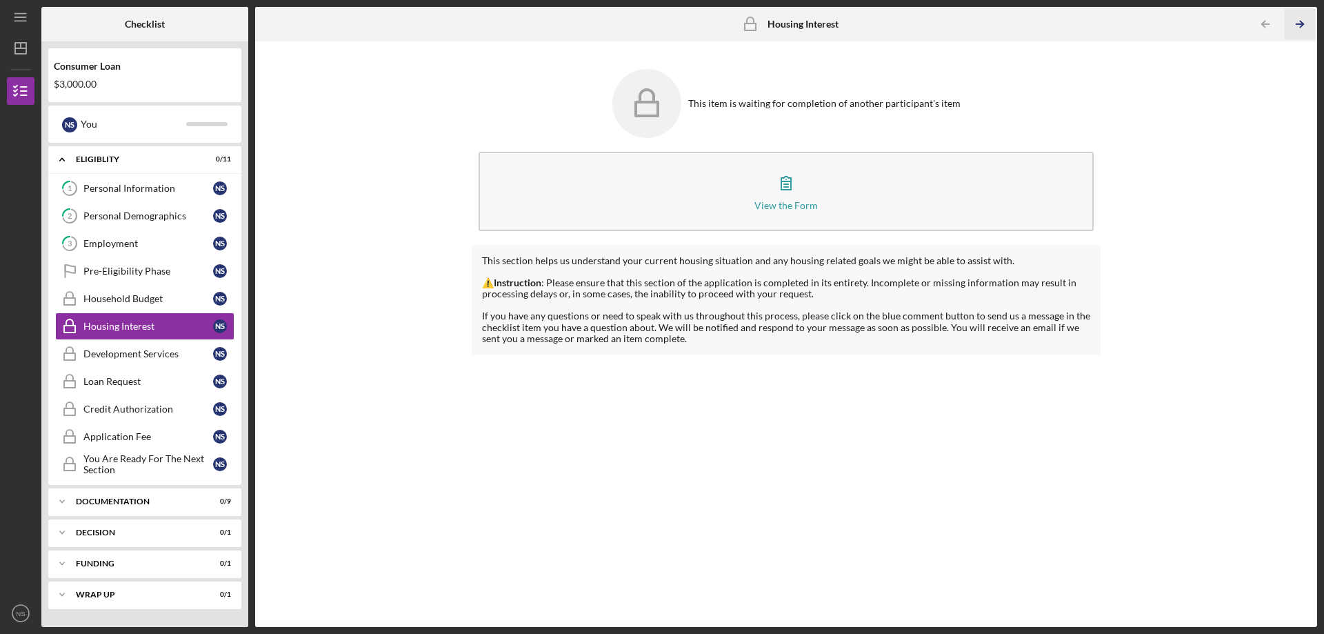
click at [1301, 21] on polyline "button" at bounding box center [1301, 24] width 3 height 6
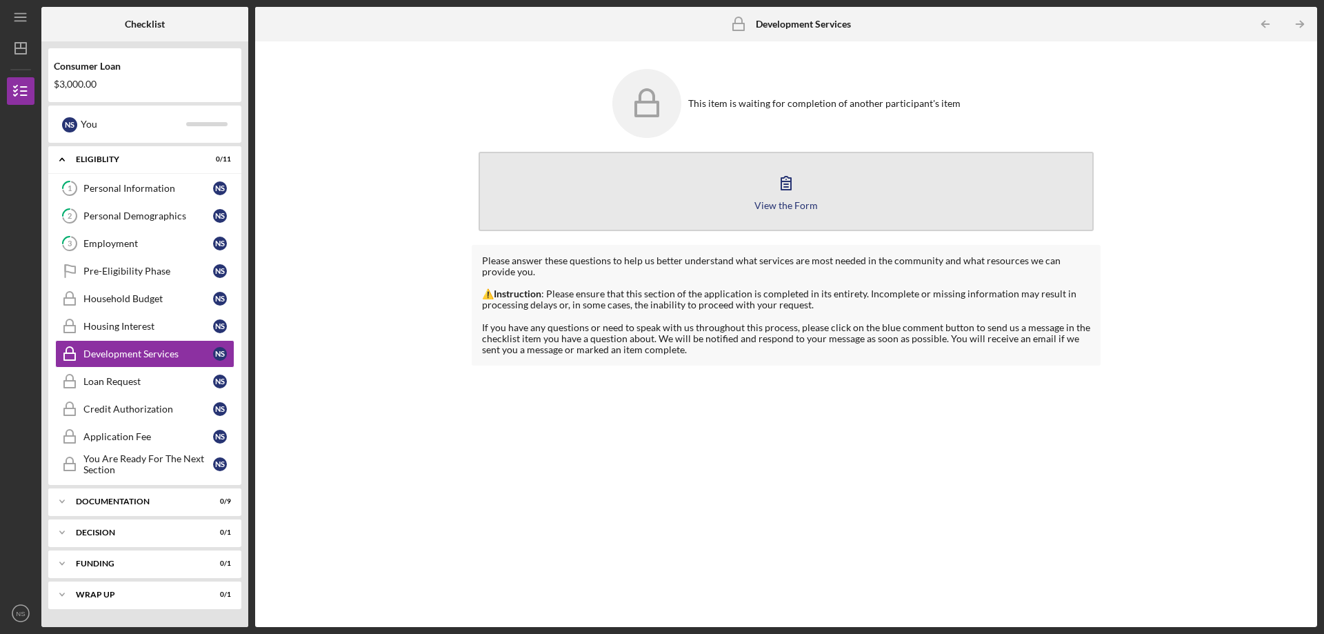
click at [794, 200] on div "View the Form" at bounding box center [785, 205] width 63 height 10
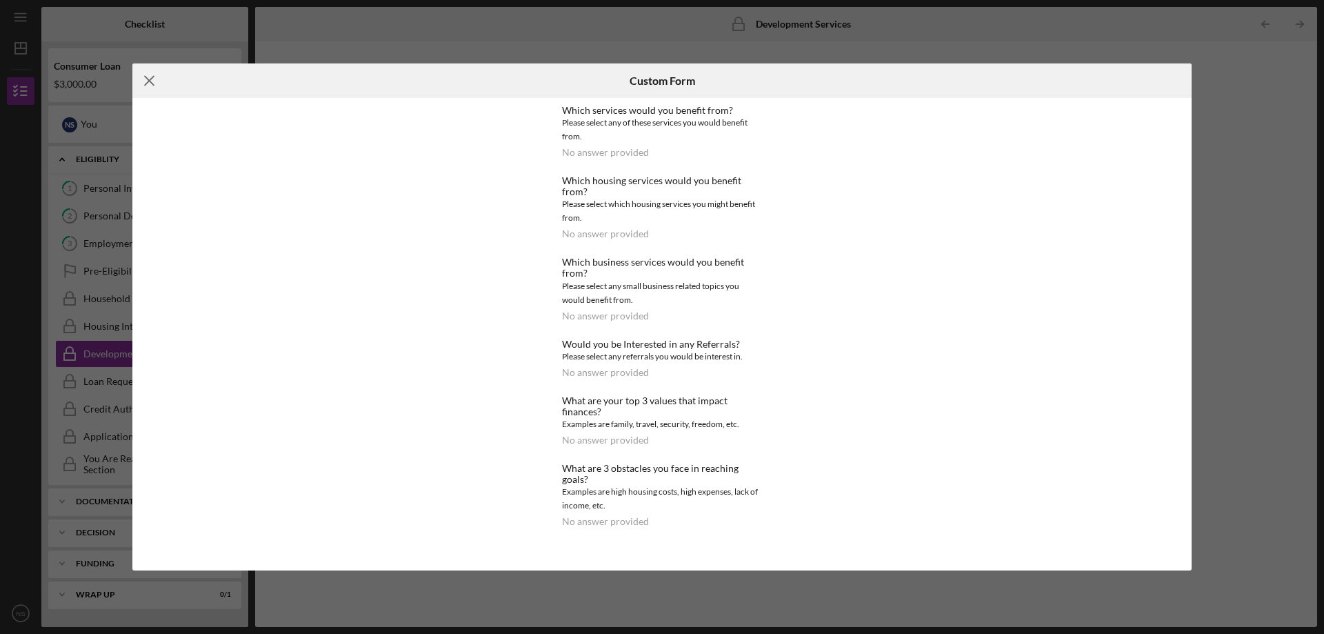
click at [142, 86] on icon "Icon/Menu Close" at bounding box center [149, 80] width 34 height 34
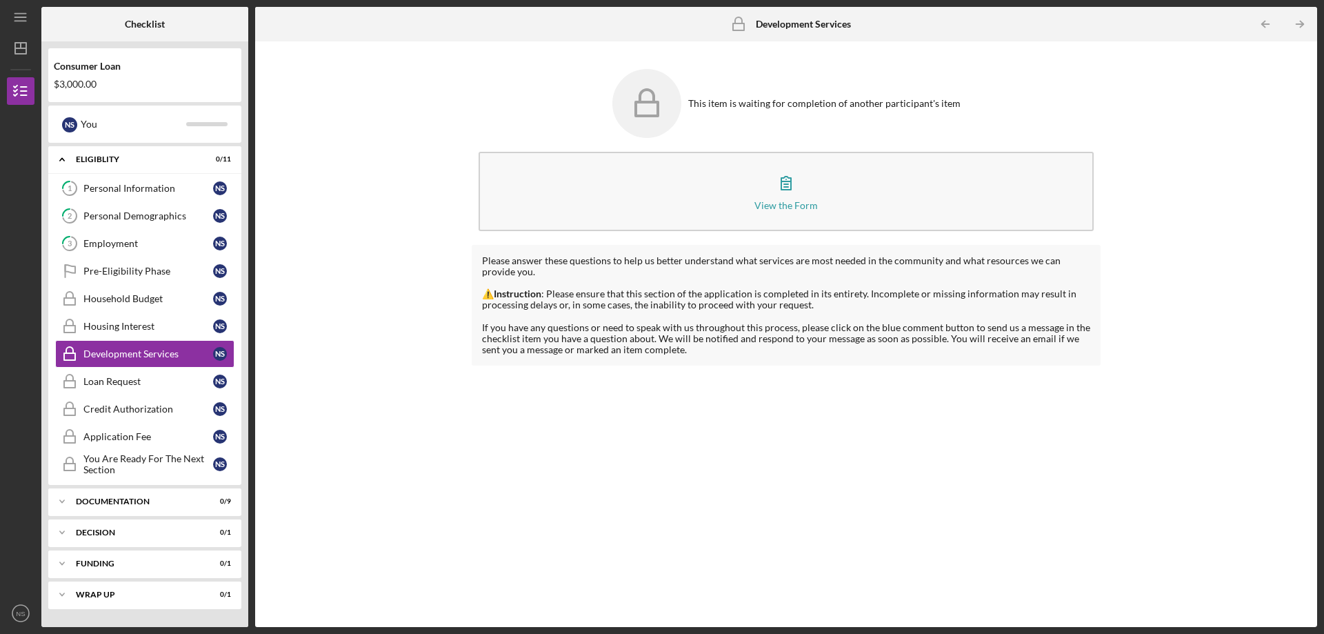
click at [650, 102] on rect at bounding box center [647, 109] width 22 height 14
click at [1305, 21] on icon "Icon/Table Pagination Arrow" at bounding box center [1299, 24] width 31 height 31
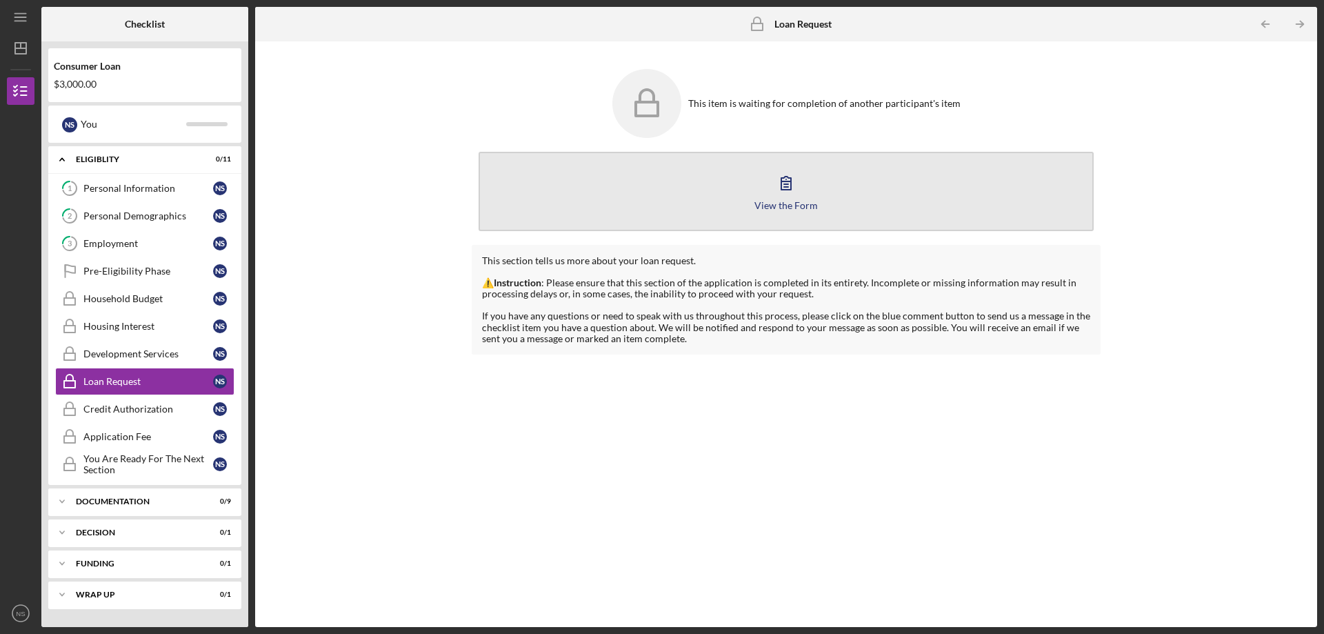
click at [773, 200] on div "View the Form" at bounding box center [785, 205] width 63 height 10
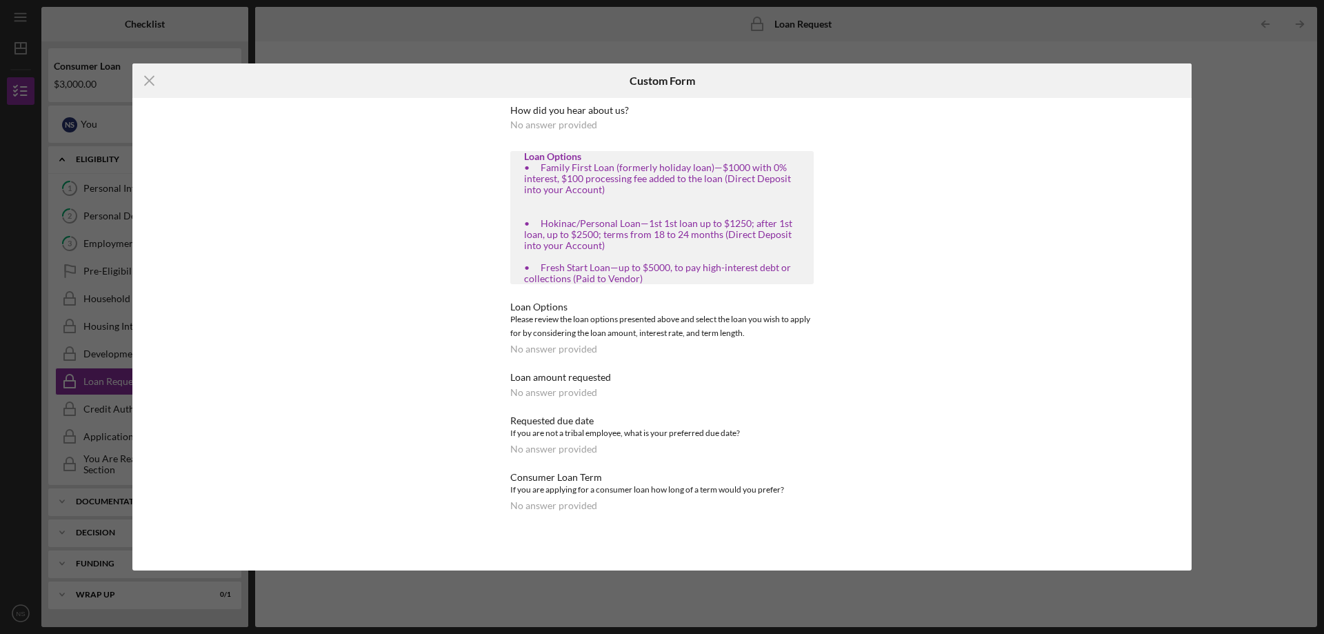
click at [556, 124] on div "No answer provided" at bounding box center [553, 124] width 87 height 11
click at [145, 80] on icon "Icon/Menu Close" at bounding box center [149, 80] width 34 height 34
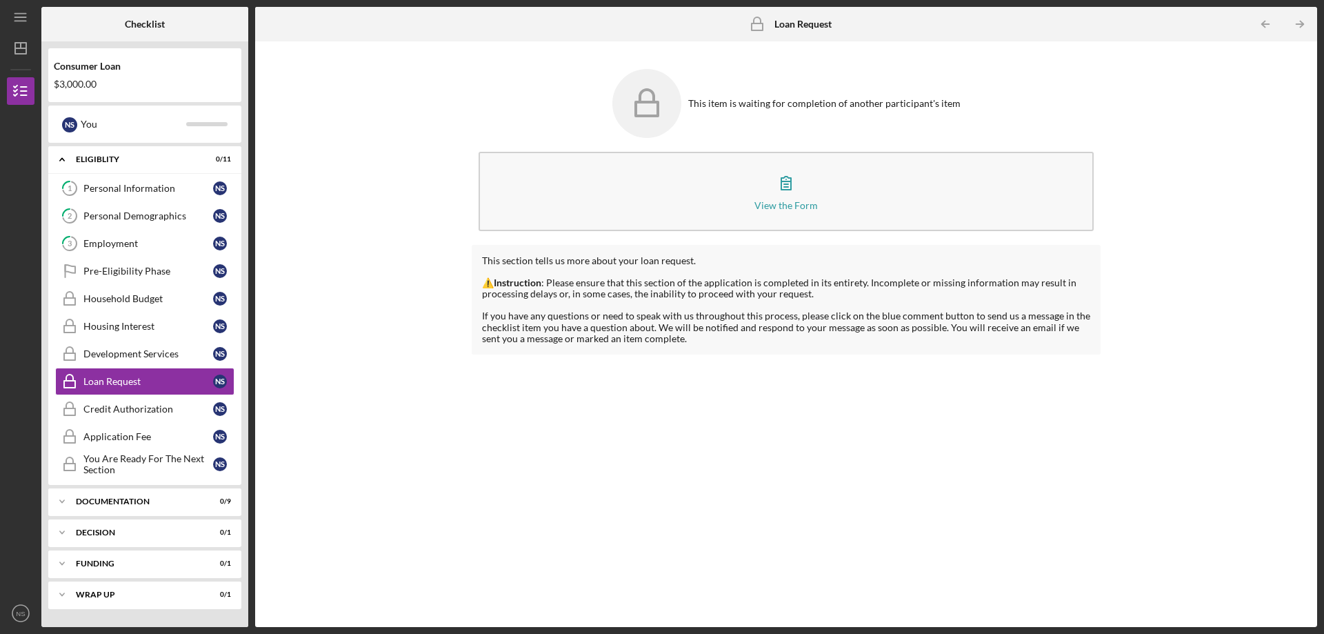
click at [1294, 26] on icon "Icon/Table Pagination Arrow" at bounding box center [1299, 24] width 31 height 31
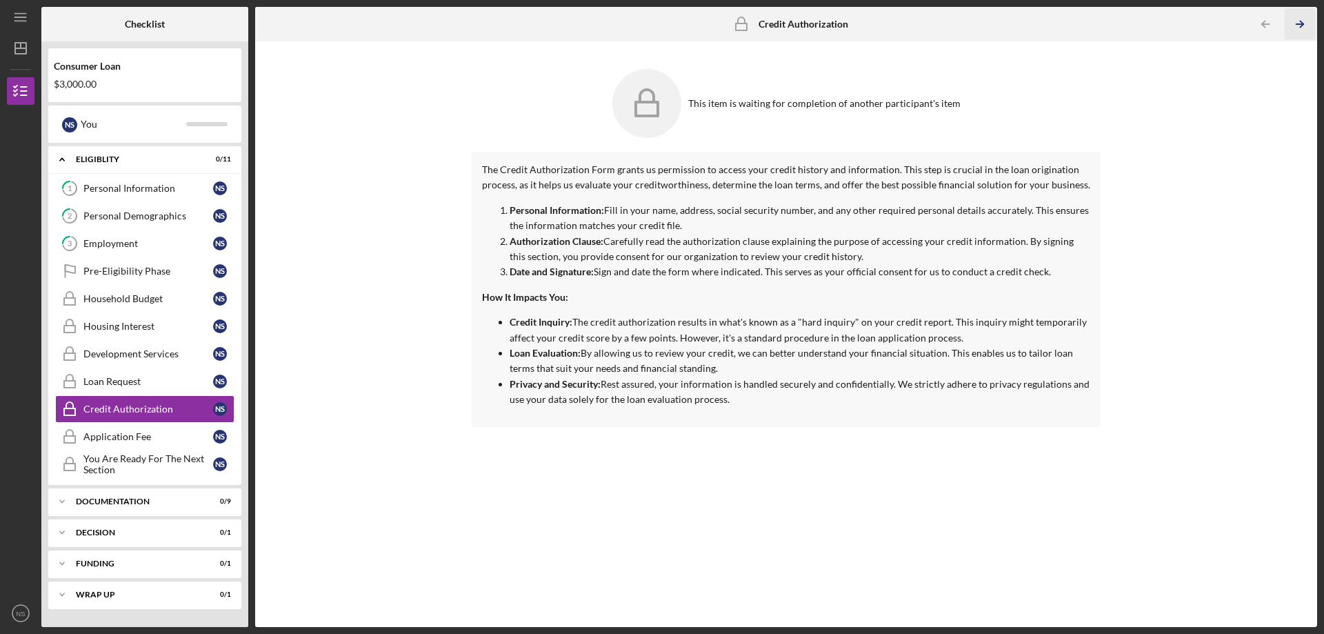
click at [1303, 27] on icon "Icon/Table Pagination Arrow" at bounding box center [1299, 24] width 31 height 31
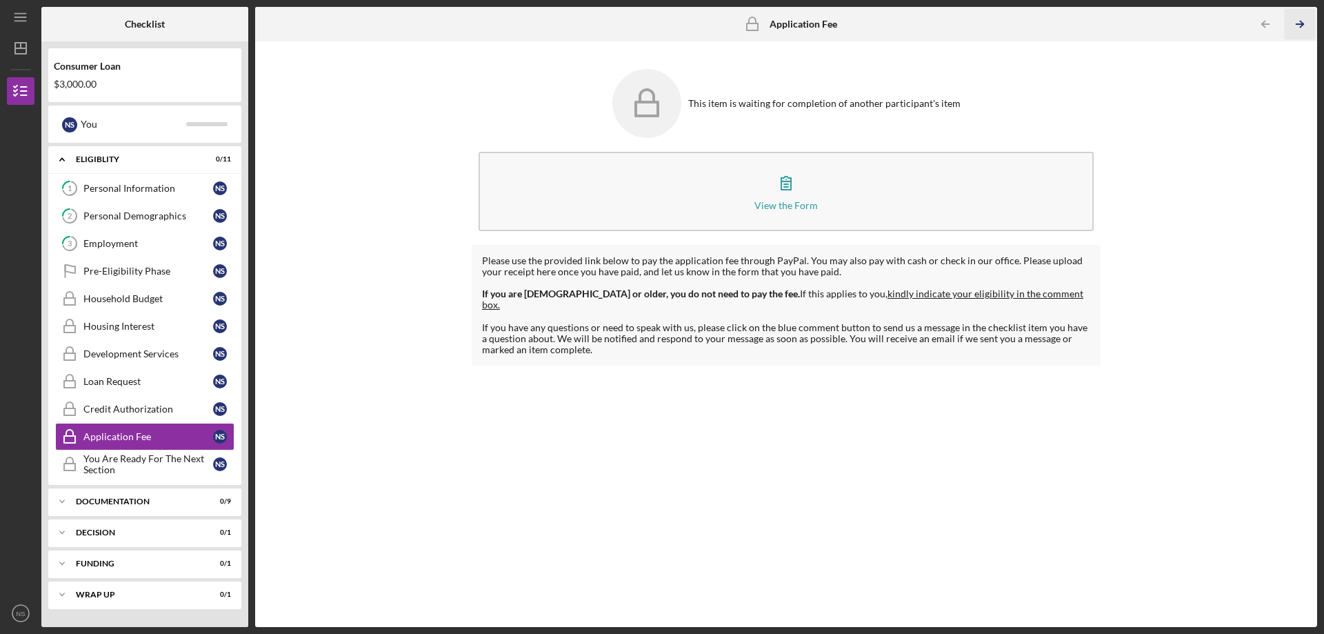
click at [1303, 27] on icon "Icon/Table Pagination Arrow" at bounding box center [1299, 24] width 31 height 31
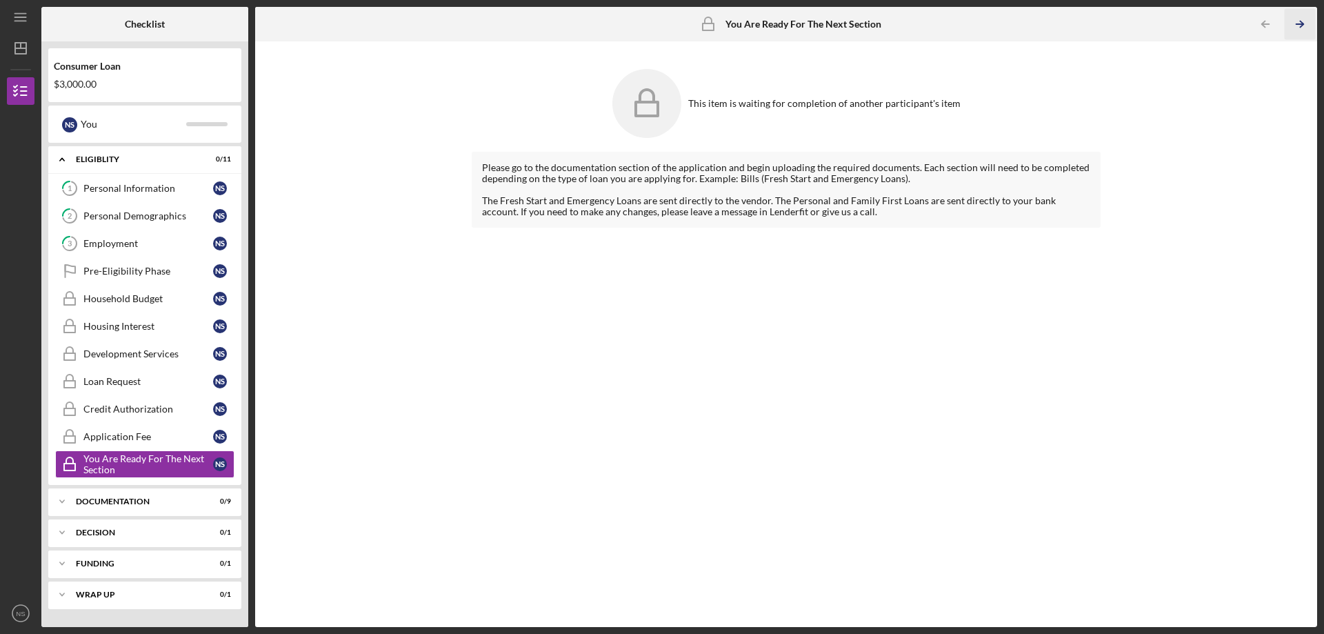
click at [1303, 27] on icon "Icon/Table Pagination Arrow" at bounding box center [1299, 24] width 31 height 31
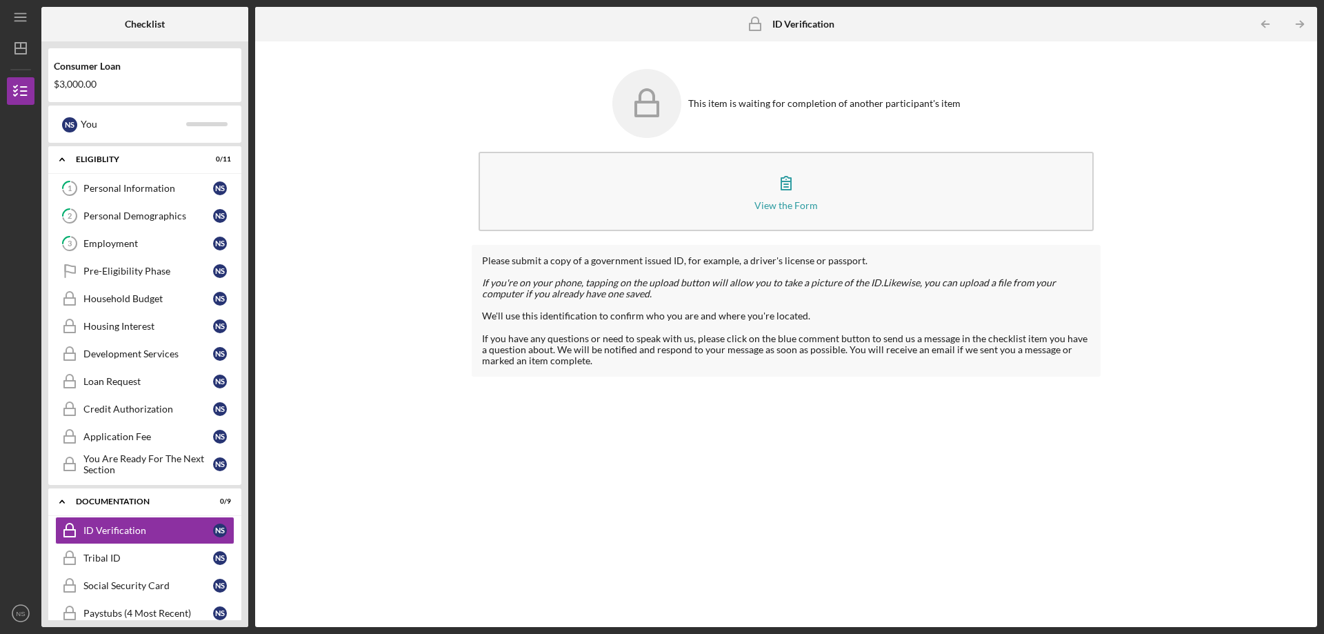
scroll to position [148, 0]
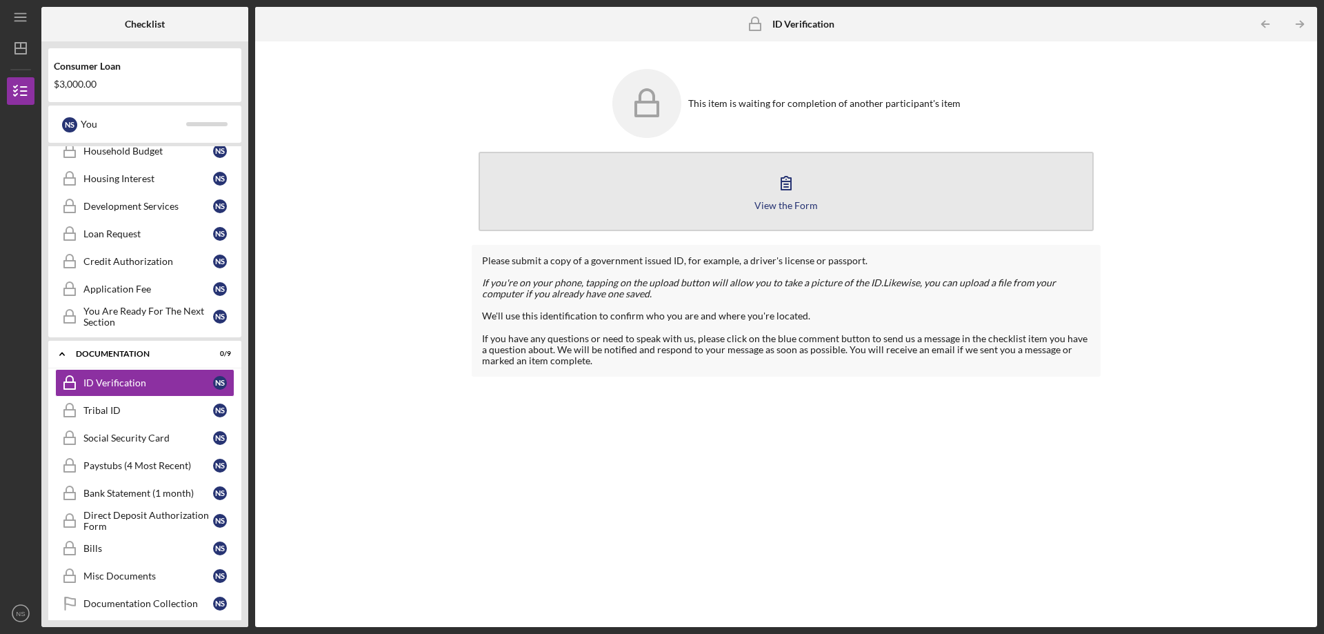
click at [784, 185] on icon "button" at bounding box center [786, 183] width 10 height 13
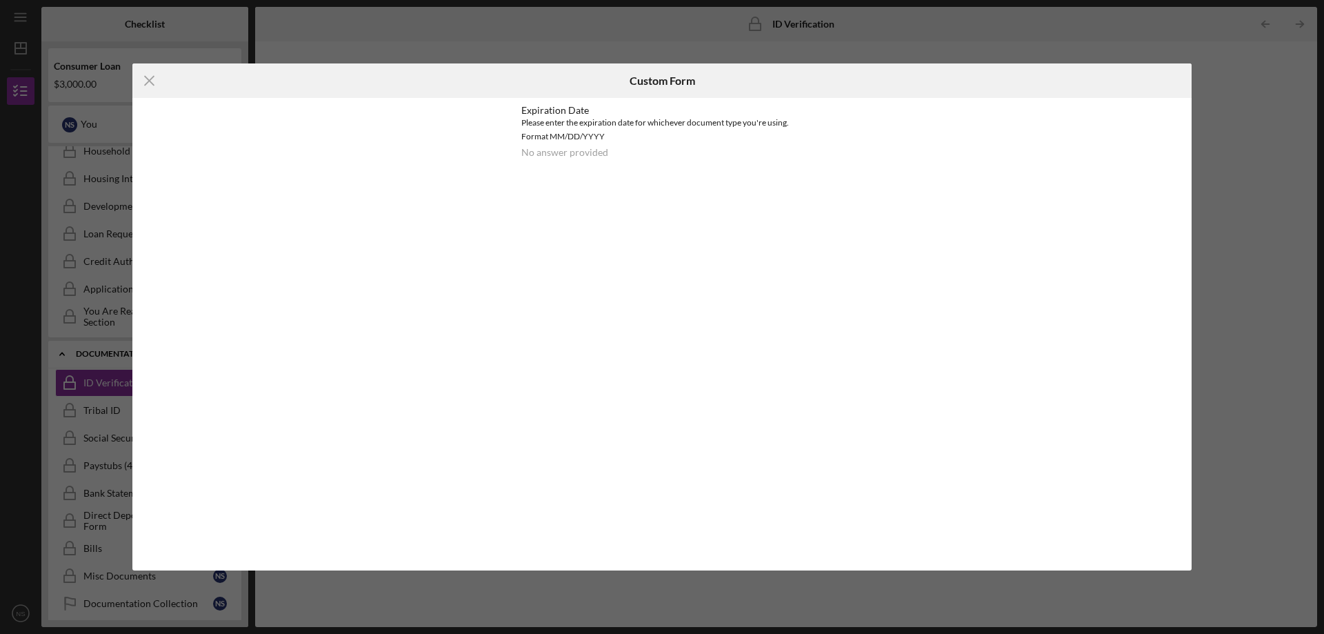
click at [557, 152] on div "No answer provided" at bounding box center [564, 152] width 87 height 11
click at [561, 127] on div "Please enter the expiration date for whichever document type you're using. Form…" at bounding box center [662, 130] width 282 height 28
click at [150, 86] on icon "Icon/Menu Close" at bounding box center [149, 80] width 34 height 34
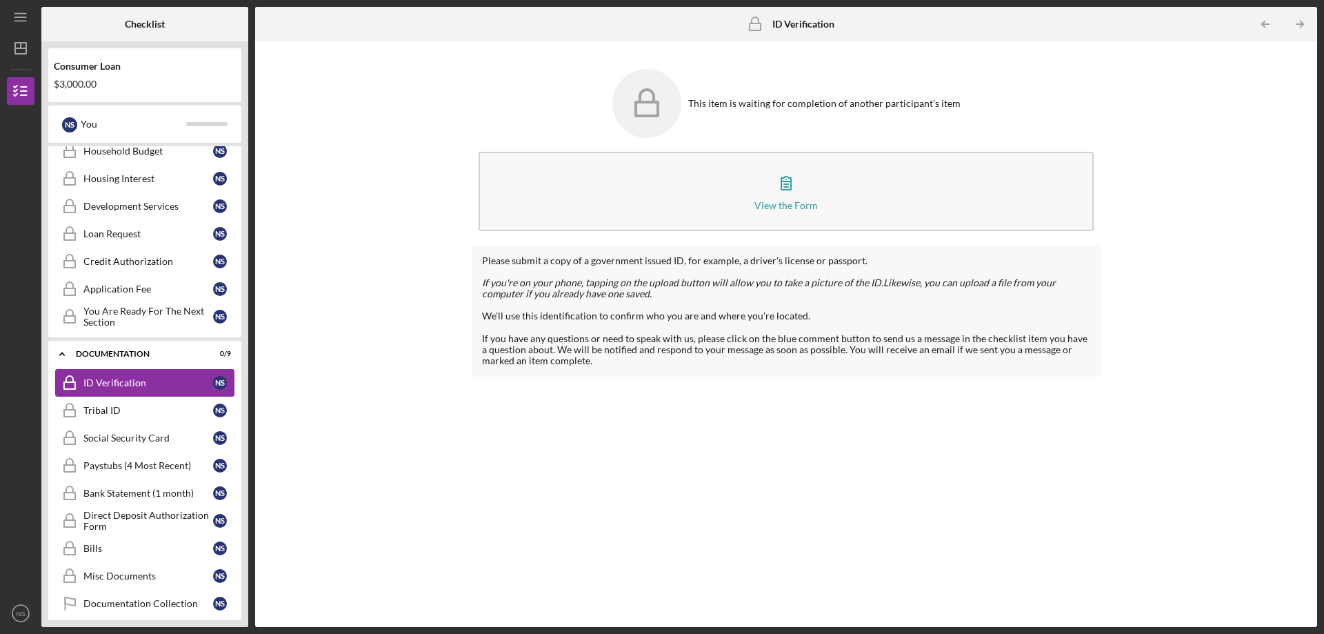
click at [190, 382] on div "ID Verification" at bounding box center [148, 382] width 130 height 11
